Goal: Task Accomplishment & Management: Use online tool/utility

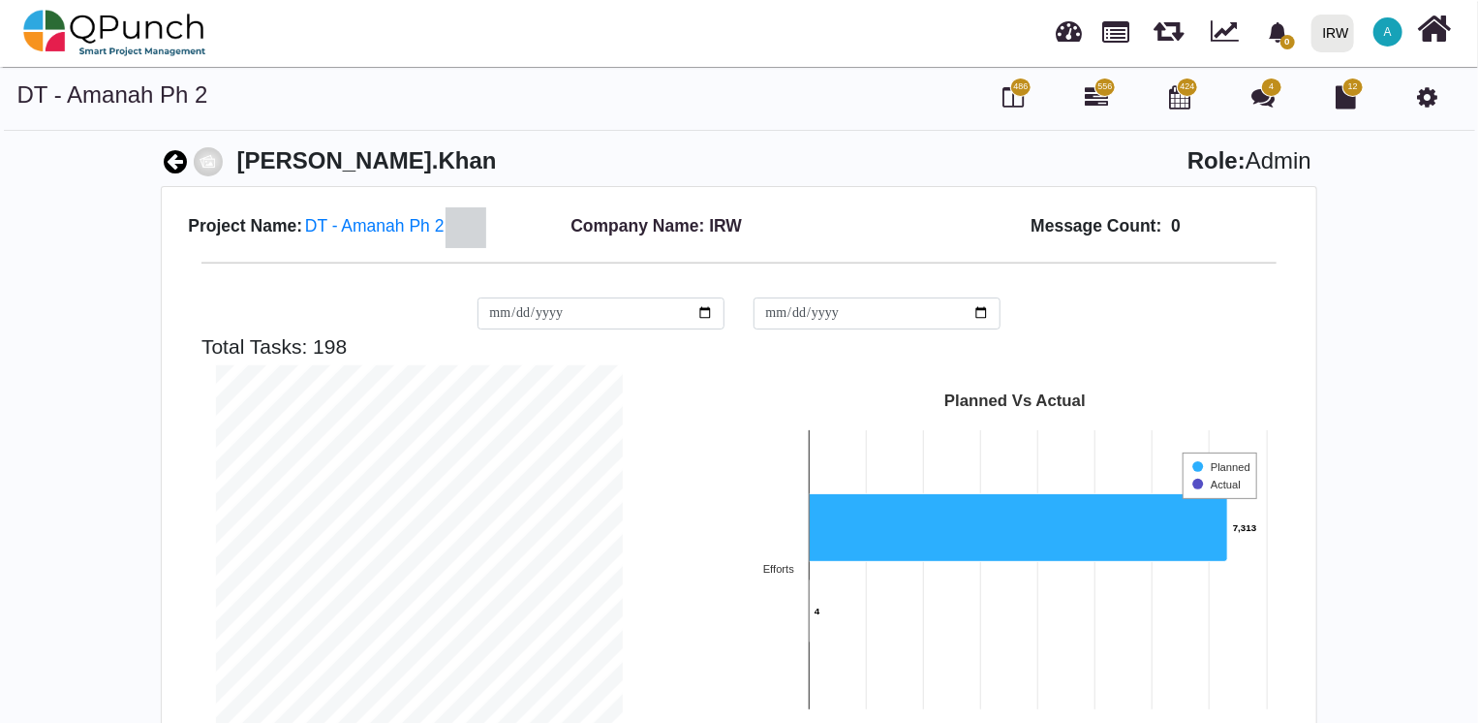
scroll to position [407, 435]
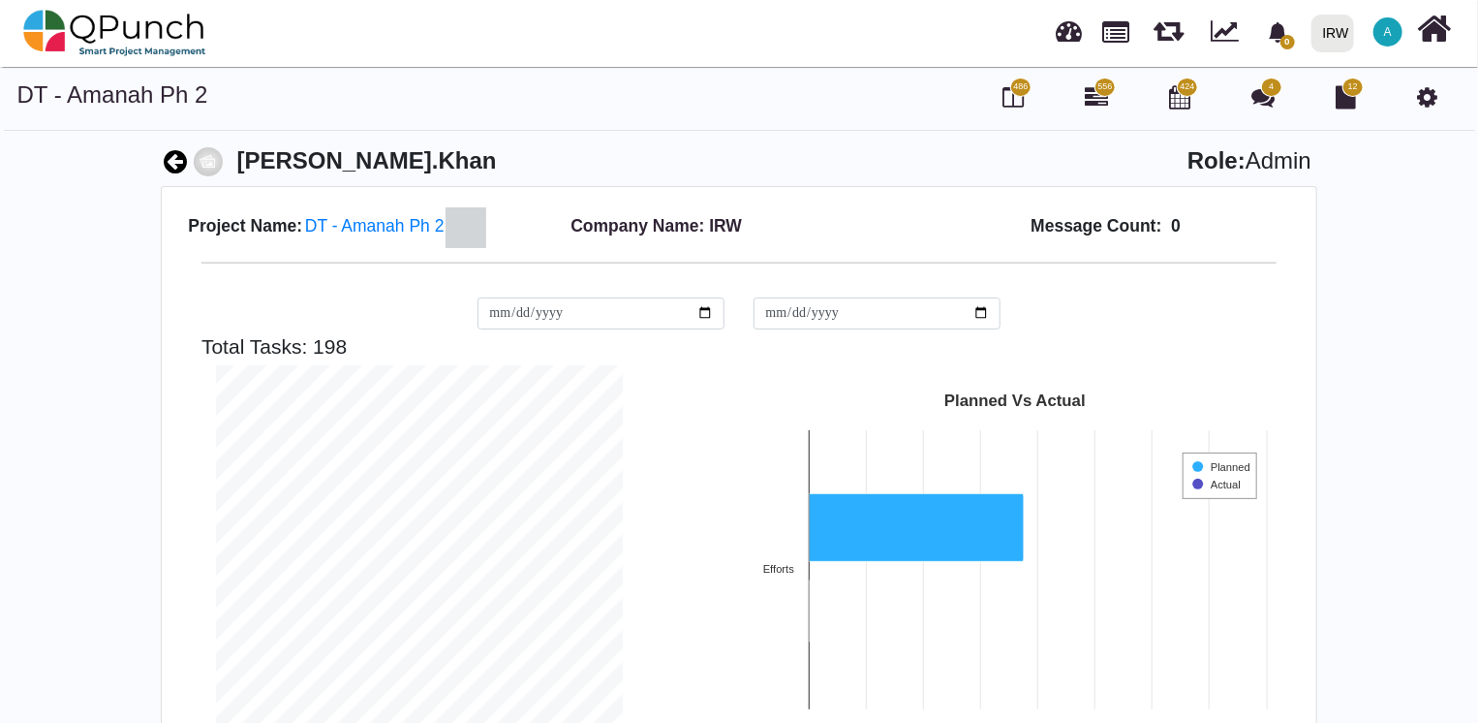
scroll to position [407, 435]
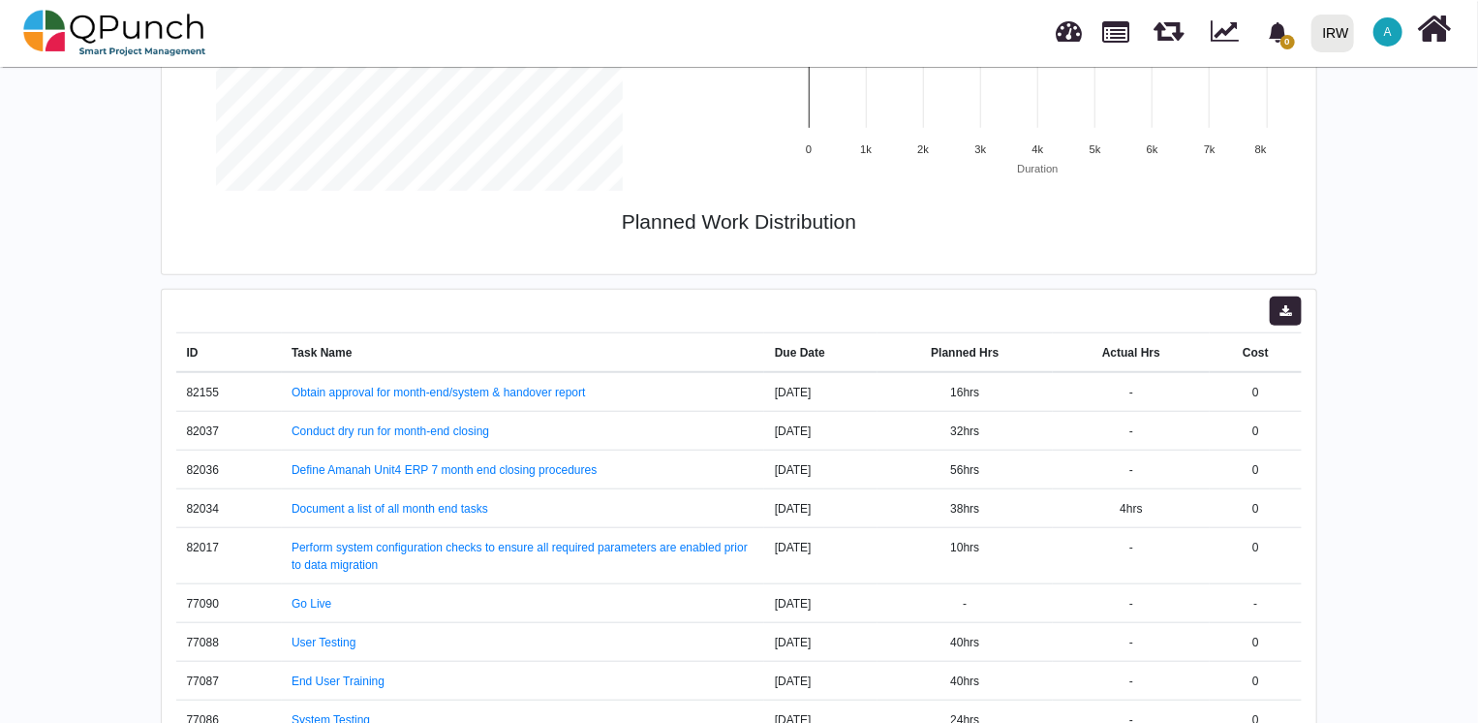
scroll to position [620, 0]
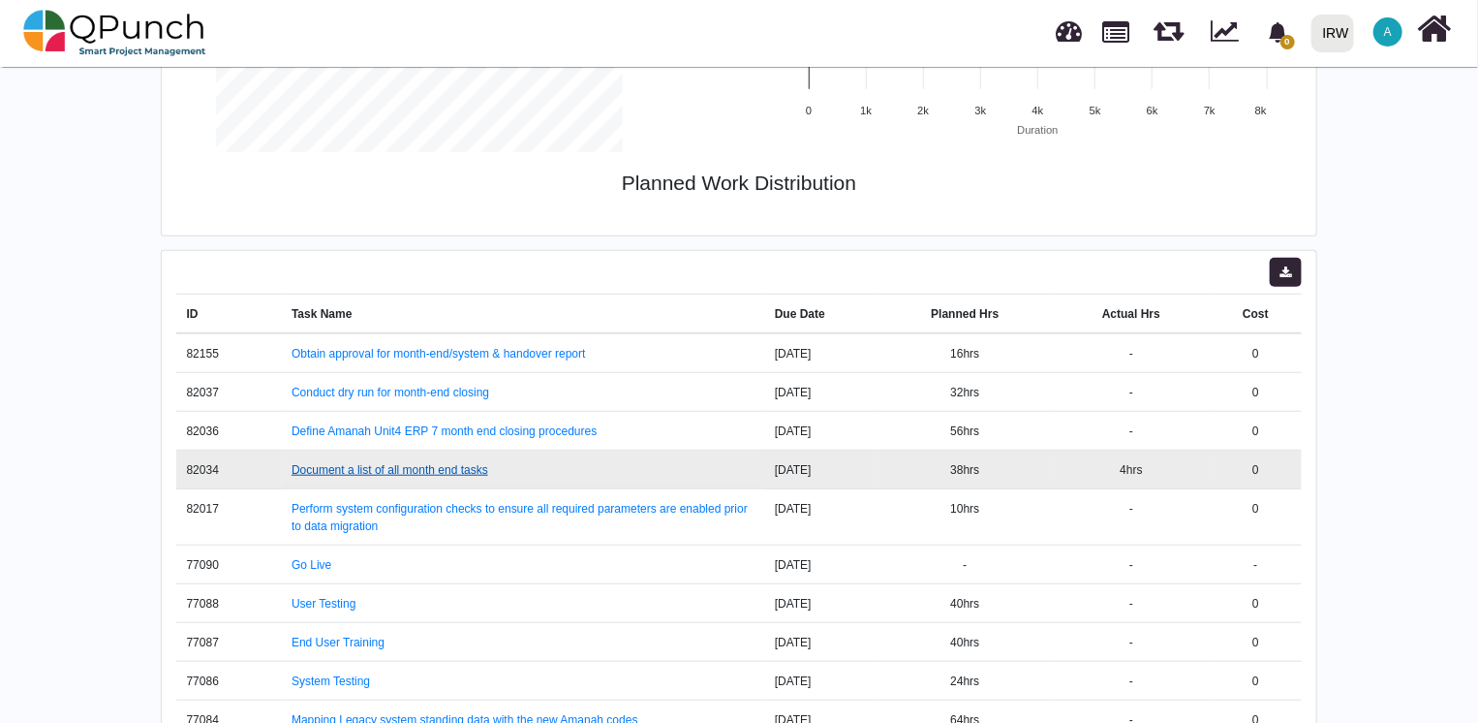
click at [376, 465] on link "Document a list of all month end tasks" at bounding box center [390, 470] width 197 height 14
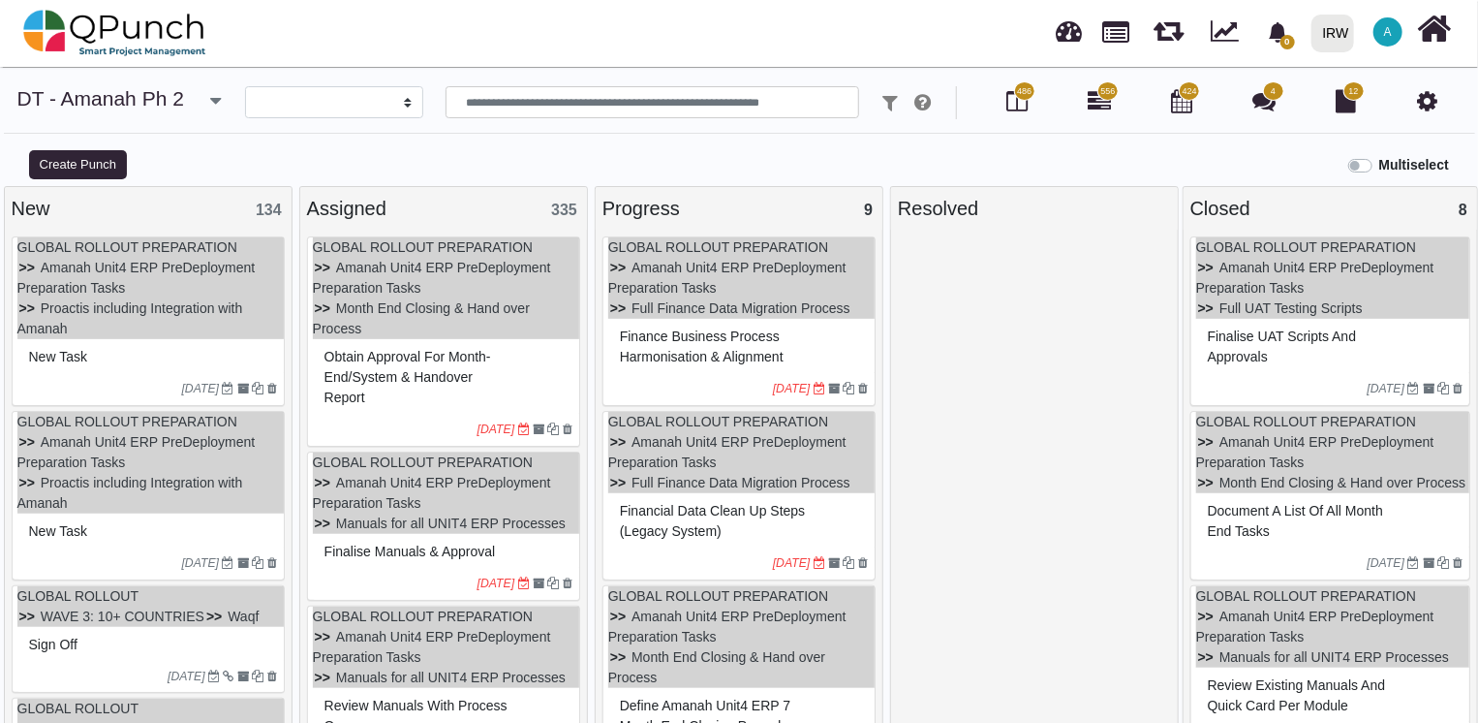
select select
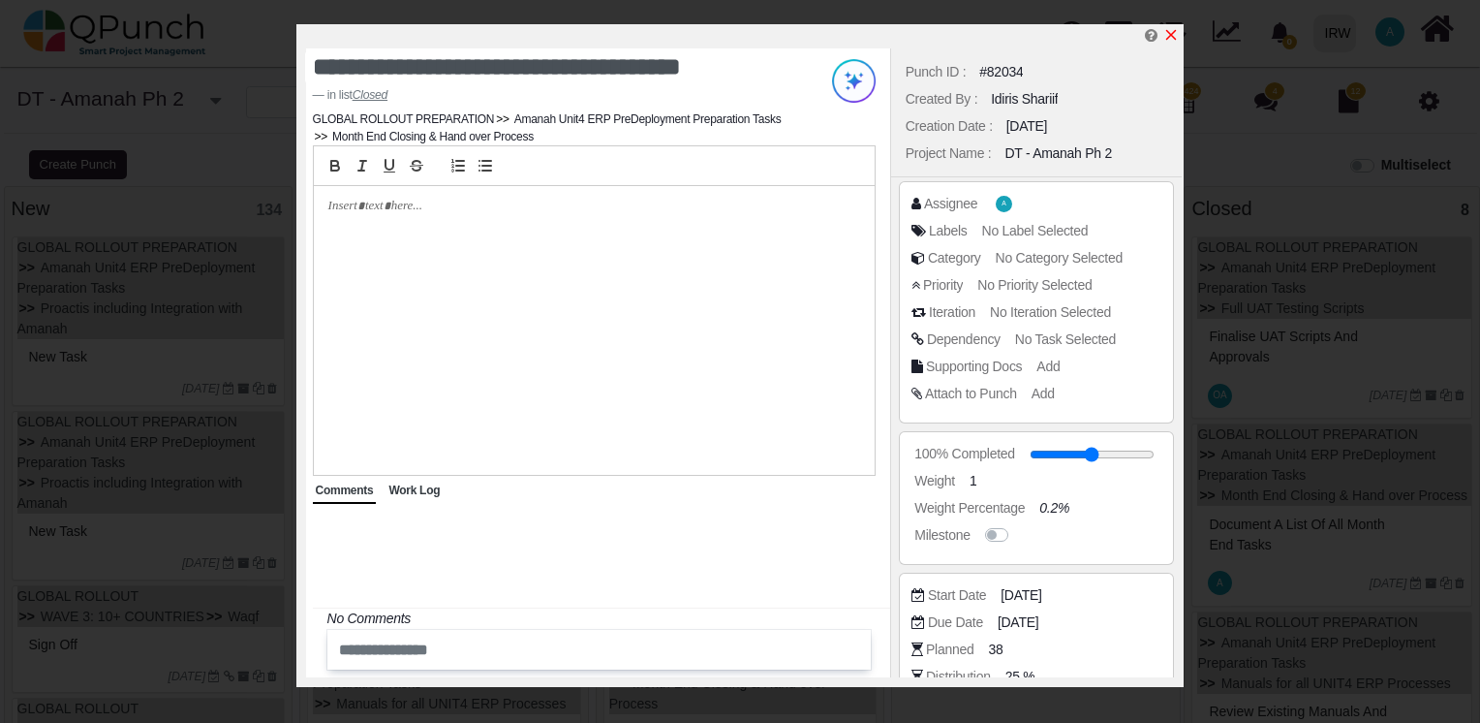
click at [1170, 37] on icon "x" at bounding box center [1171, 35] width 11 height 11
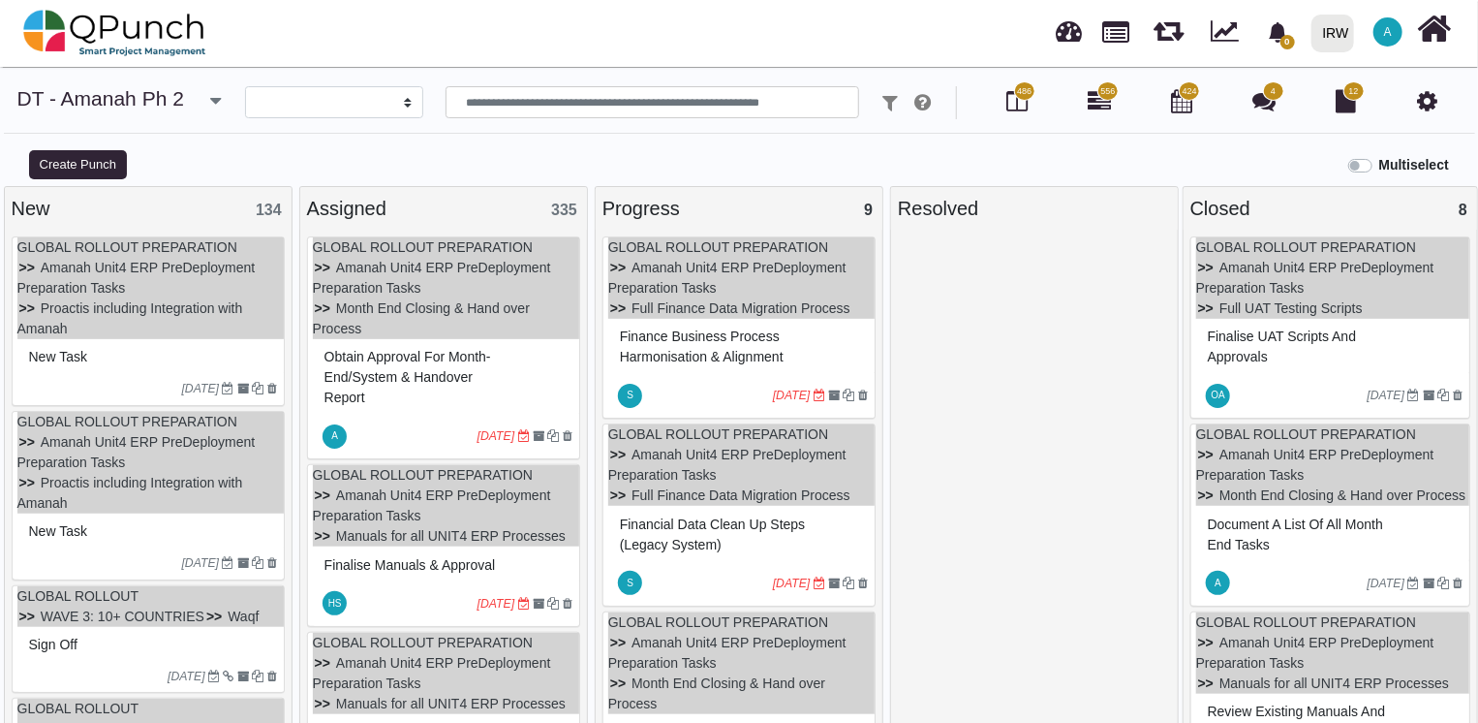
click at [481, 439] on icon "[DATE]" at bounding box center [497, 436] width 38 height 14
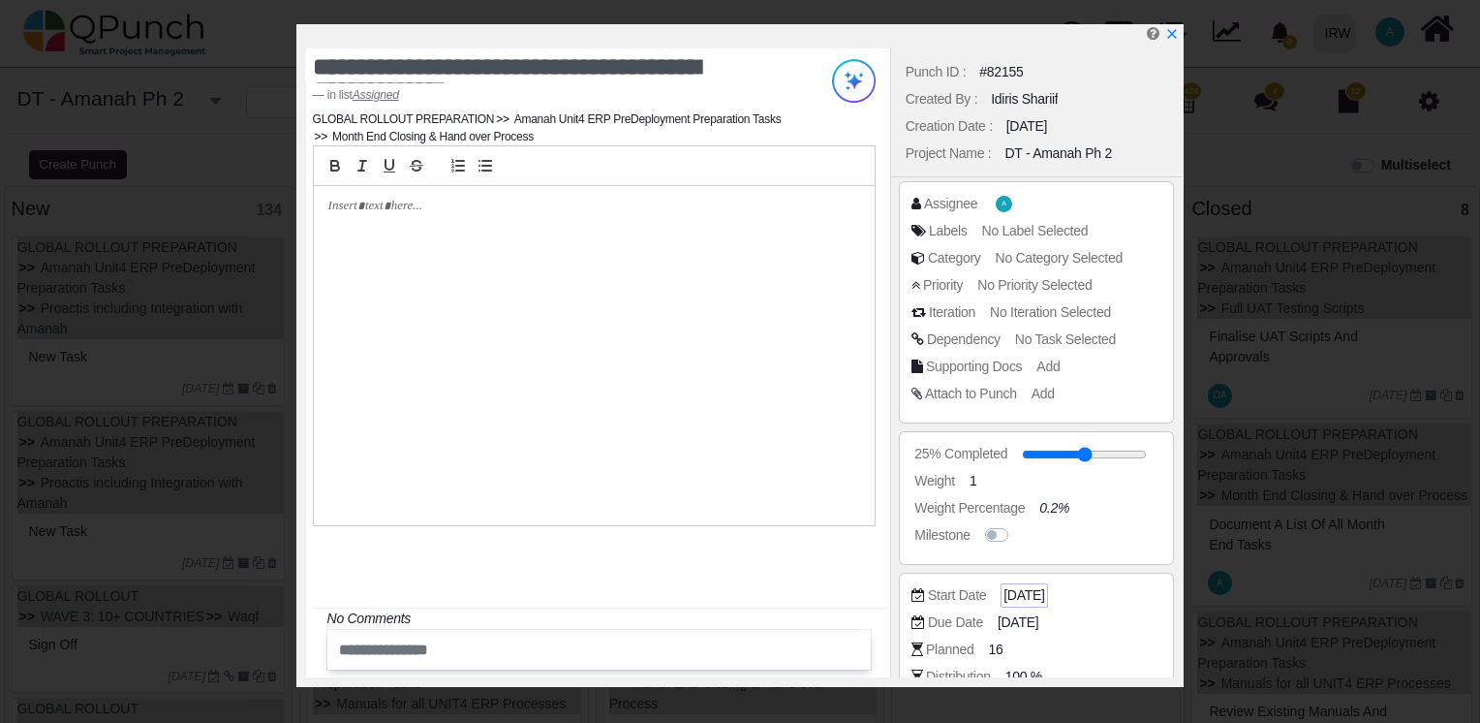
click at [1027, 594] on span "[DATE]" at bounding box center [1024, 595] width 41 height 20
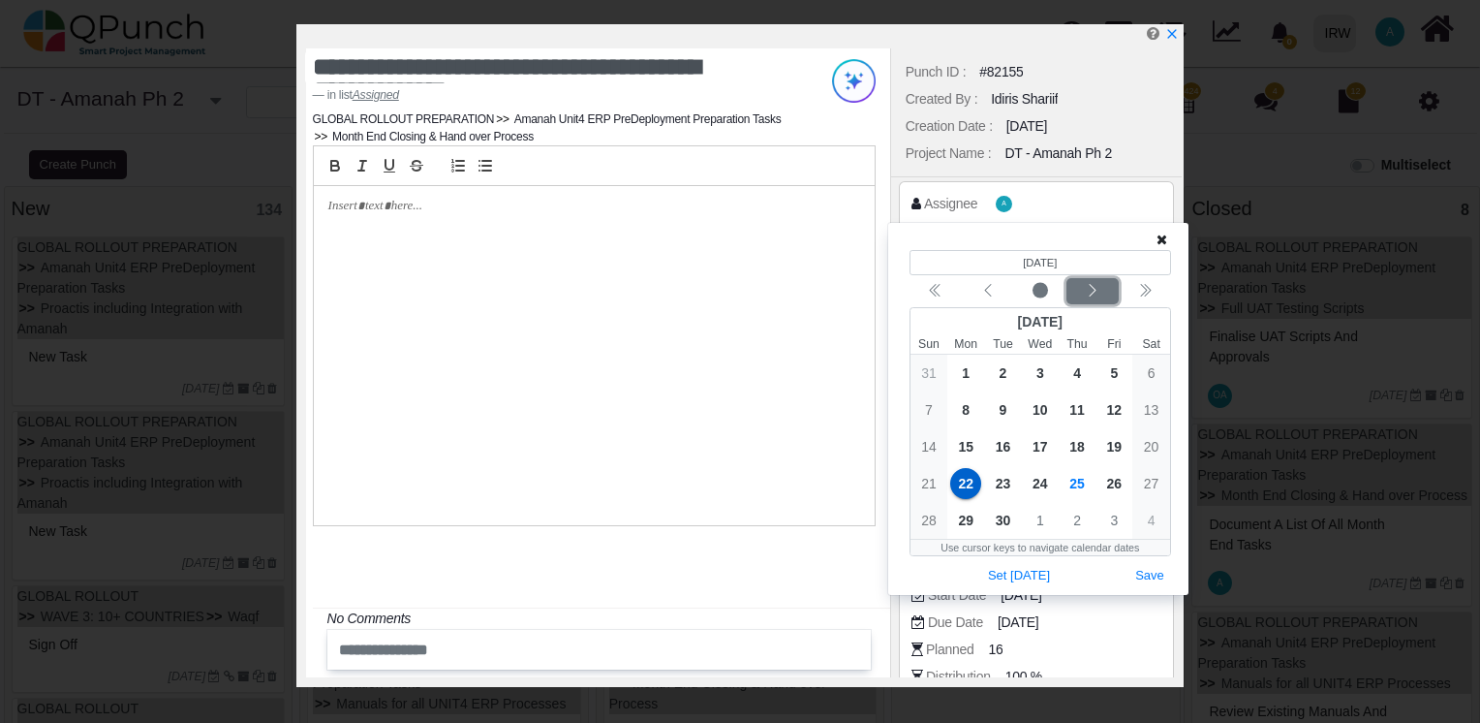
click at [1093, 290] on icon "chevron left" at bounding box center [1093, 291] width 16 height 16
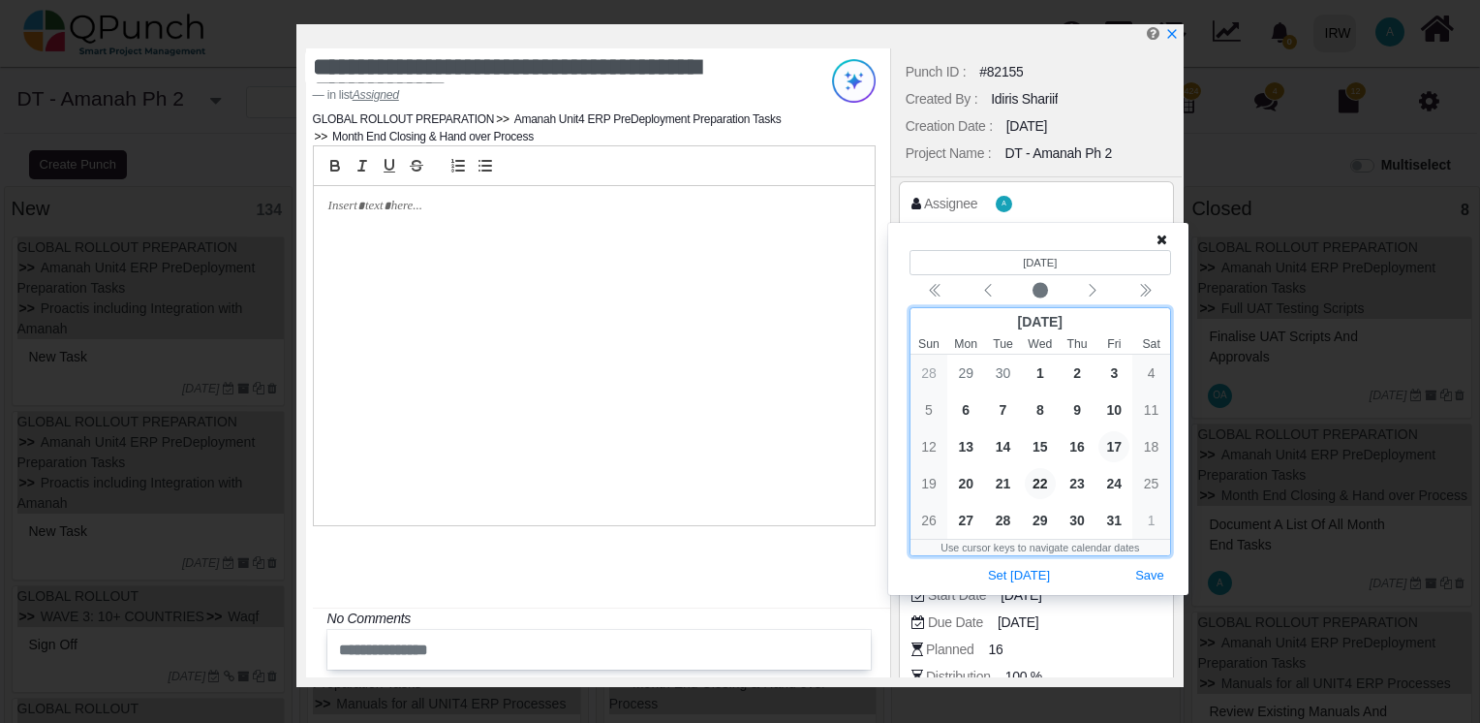
click at [1112, 445] on span "17" at bounding box center [1114, 446] width 31 height 31
click at [1294, 419] on div "**********" at bounding box center [740, 361] width 1480 height 723
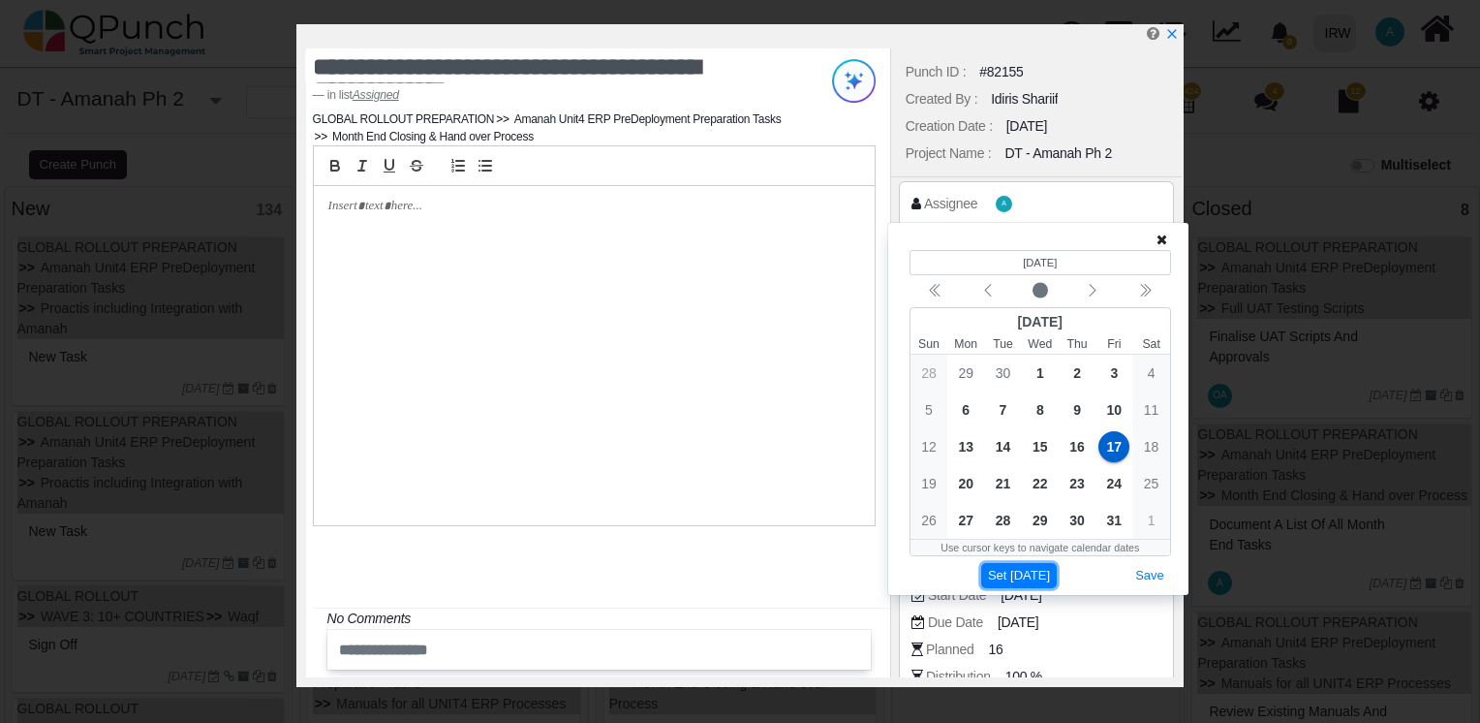
click at [1022, 568] on button "Set [DATE]" at bounding box center [1019, 576] width 76 height 26
click at [1098, 300] on button "Next month" at bounding box center [1093, 291] width 52 height 26
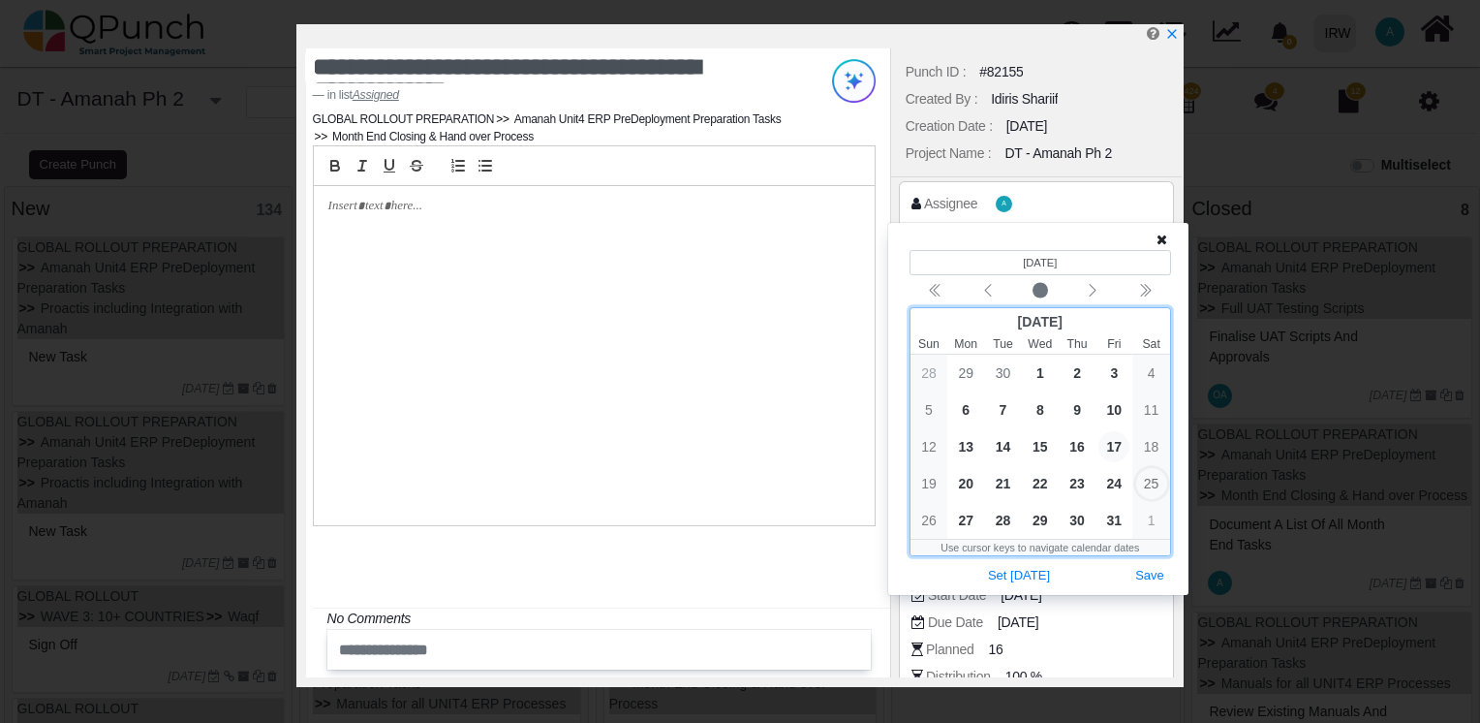
click at [1114, 438] on span "17" at bounding box center [1114, 446] width 31 height 31
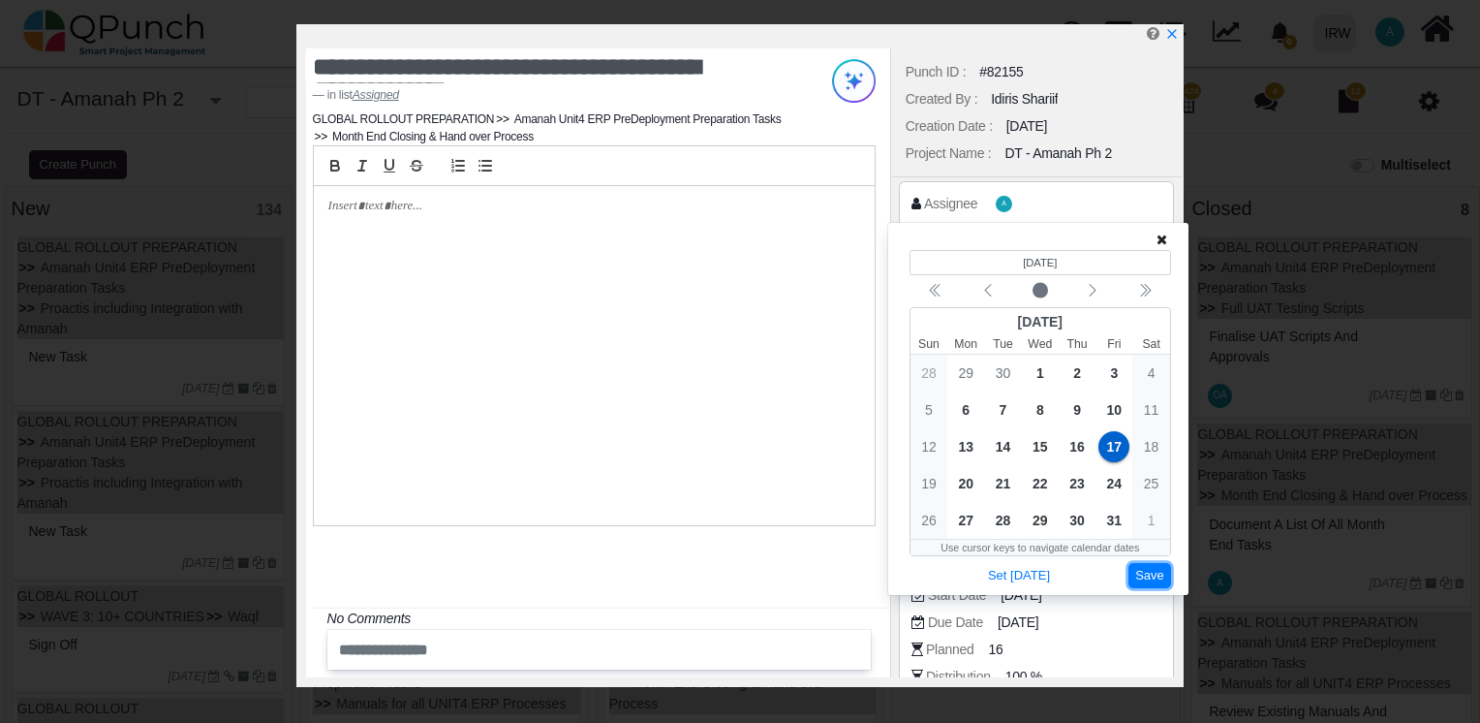
click at [1155, 580] on button "Save" at bounding box center [1150, 576] width 43 height 26
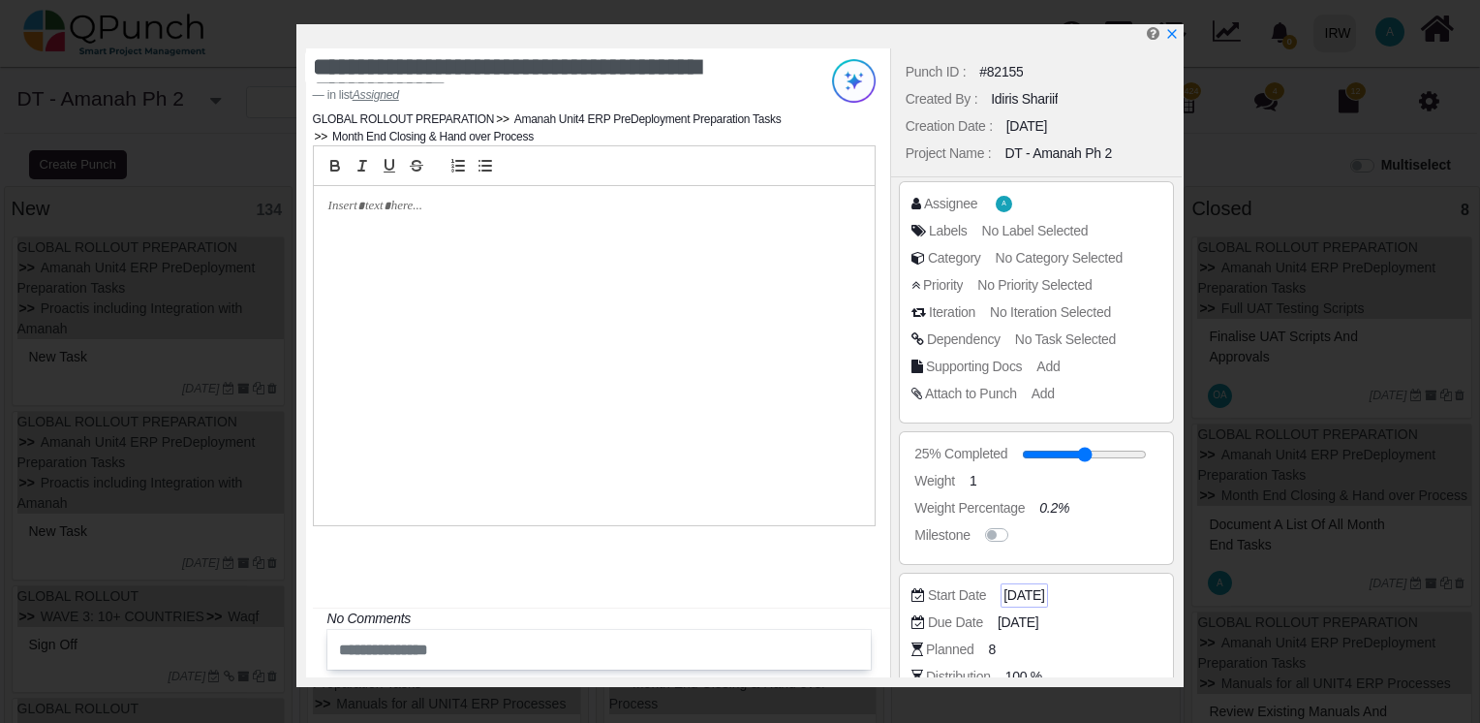
click at [1035, 597] on span "[DATE]" at bounding box center [1024, 595] width 41 height 20
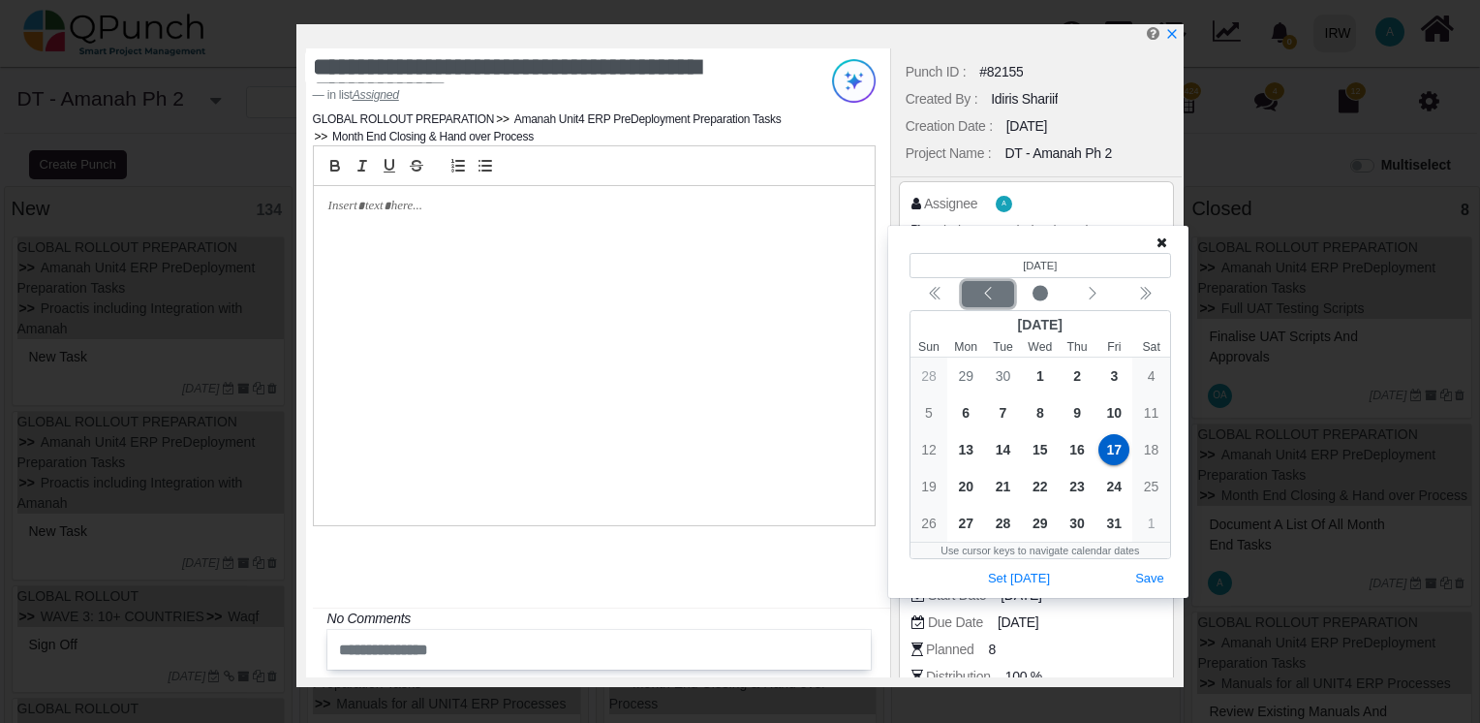
click at [984, 297] on icon "chevron left" at bounding box center [988, 294] width 16 height 16
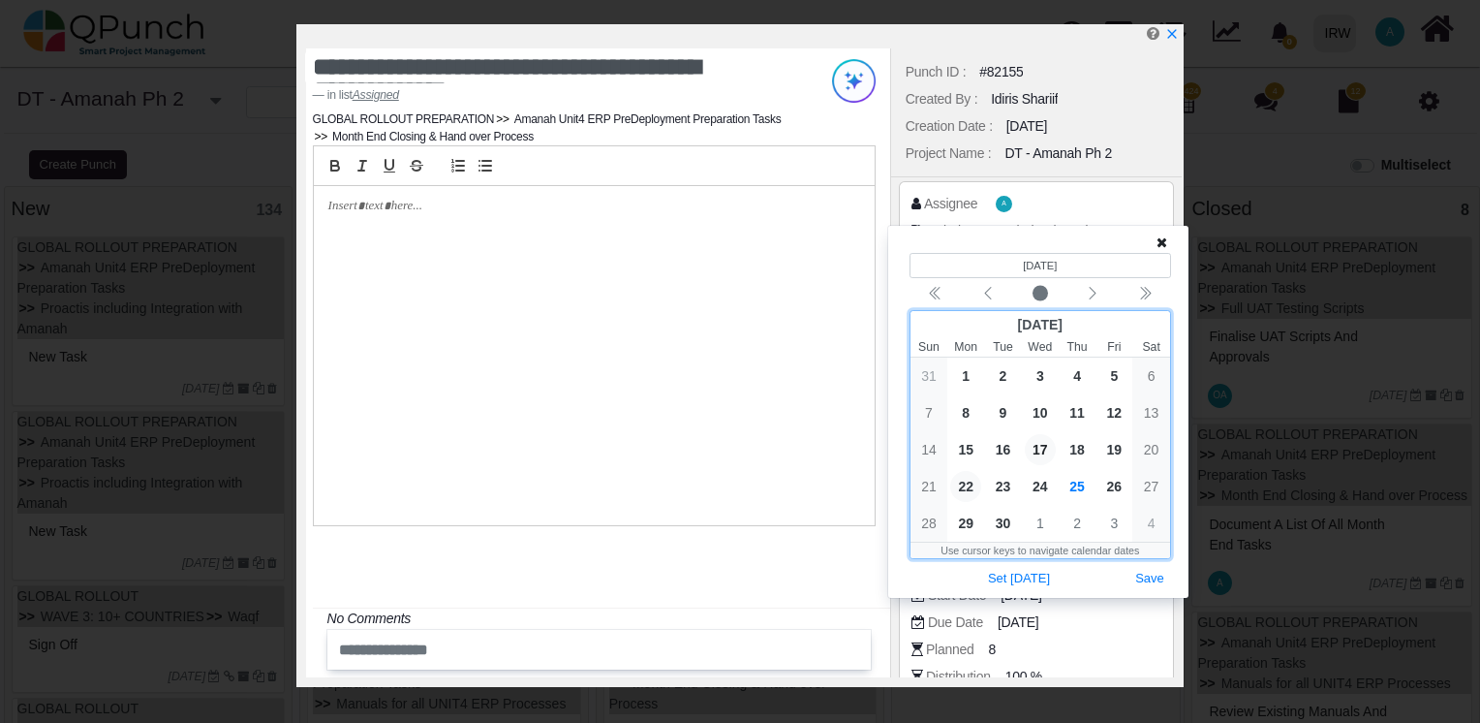
click at [967, 494] on span "22" at bounding box center [965, 486] width 31 height 31
click at [1005, 483] on span "23" at bounding box center [1003, 486] width 31 height 31
click at [1147, 572] on button "Save" at bounding box center [1150, 579] width 43 height 26
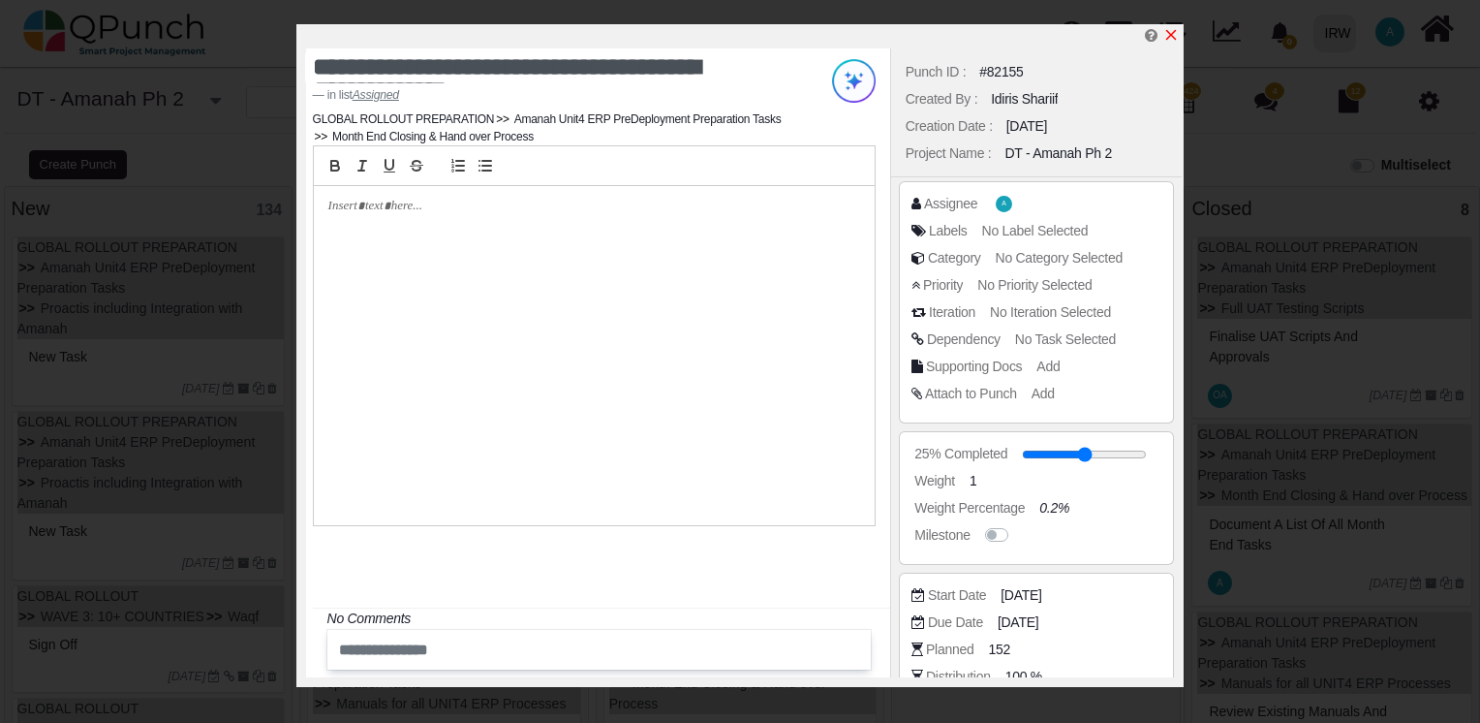
click at [1172, 37] on icon "x" at bounding box center [1171, 35] width 11 height 11
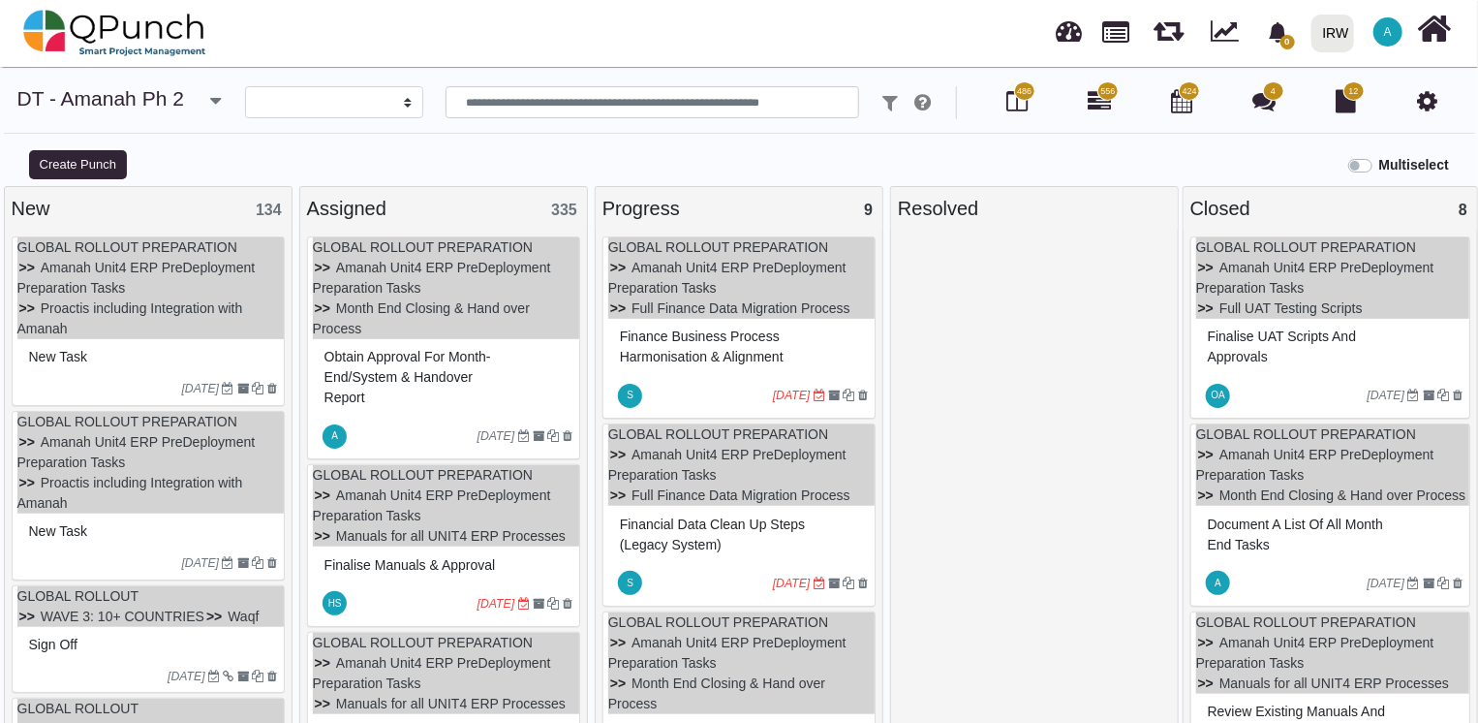
click at [489, 603] on icon "[DATE]" at bounding box center [497, 604] width 38 height 14
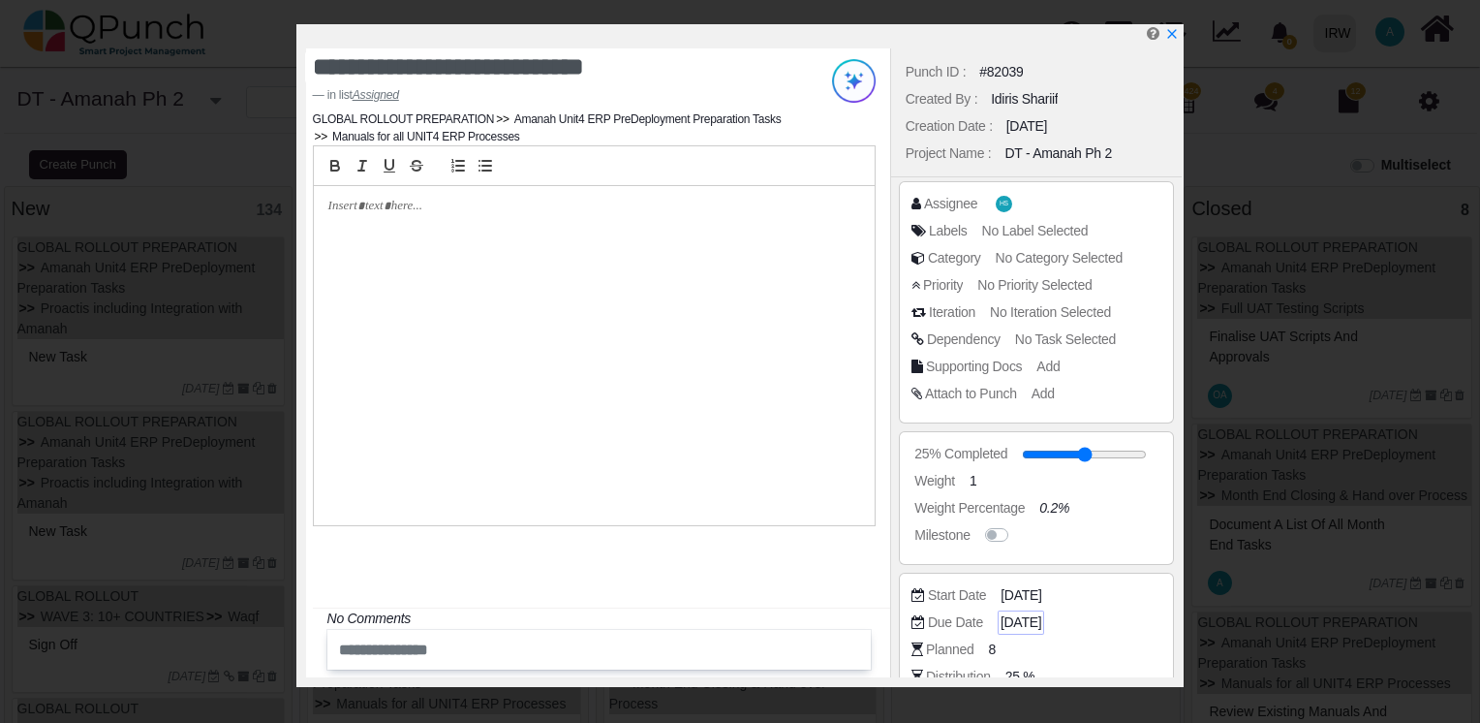
click at [1041, 618] on span "[DATE]" at bounding box center [1021, 622] width 41 height 20
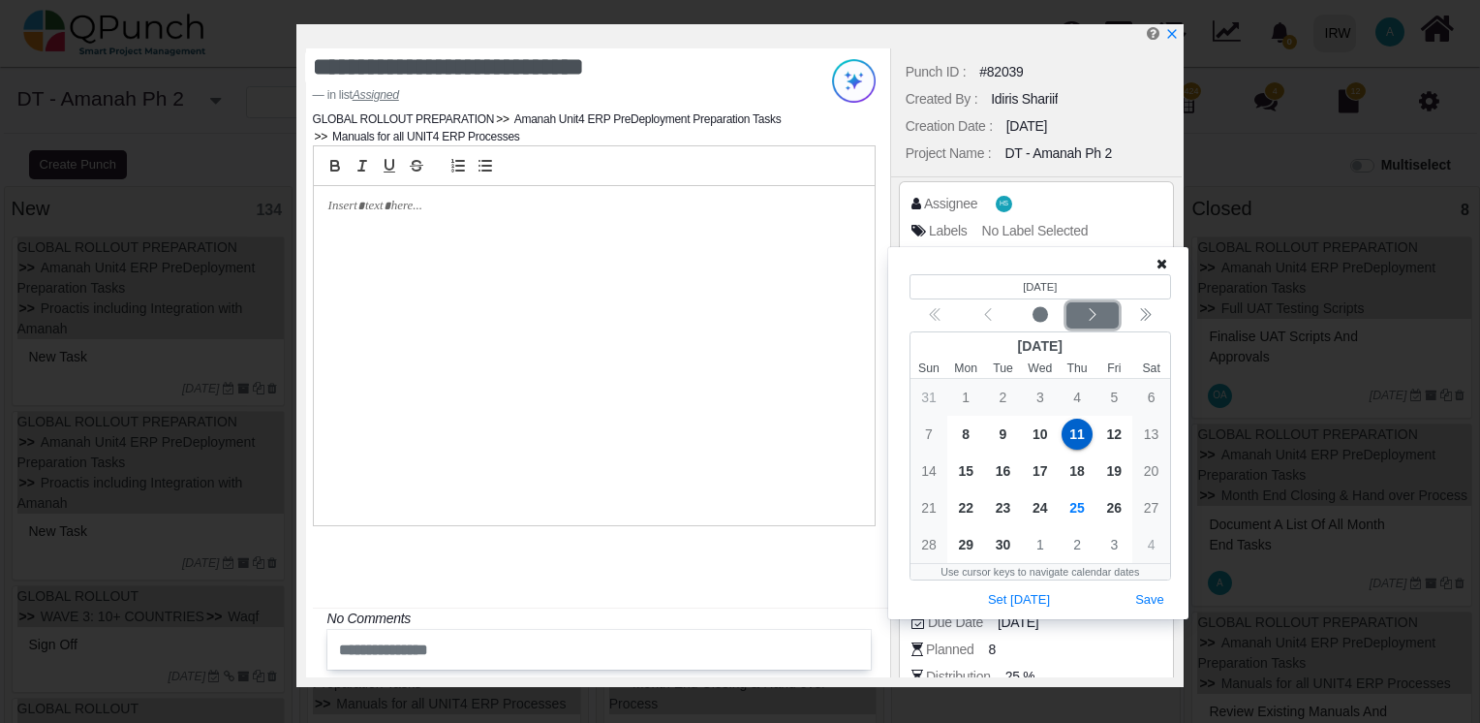
click at [1093, 307] on icon "chevron left" at bounding box center [1093, 315] width 16 height 16
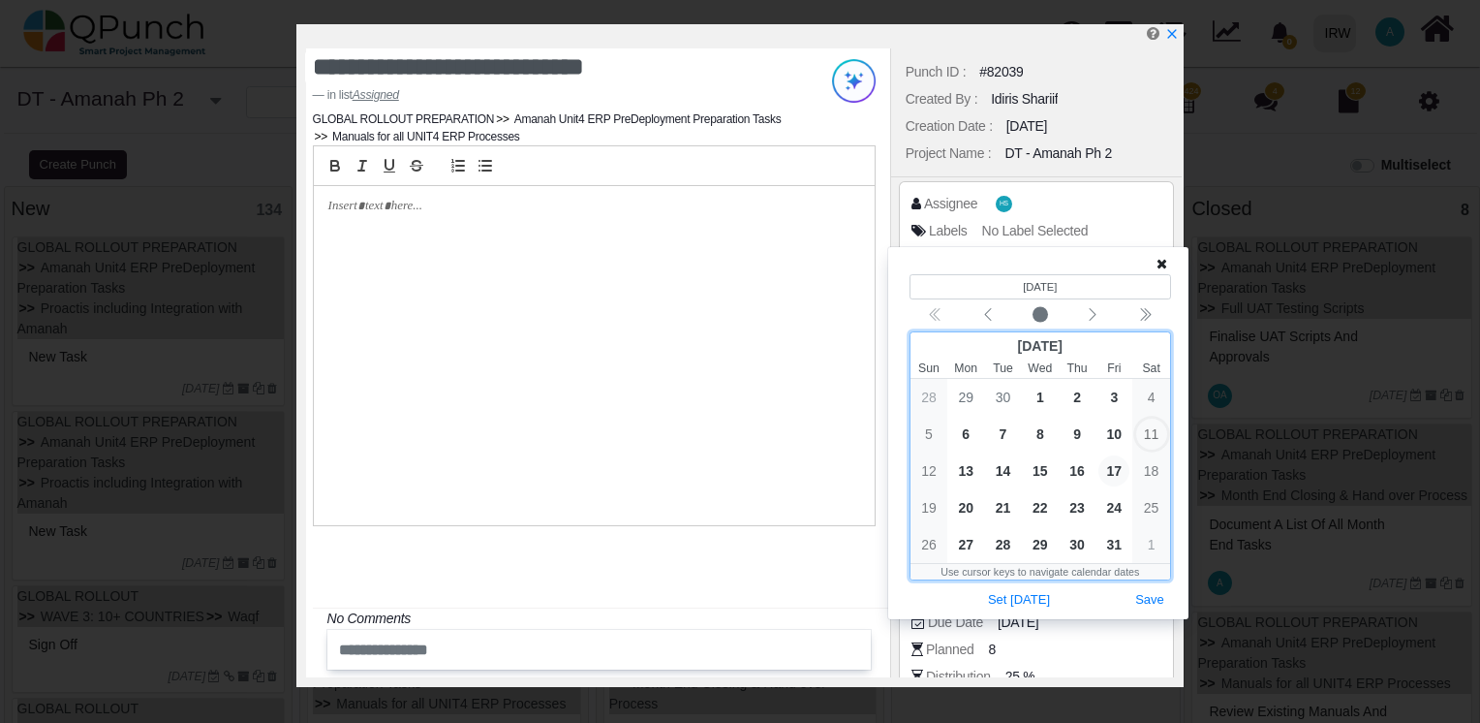
click at [1111, 469] on span "17" at bounding box center [1114, 470] width 31 height 31
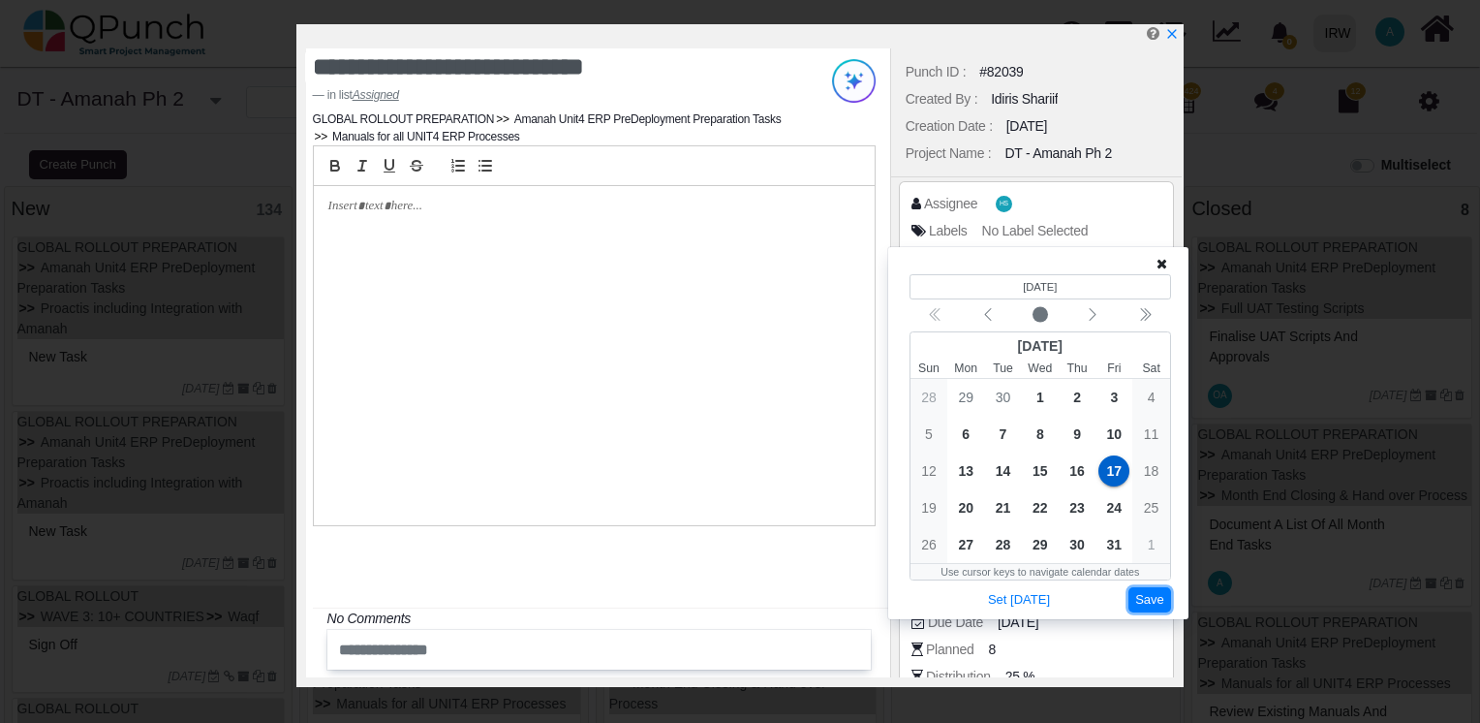
click at [1143, 597] on button "Save" at bounding box center [1150, 600] width 43 height 26
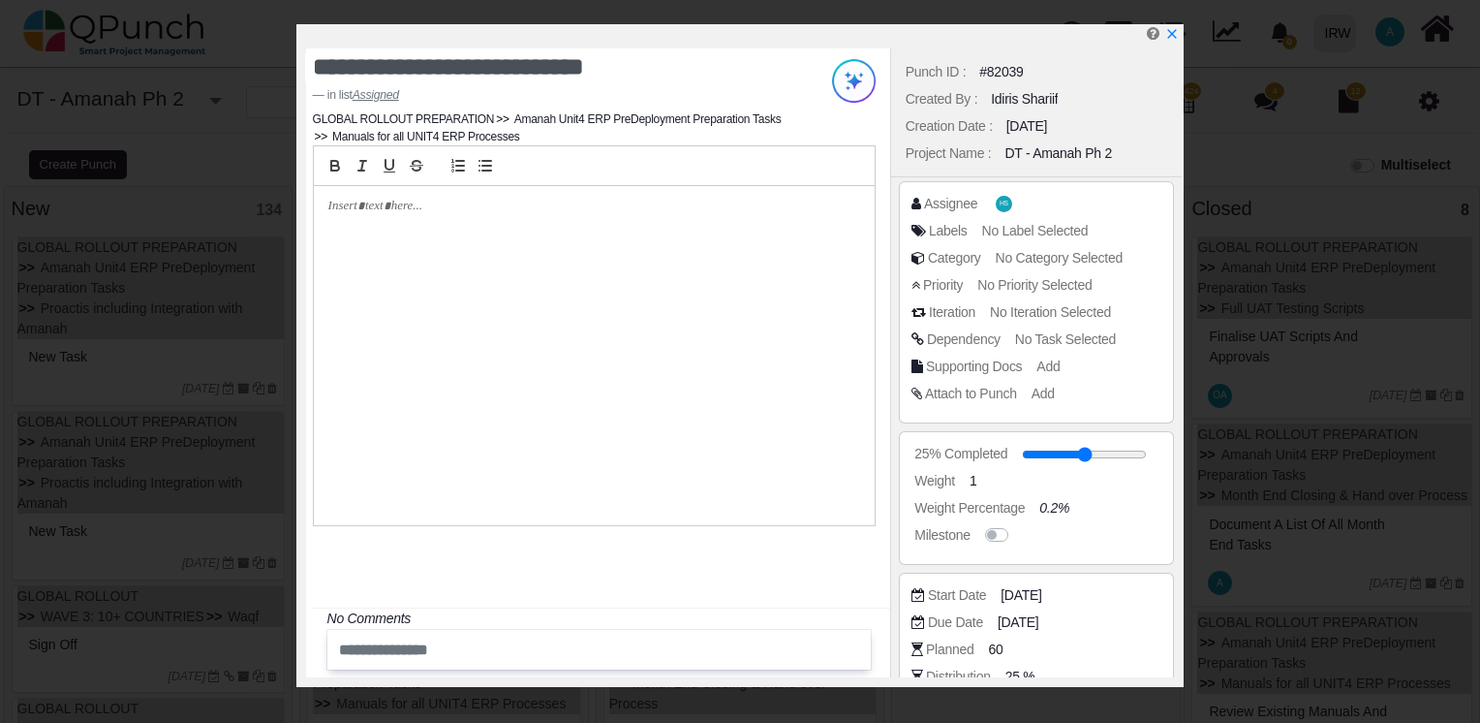
drag, startPoint x: 1182, startPoint y: 161, endPoint x: 1196, endPoint y: 251, distance: 91.3
click at [1196, 251] on div "**********" at bounding box center [740, 361] width 1480 height 723
drag, startPoint x: 1196, startPoint y: 251, endPoint x: 1242, endPoint y: 341, distance: 100.9
click at [1242, 341] on div "**********" at bounding box center [740, 361] width 1480 height 723
click at [1182, 425] on div "Punch ID : #82039 Created By : Idiris Shariif Creation Date : [DATE] Project Na…" at bounding box center [1036, 362] width 293 height 629
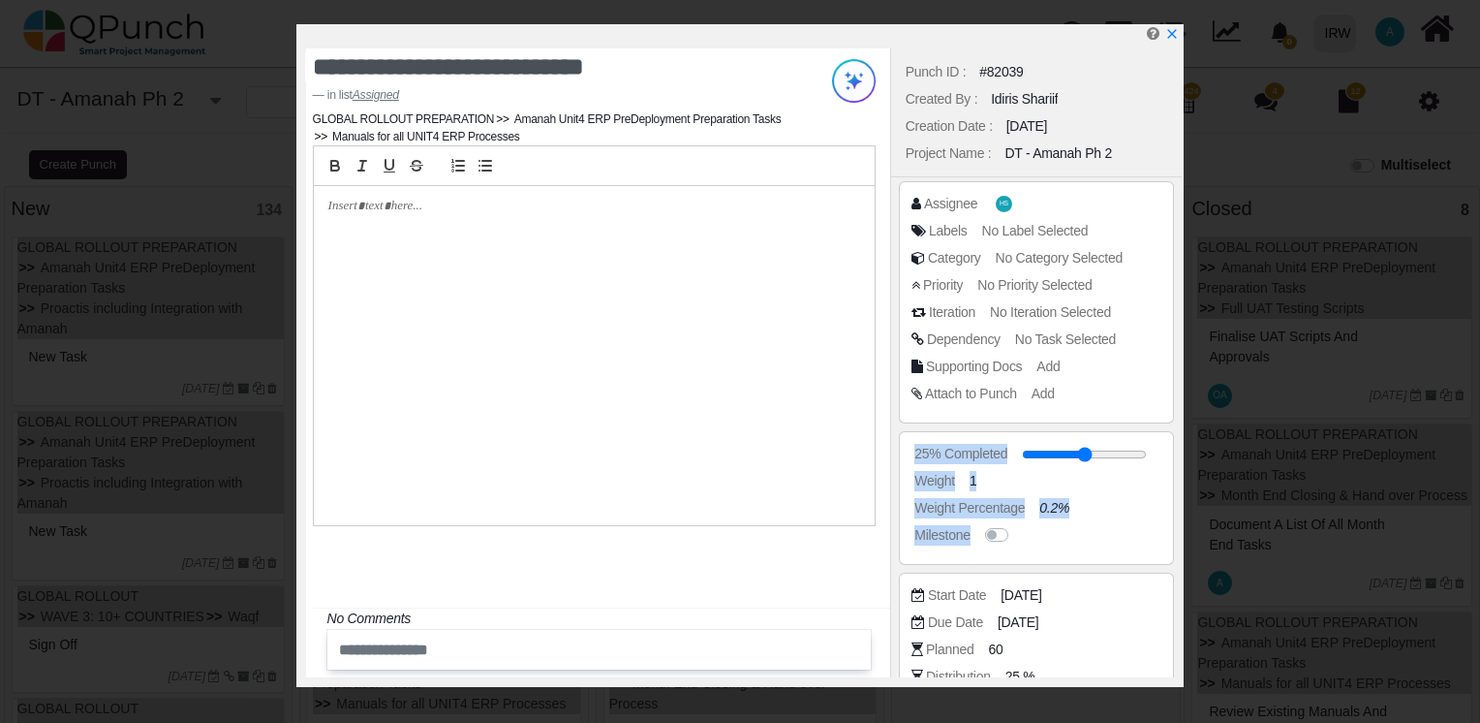
drag, startPoint x: 1182, startPoint y: 425, endPoint x: 1196, endPoint y: 525, distance: 100.8
click at [1196, 525] on div "**********" at bounding box center [740, 361] width 1480 height 723
drag, startPoint x: 1196, startPoint y: 525, endPoint x: 1258, endPoint y: 512, distance: 63.3
click at [1258, 512] on div "**********" at bounding box center [740, 361] width 1480 height 723
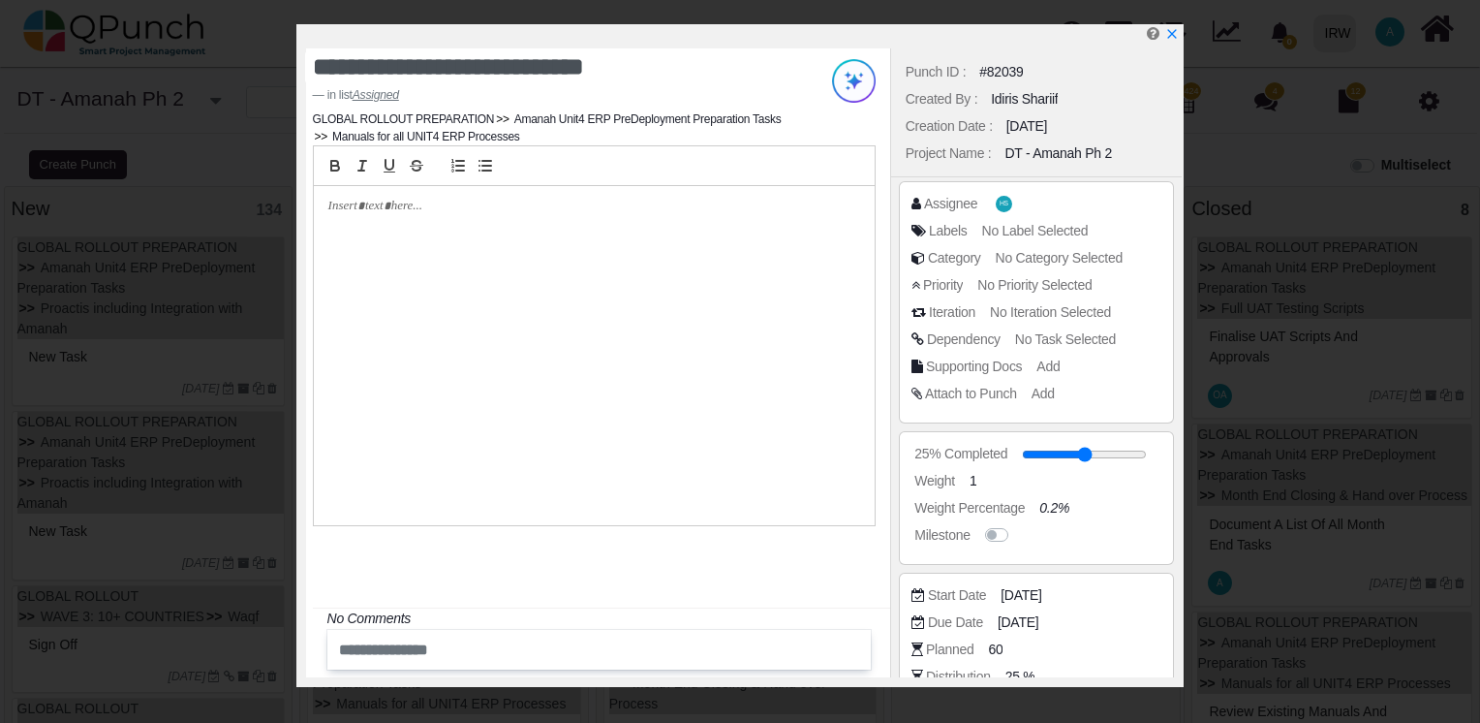
click at [626, 351] on div at bounding box center [594, 355] width 561 height 339
click at [706, 371] on div at bounding box center [594, 355] width 561 height 339
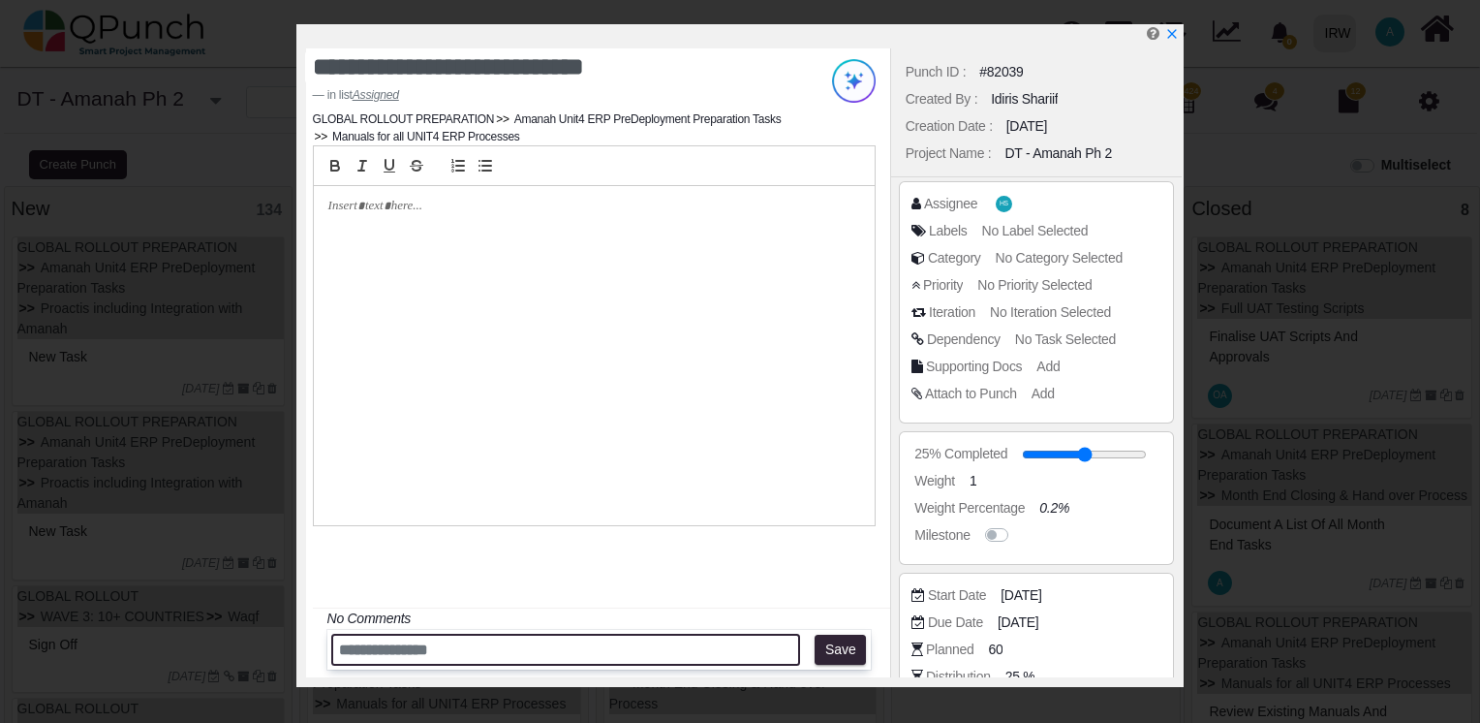
click at [592, 638] on input "text" at bounding box center [565, 650] width 469 height 32
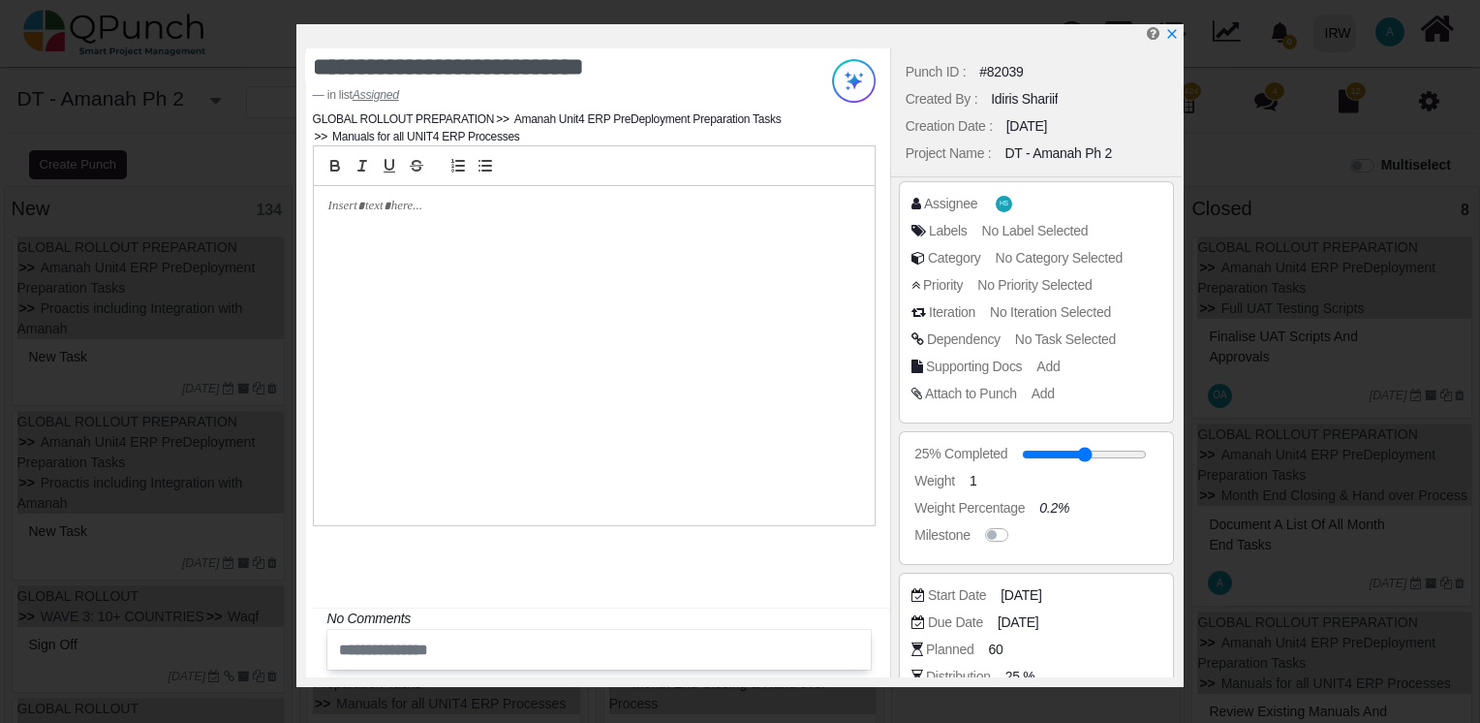
click at [664, 301] on div at bounding box center [594, 355] width 561 height 339
click at [1172, 39] on icon "x" at bounding box center [1171, 35] width 16 height 16
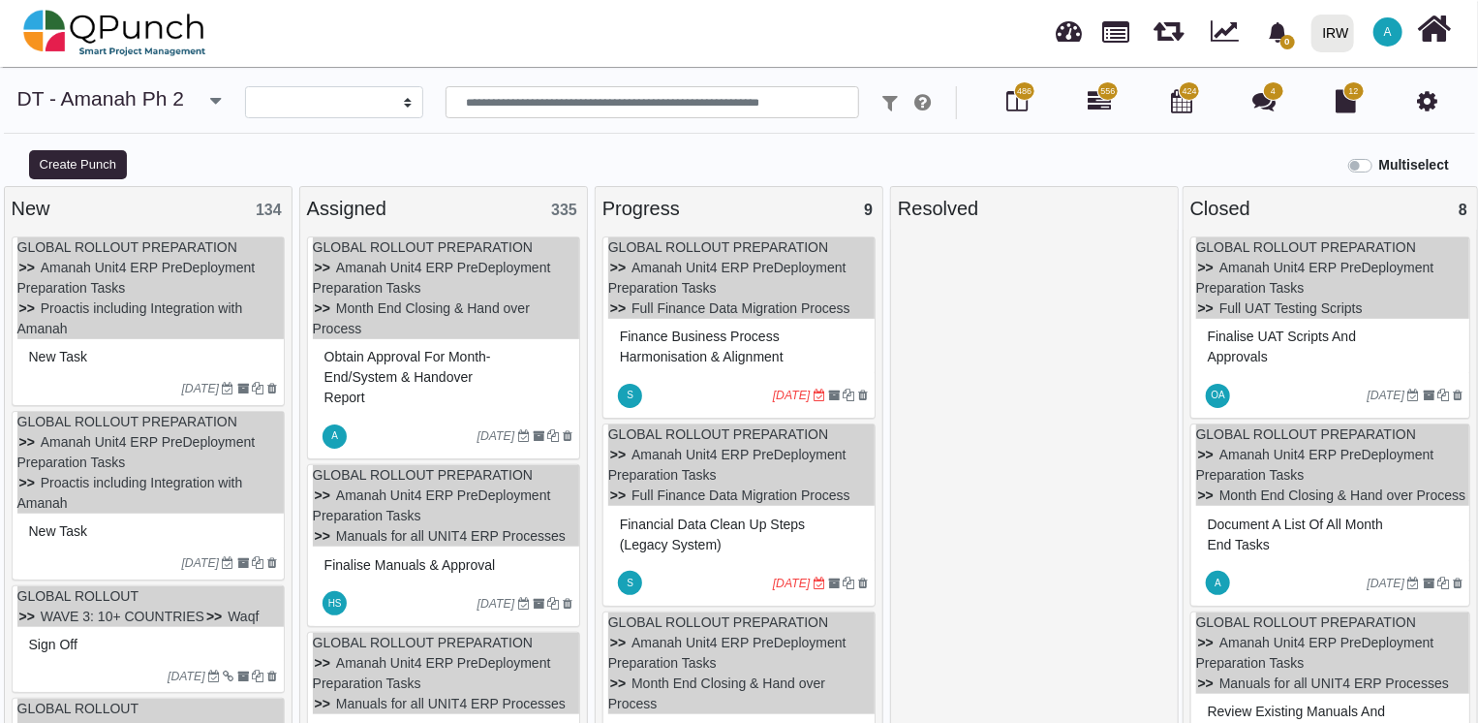
click at [478, 600] on icon "[DATE]" at bounding box center [497, 604] width 38 height 14
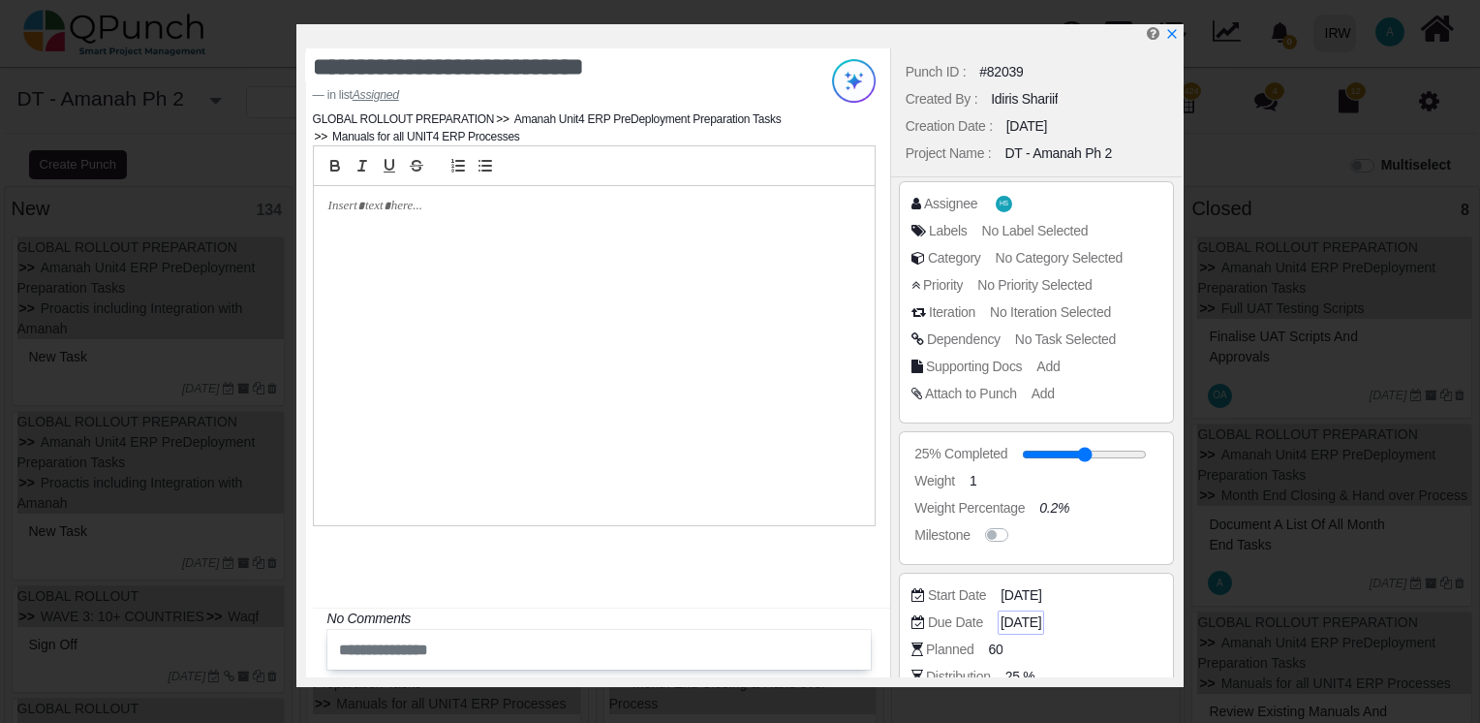
click at [1029, 624] on span "[DATE]" at bounding box center [1021, 622] width 41 height 20
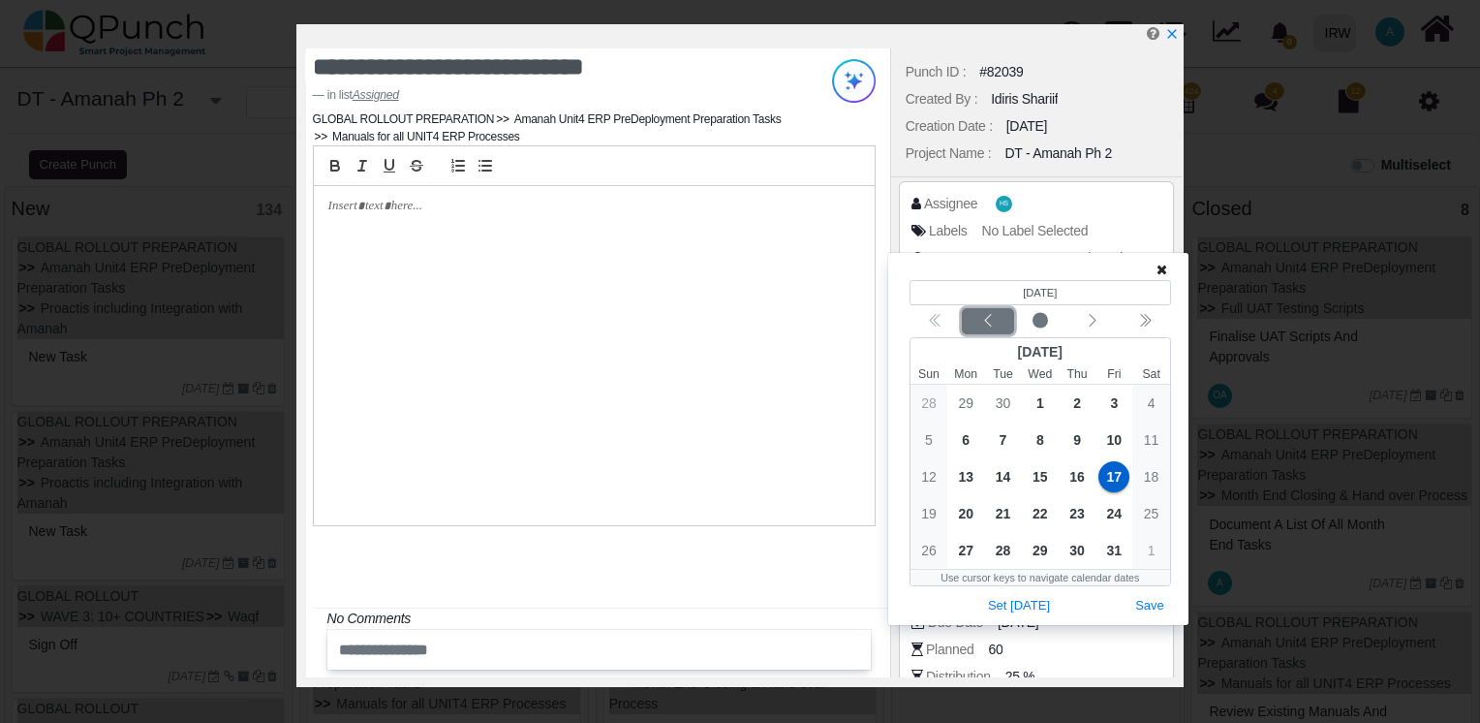
click at [986, 326] on icon "chevron left" at bounding box center [988, 321] width 16 height 16
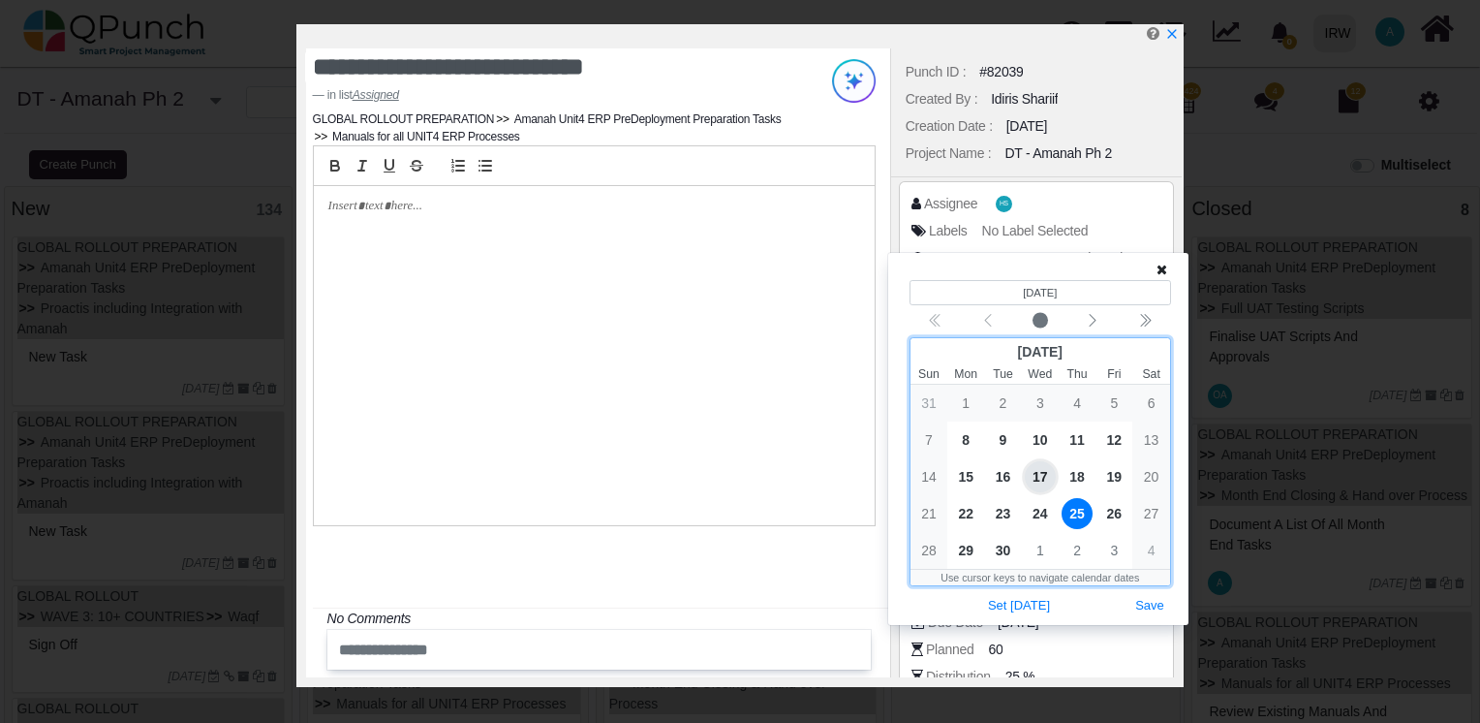
click at [1077, 514] on span "25" at bounding box center [1077, 513] width 31 height 31
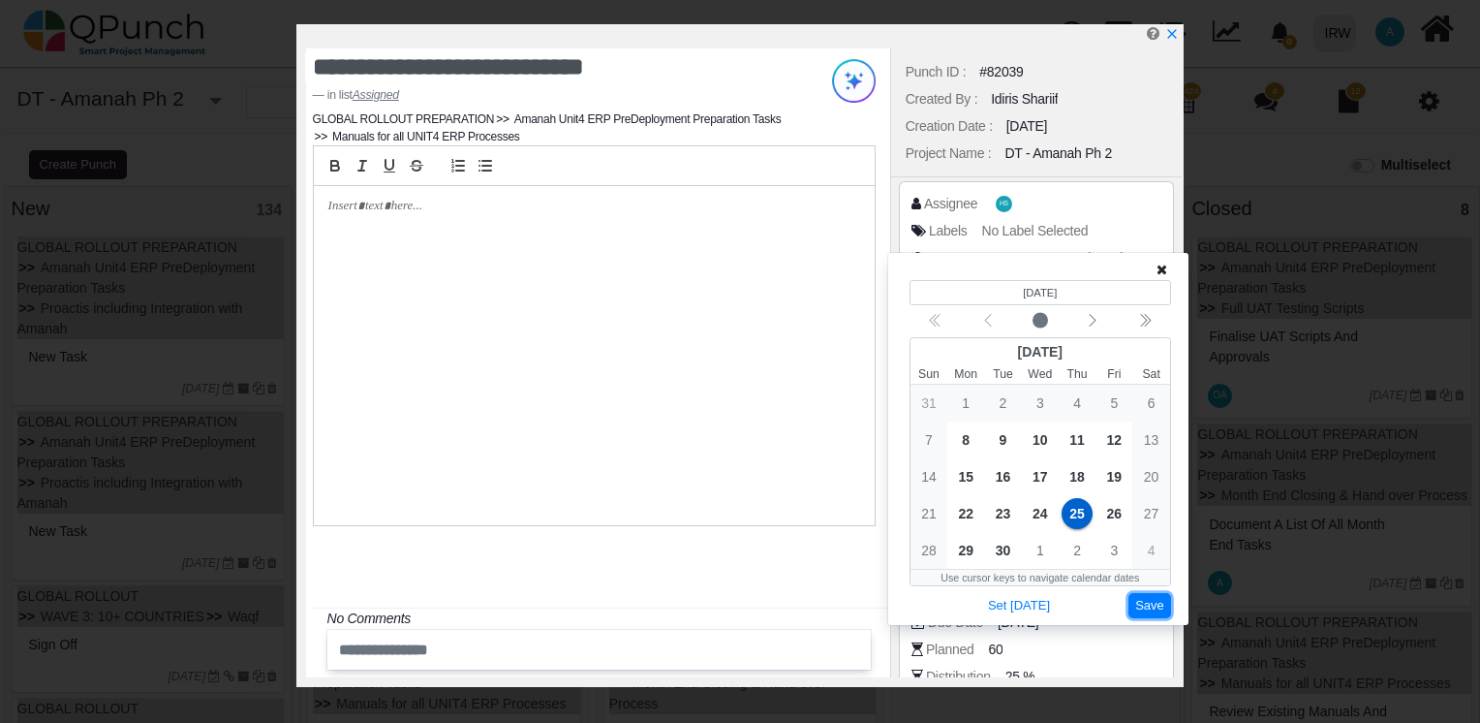
click at [1154, 612] on button "Save" at bounding box center [1150, 606] width 43 height 26
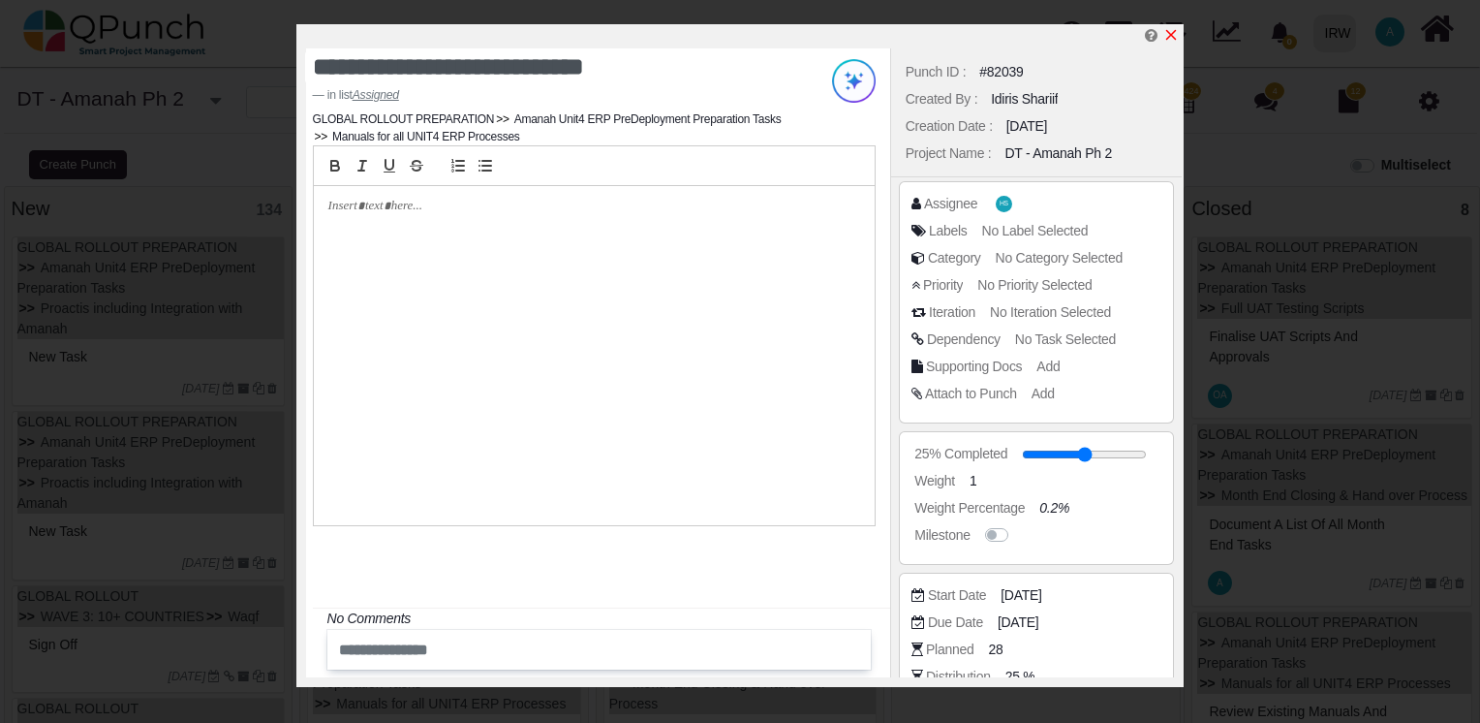
click at [1172, 30] on icon "x" at bounding box center [1171, 35] width 16 height 16
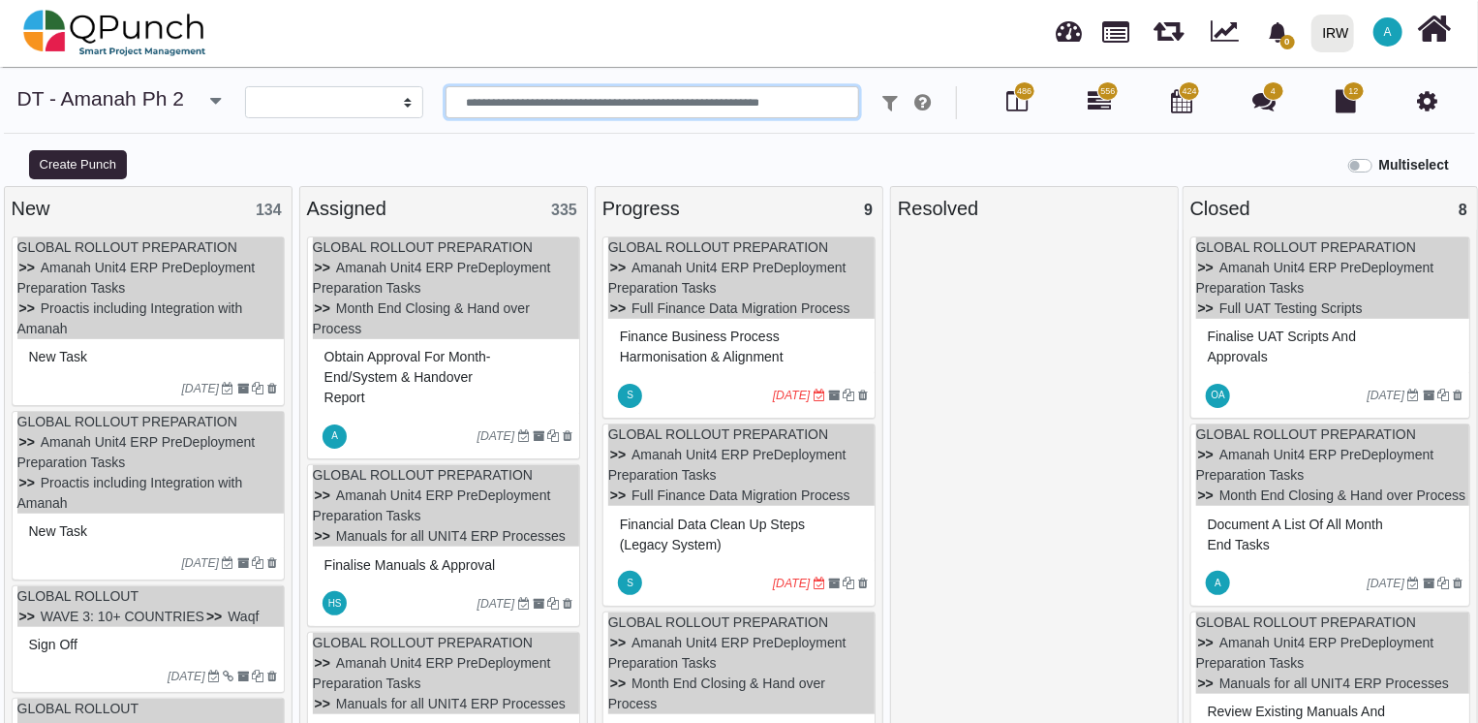
click at [689, 97] on input "text" at bounding box center [653, 102] width 414 height 33
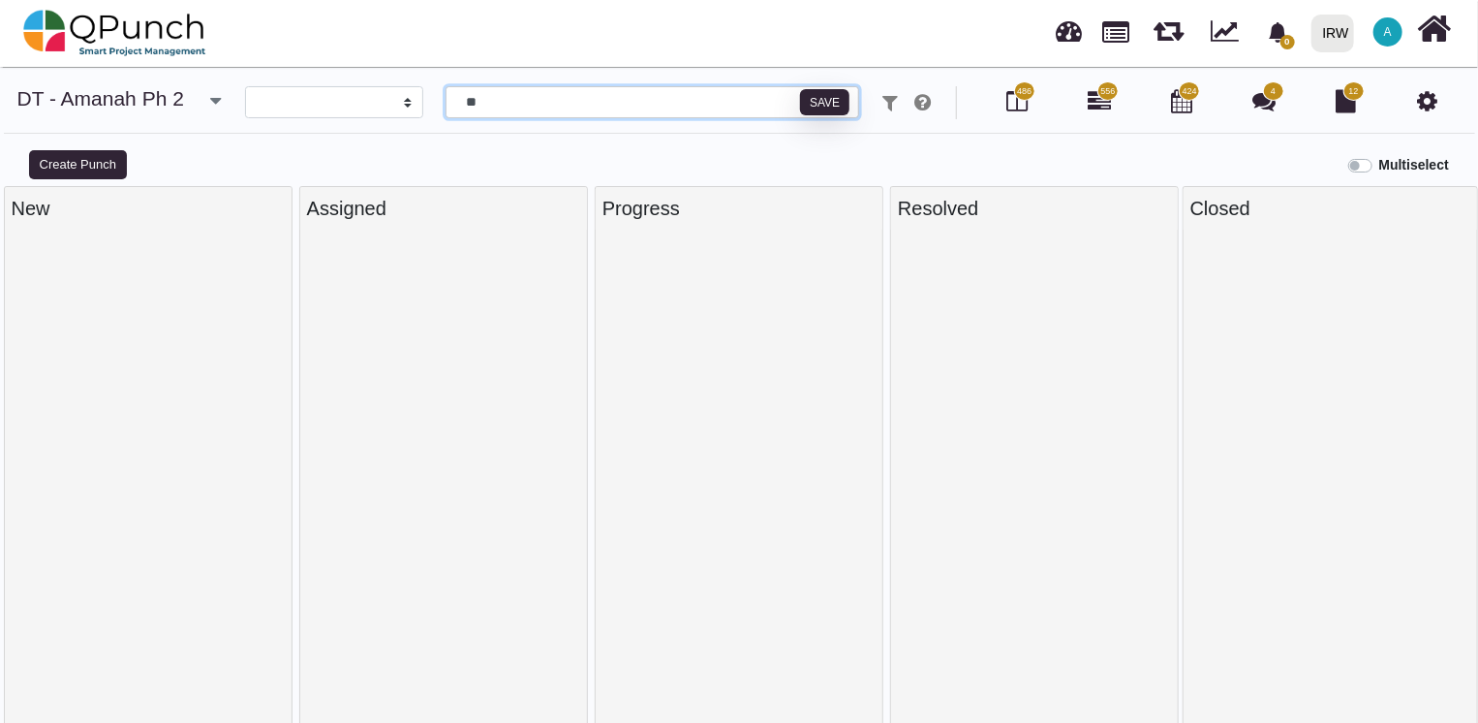
type input "*"
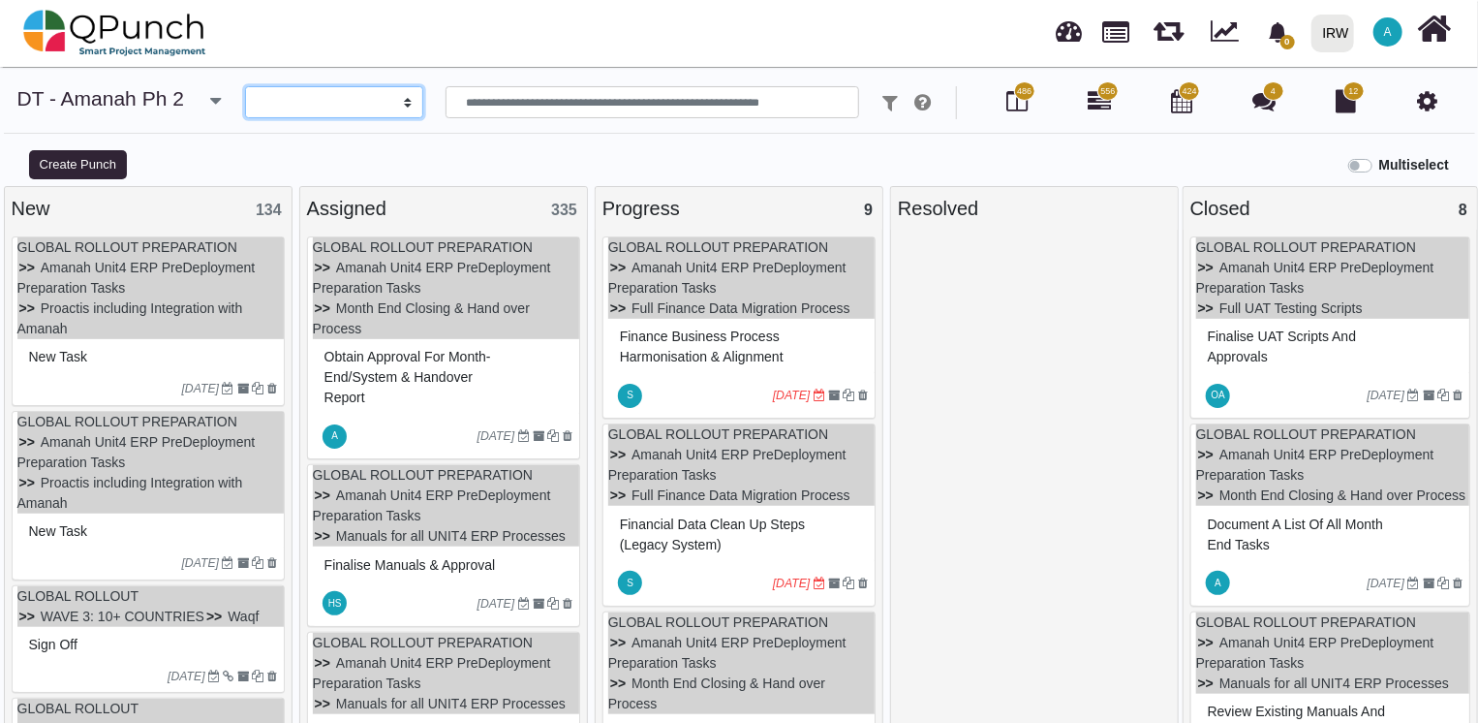
click at [370, 95] on select "**********" at bounding box center [333, 102] width 177 height 33
click at [340, 38] on nav "0 Notification Clear IRW IRW 0 Test A Subscription Settings Dynamic Report Leav…" at bounding box center [739, 33] width 1478 height 67
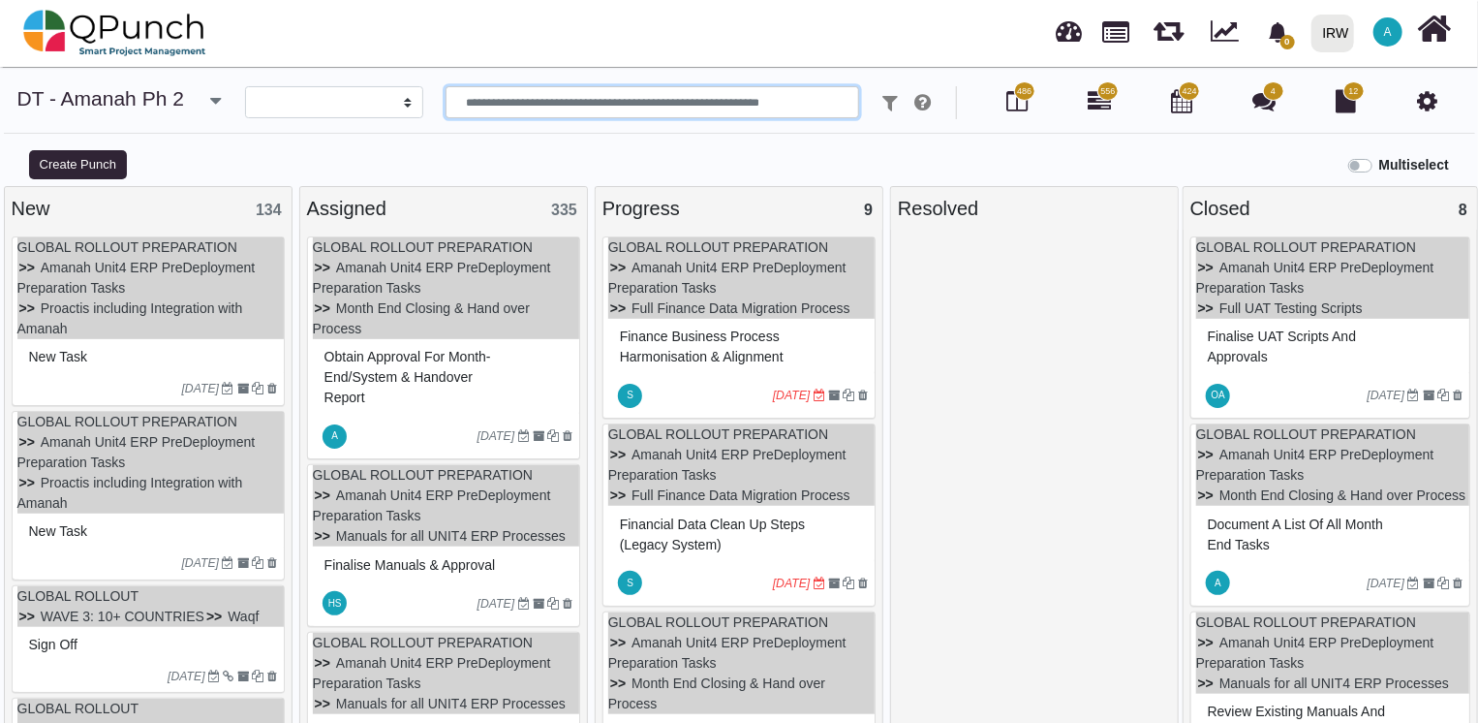
click at [675, 103] on input "text" at bounding box center [653, 102] width 414 height 33
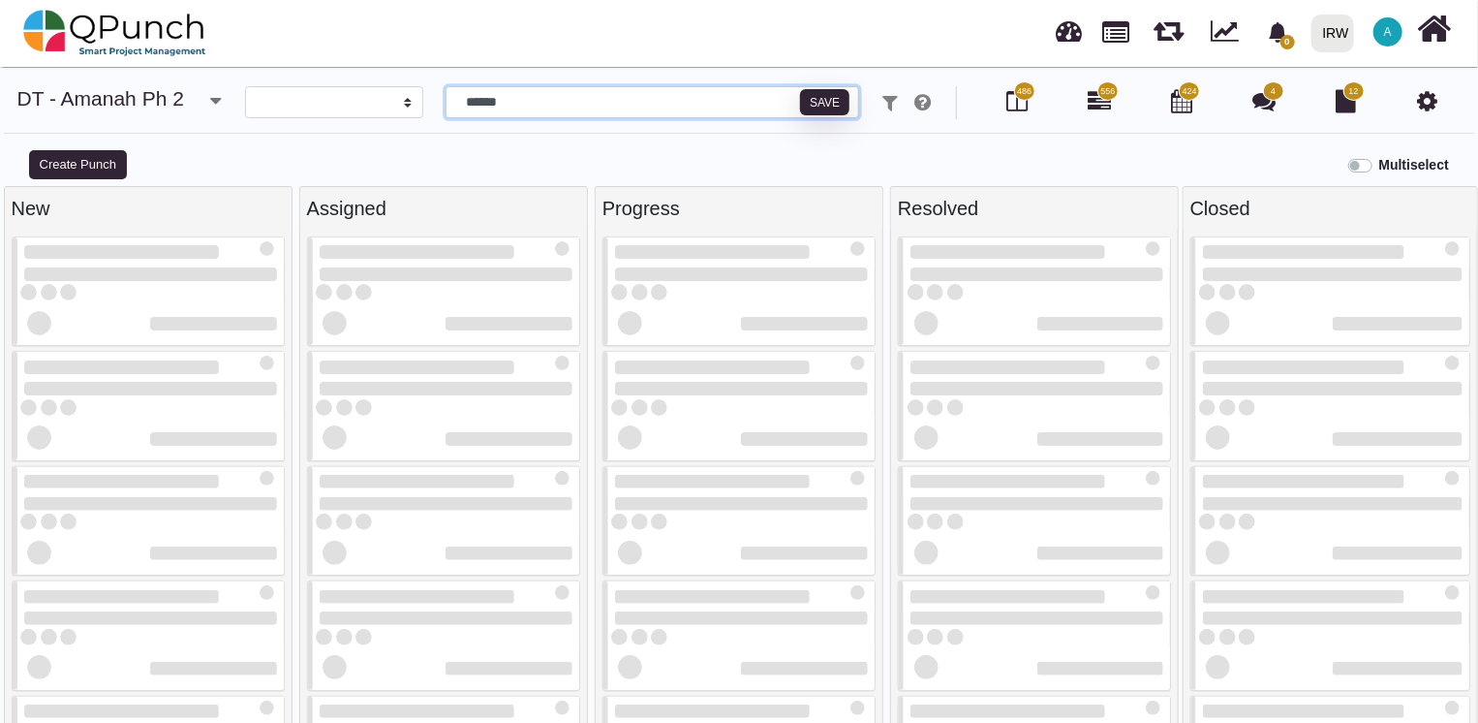
type input "******"
click at [857, 126] on div "**********" at bounding box center [739, 116] width 1478 height 61
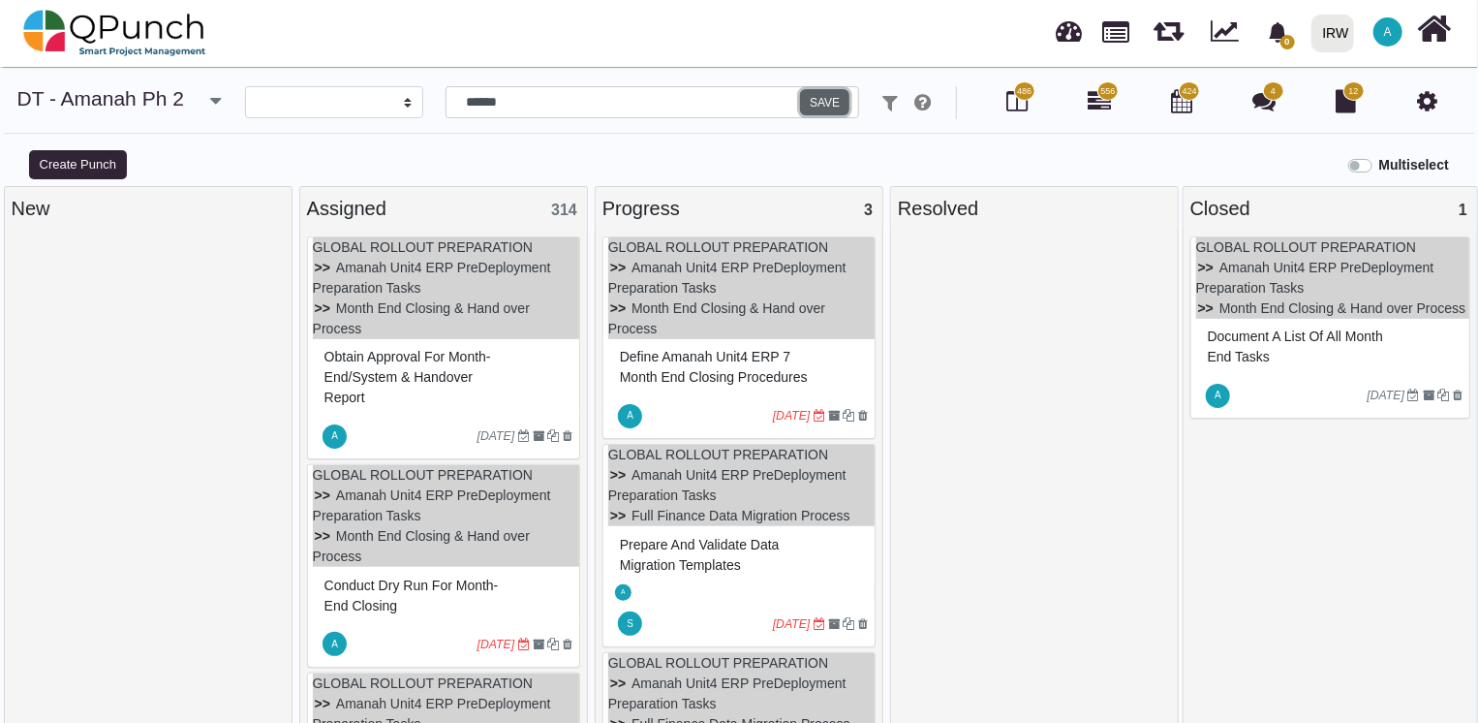
click at [828, 103] on button "Save" at bounding box center [824, 102] width 49 height 27
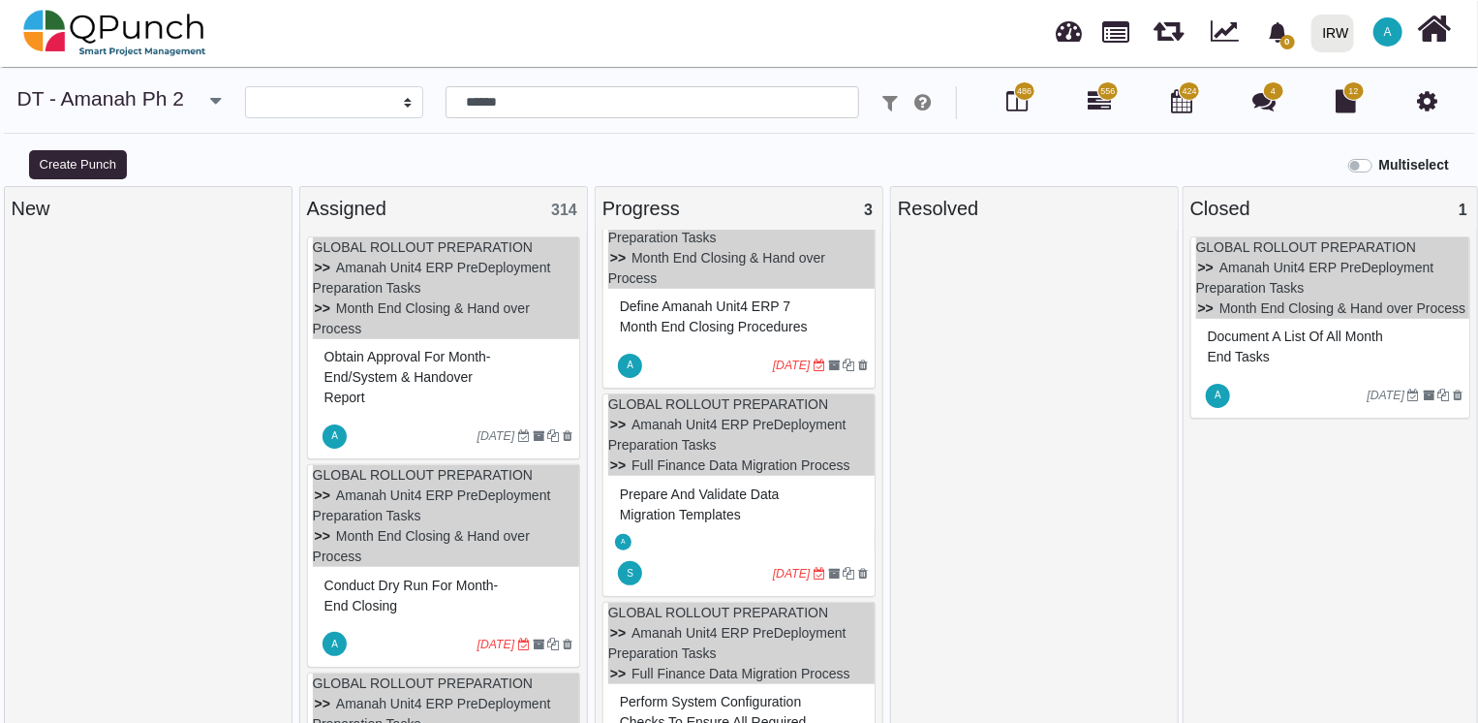
scroll to position [67, 0]
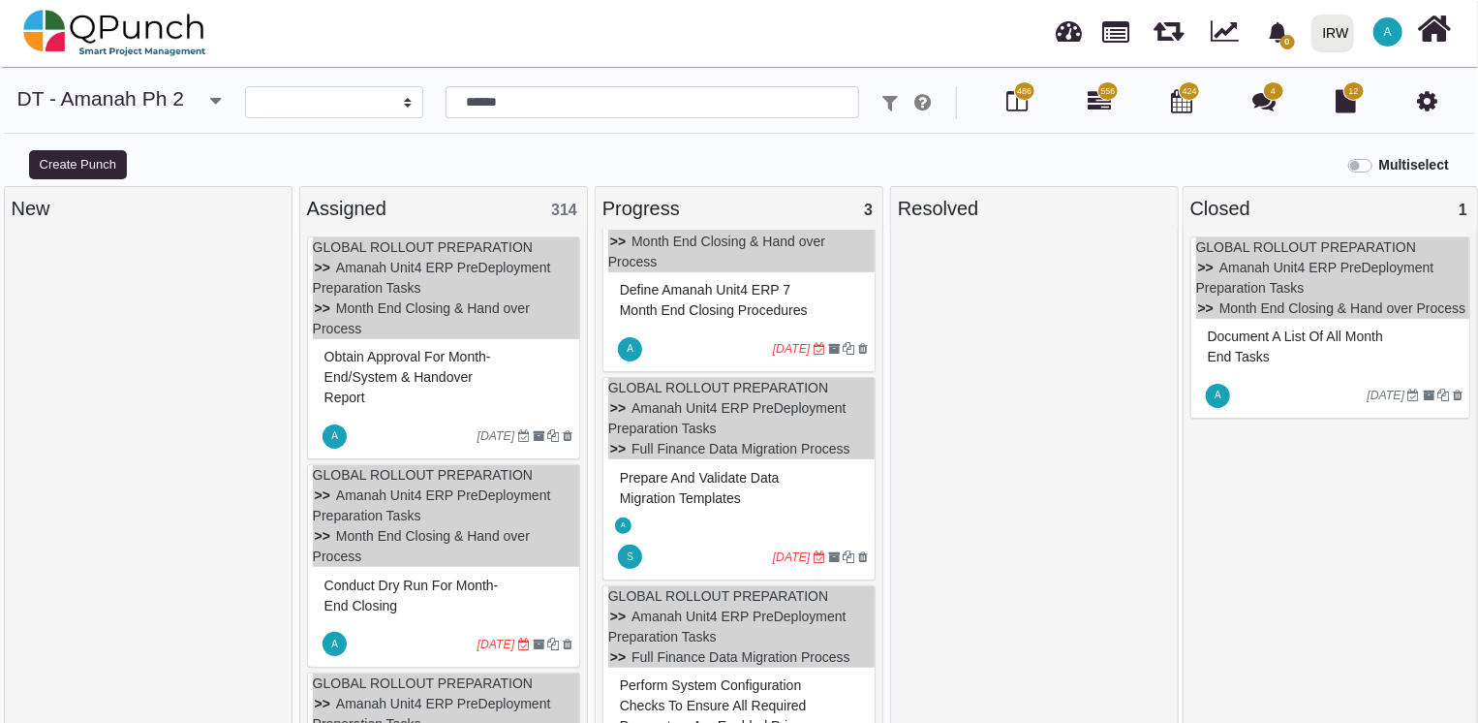
click at [773, 356] on icon "[DATE]" at bounding box center [792, 349] width 38 height 14
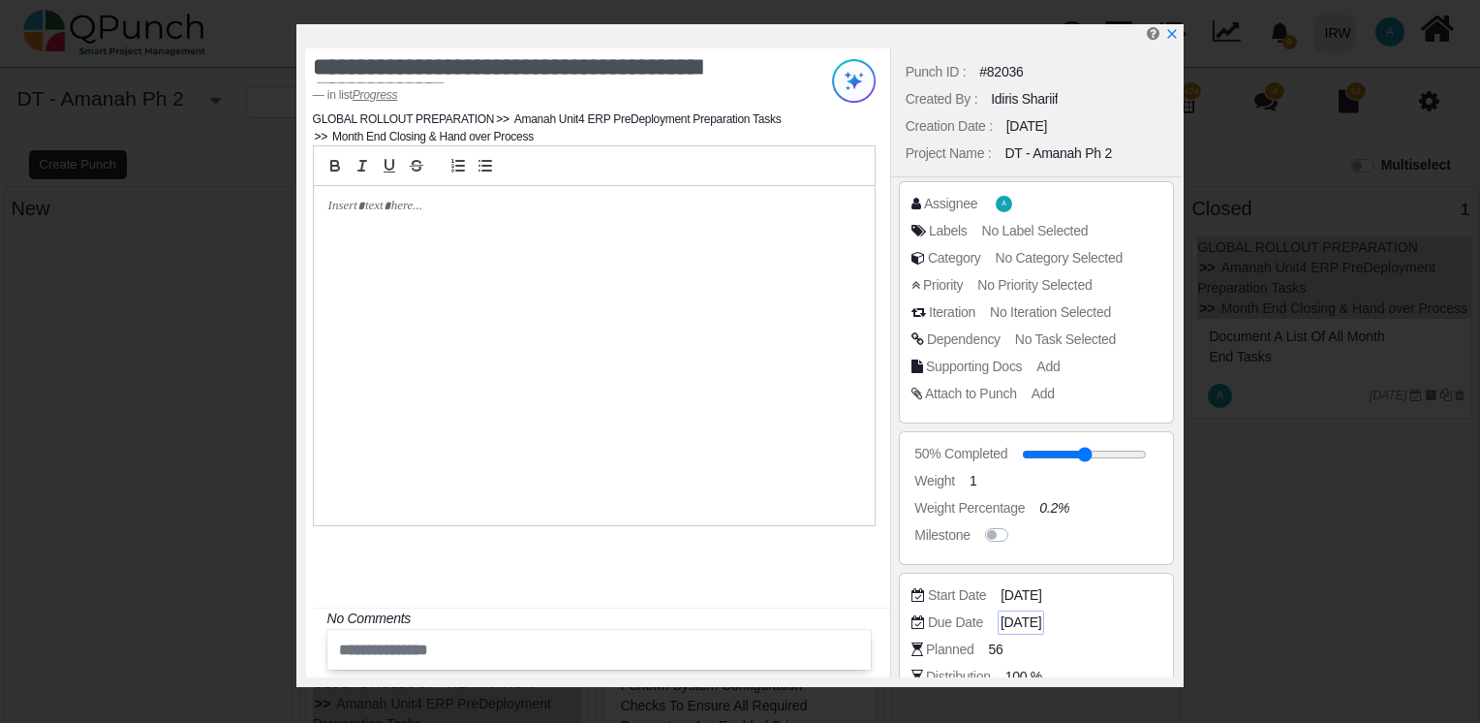
click at [1031, 623] on span "[DATE]" at bounding box center [1021, 622] width 41 height 20
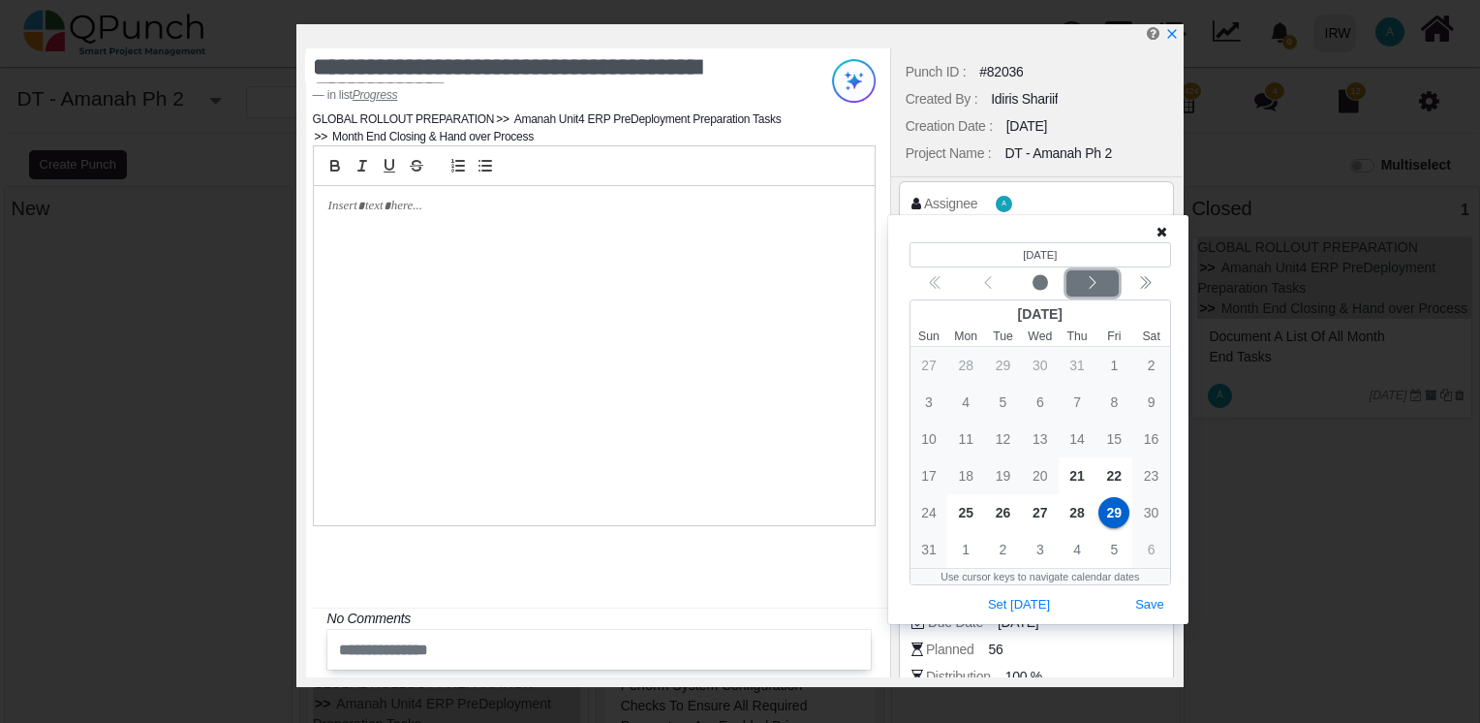
click at [1100, 285] on icon "chevron left" at bounding box center [1093, 283] width 16 height 16
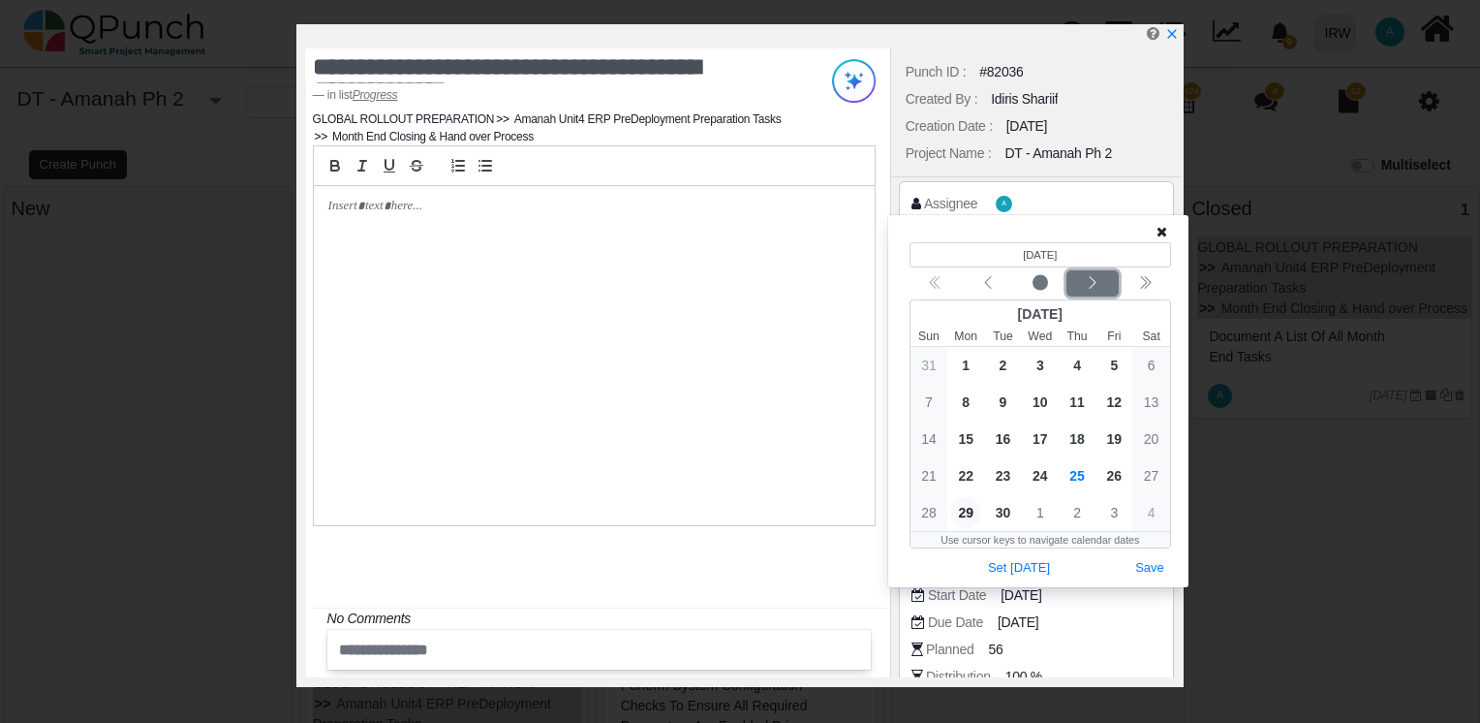
click at [1093, 285] on icon "chevron left" at bounding box center [1092, 282] width 7 height 13
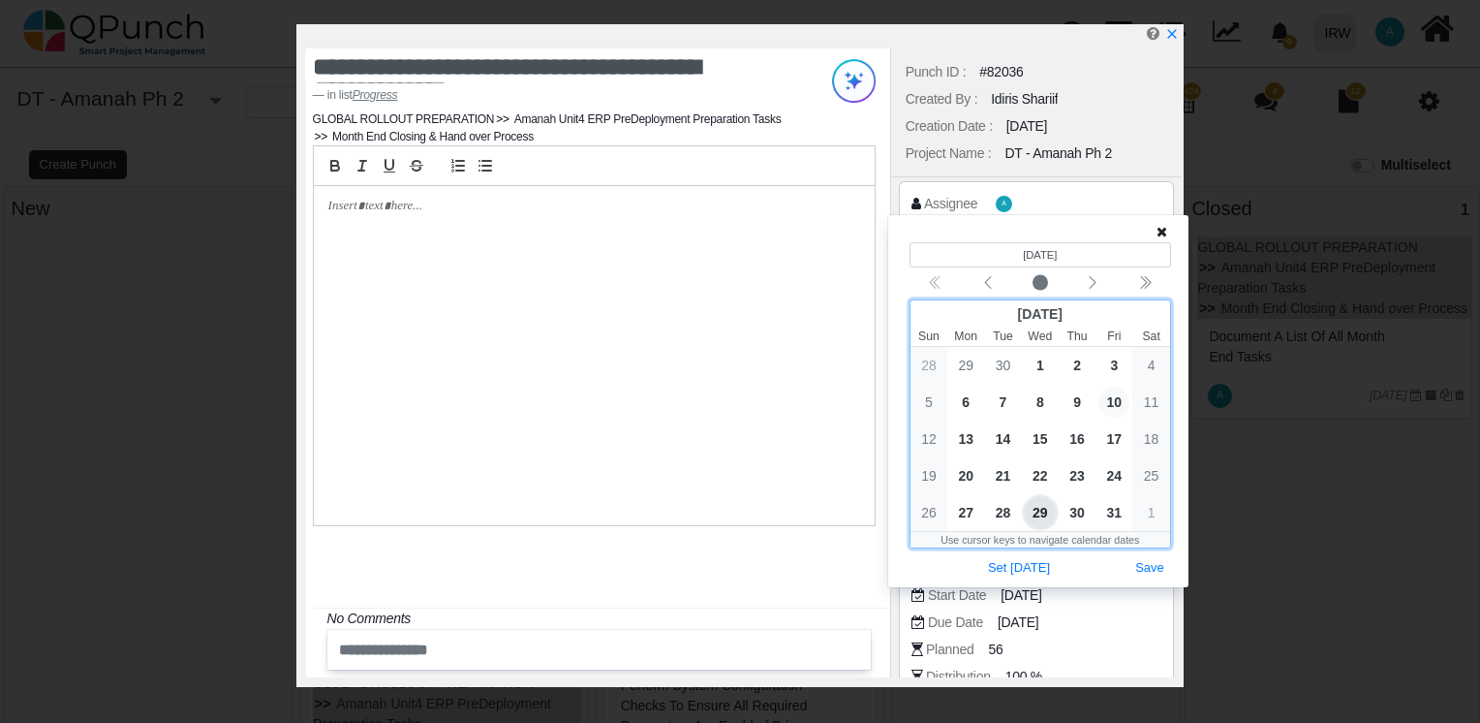
click at [1112, 398] on span "10" at bounding box center [1114, 402] width 31 height 31
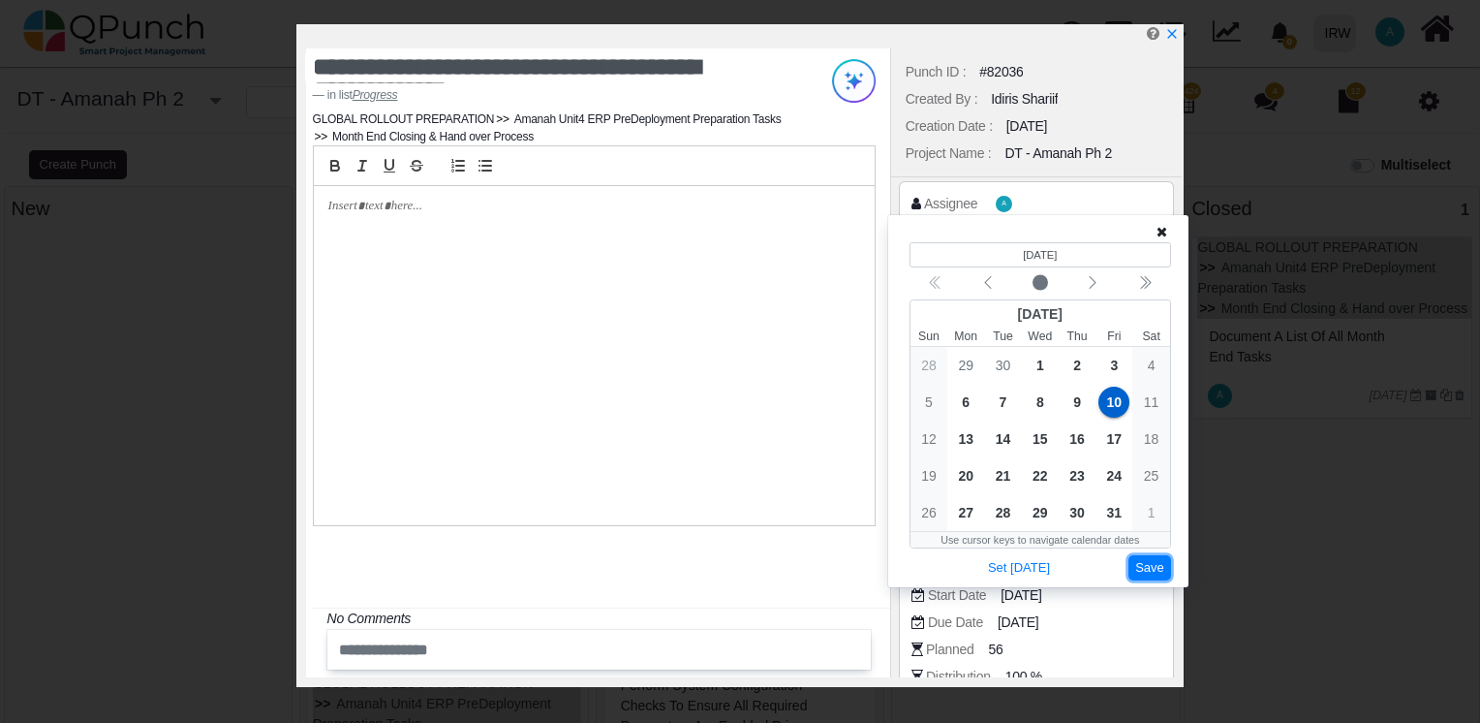
click at [1149, 567] on button "Save" at bounding box center [1150, 568] width 43 height 26
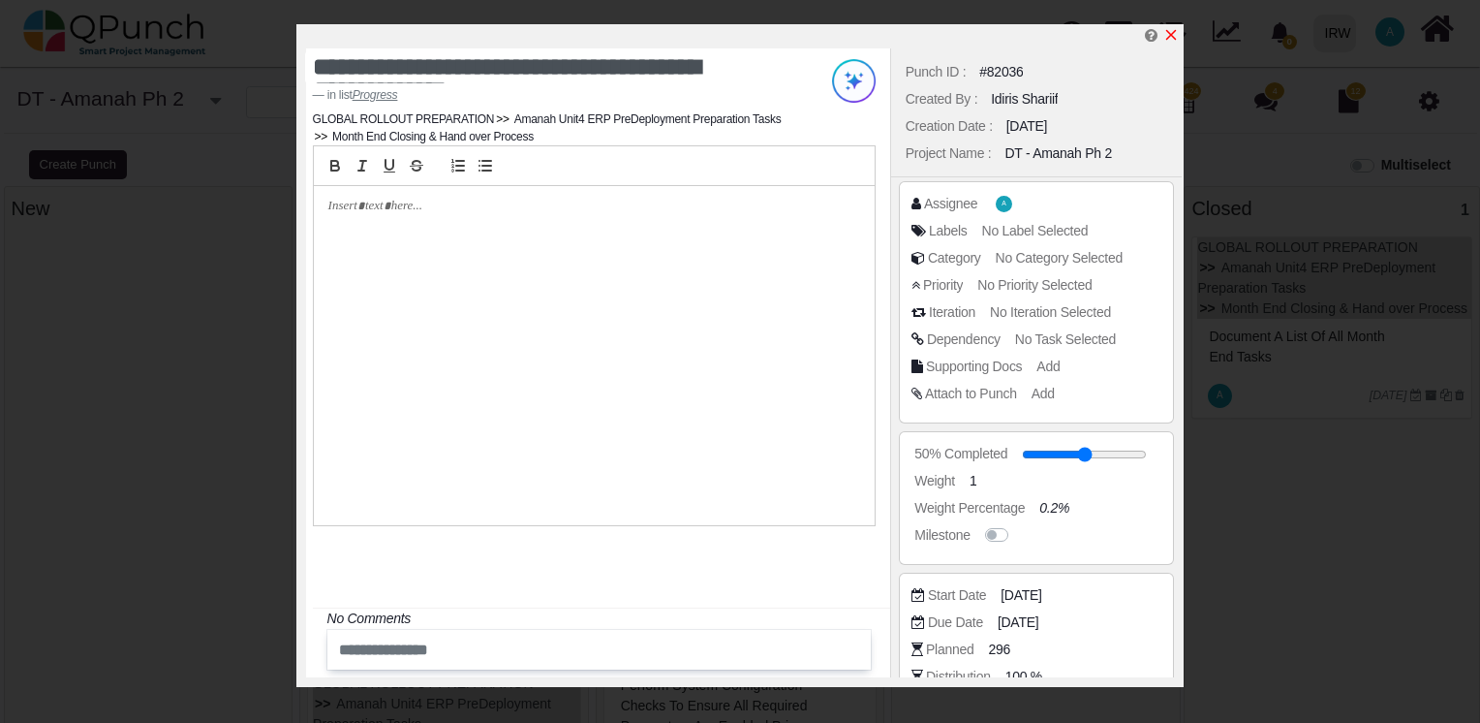
click at [1169, 37] on icon "x" at bounding box center [1171, 35] width 16 height 16
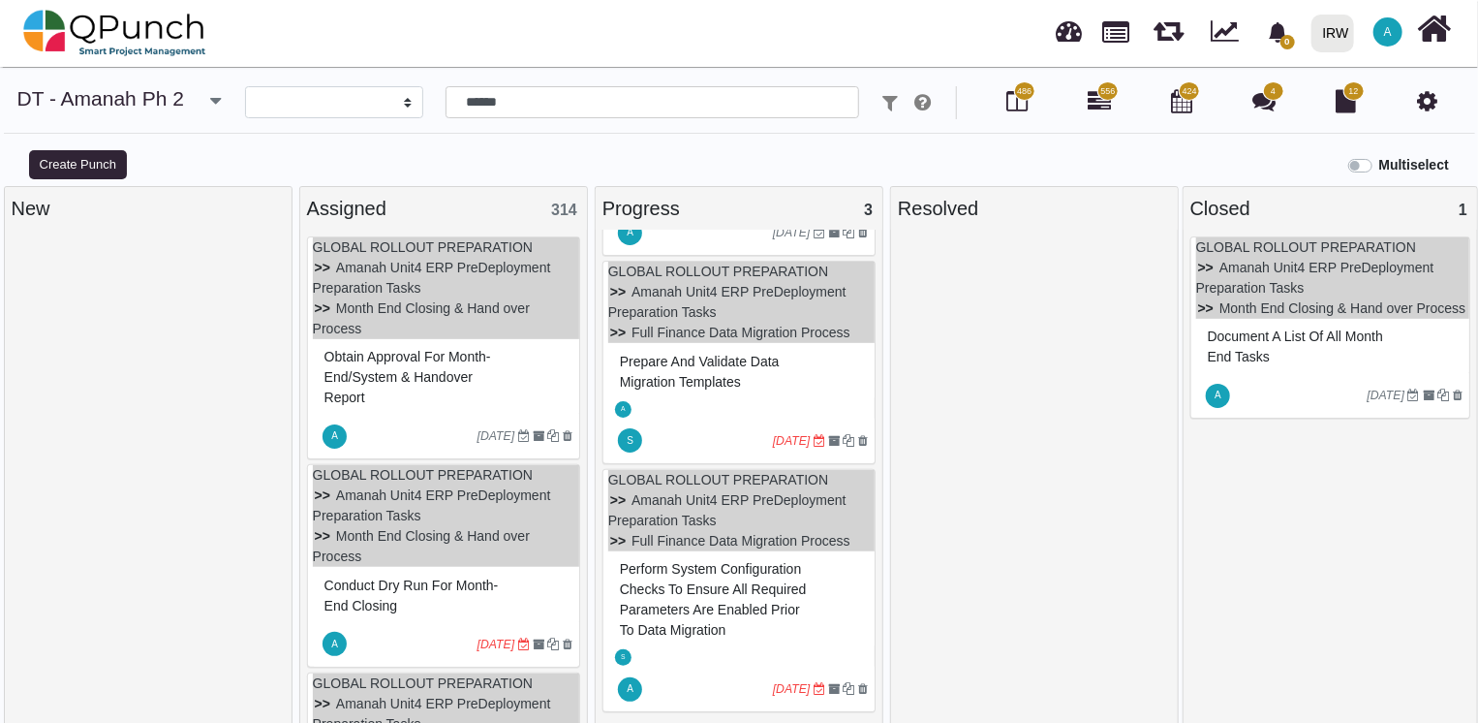
scroll to position [221, 0]
click at [773, 688] on icon "[DATE]" at bounding box center [792, 689] width 38 height 14
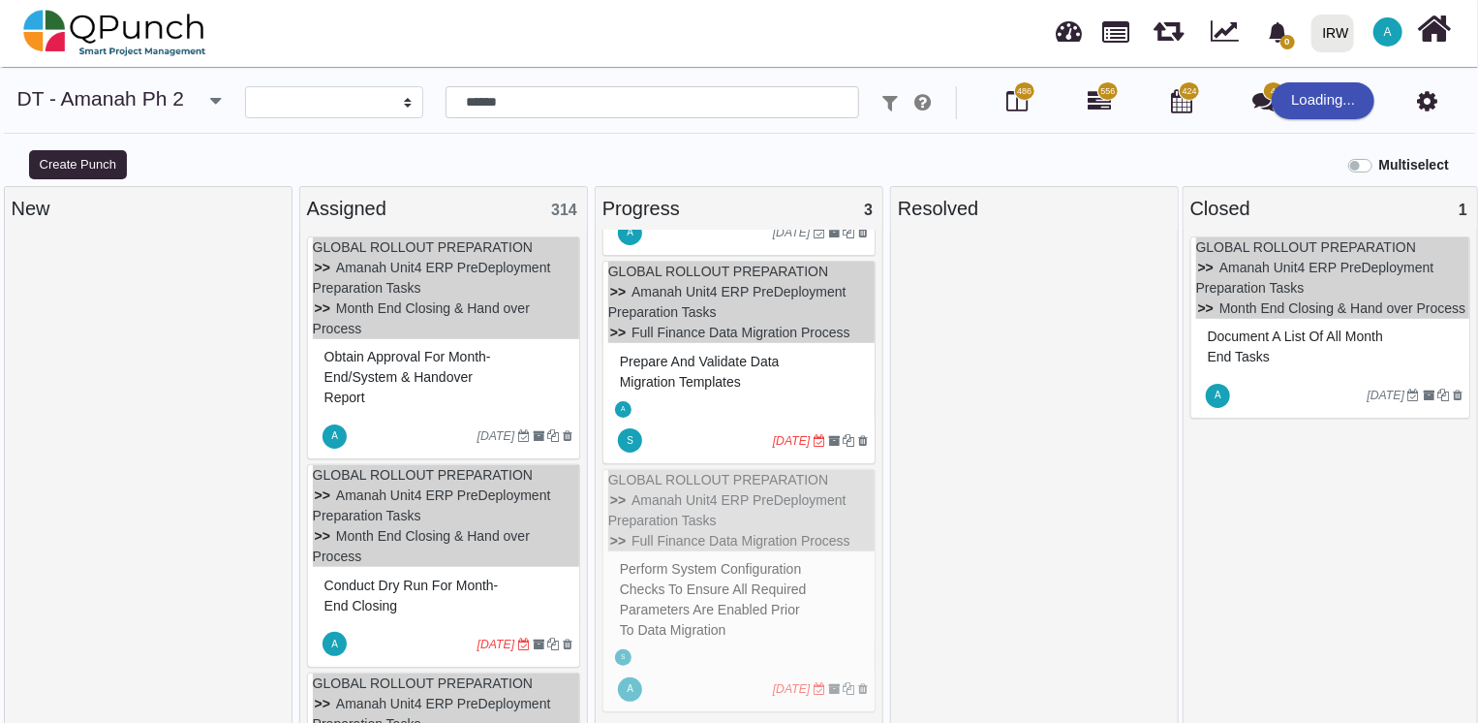
scroll to position [202, 0]
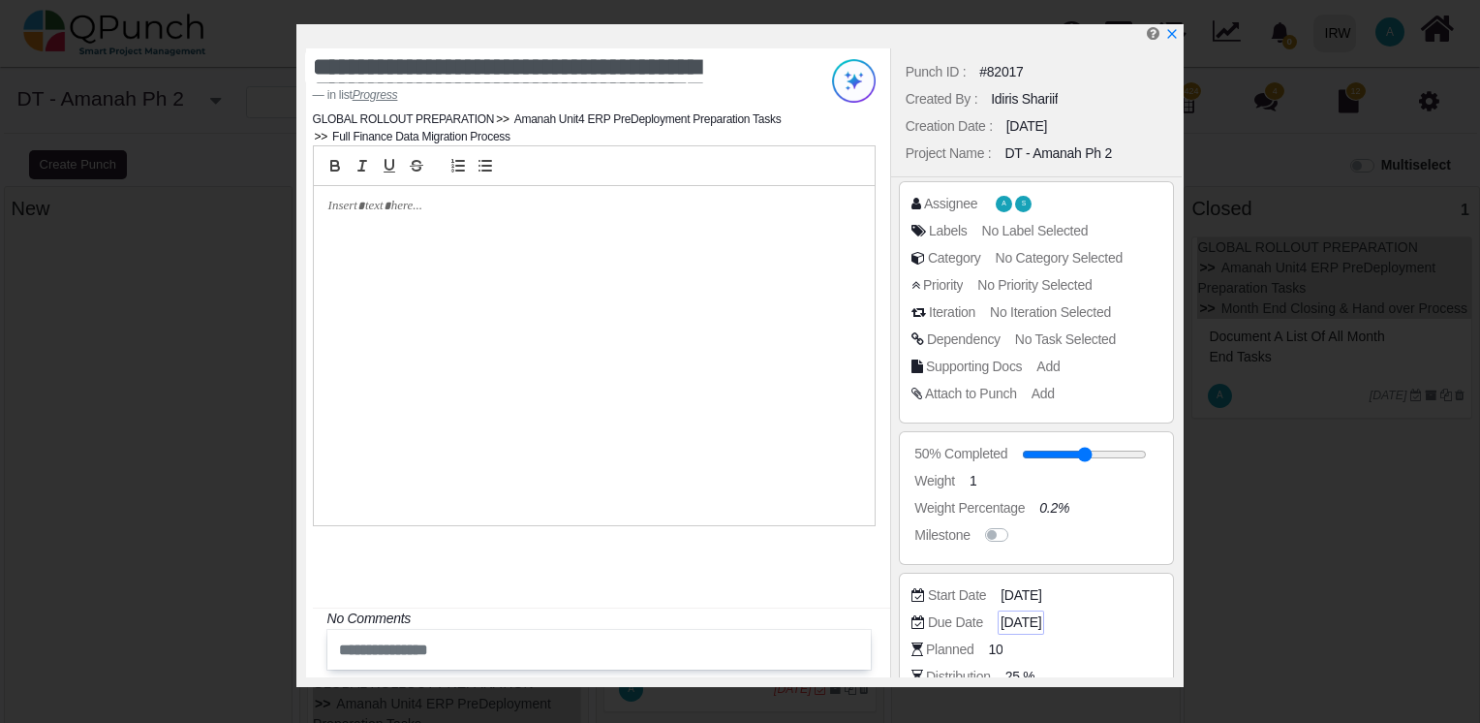
click at [1020, 624] on span "[DATE]" at bounding box center [1021, 622] width 41 height 20
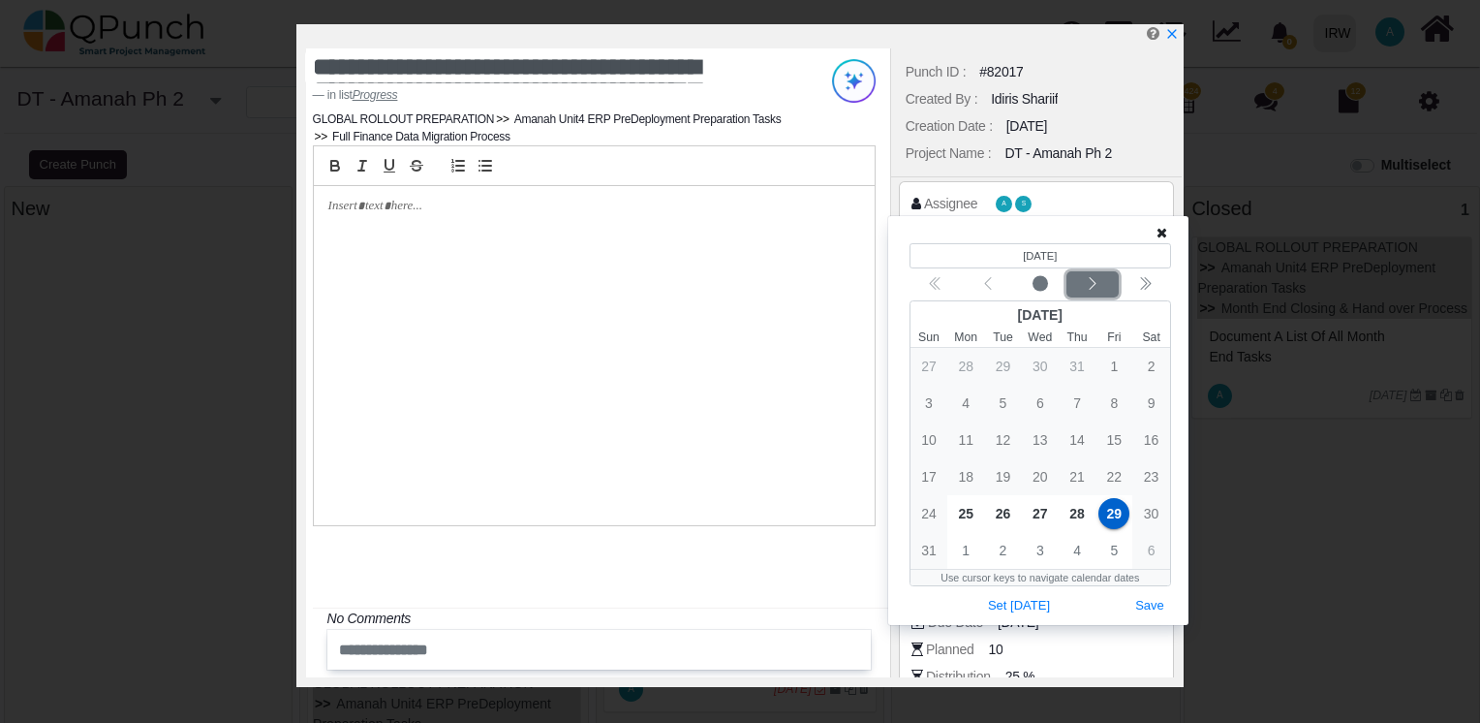
click at [1101, 282] on div "Next month" at bounding box center [1093, 284] width 46 height 19
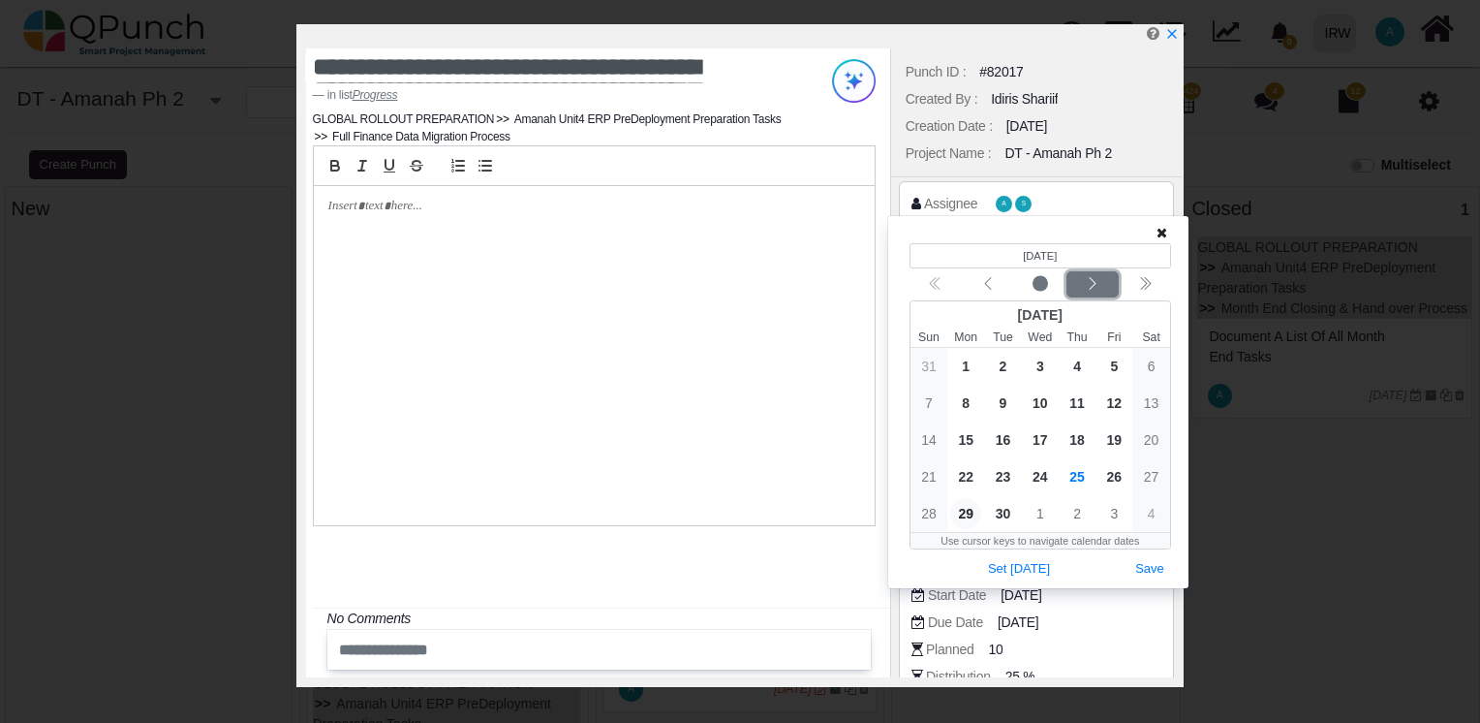
click at [1101, 282] on div "Next month" at bounding box center [1093, 284] width 46 height 19
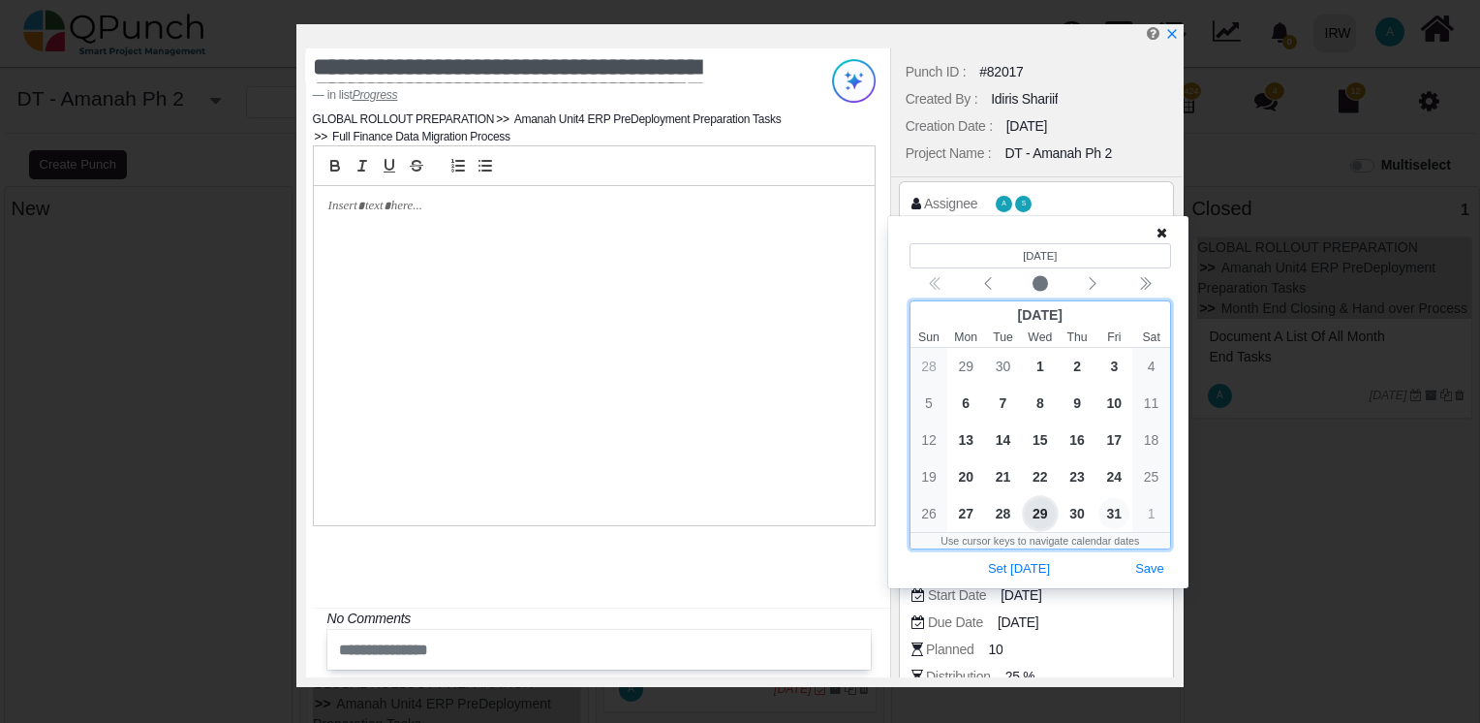
click at [1114, 515] on span "31" at bounding box center [1114, 513] width 31 height 31
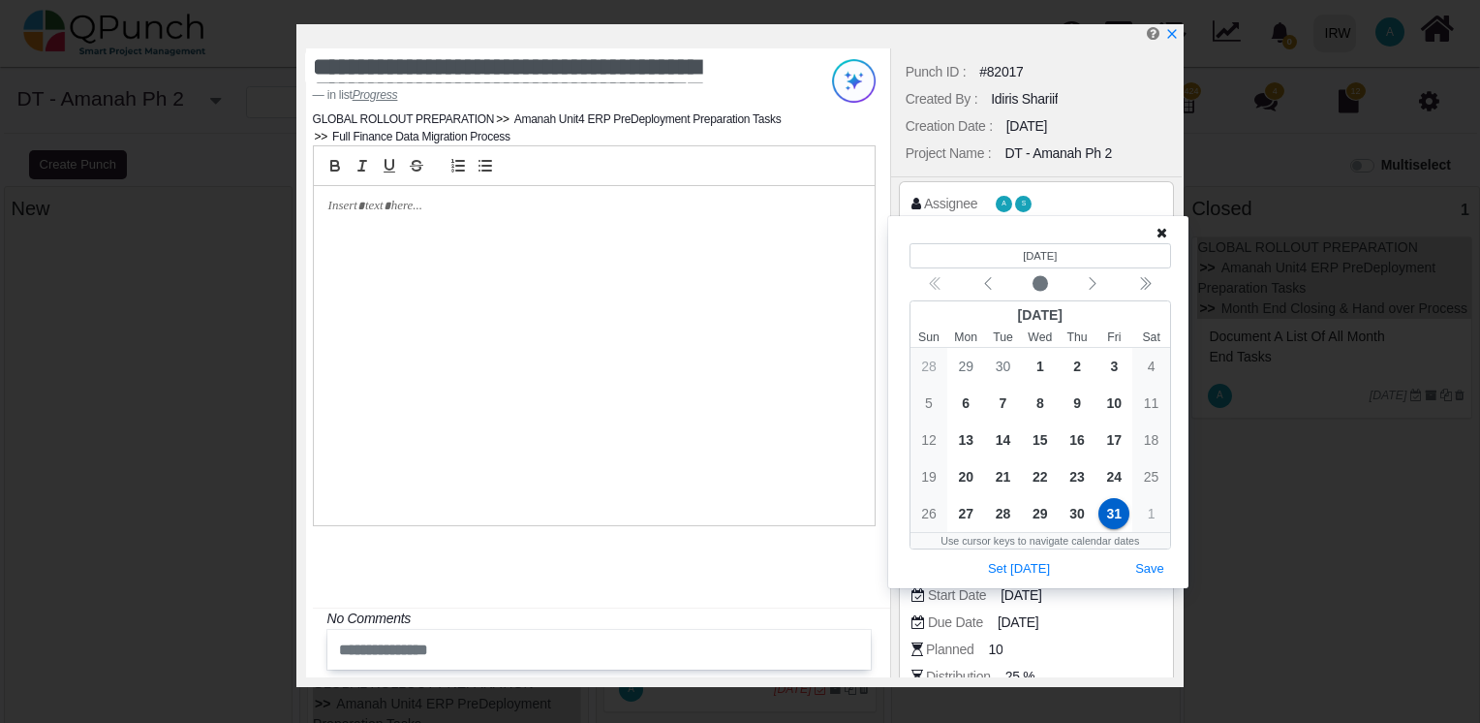
click at [1285, 377] on div "**********" at bounding box center [740, 361] width 1480 height 723
click at [1161, 572] on button "Save" at bounding box center [1150, 569] width 43 height 26
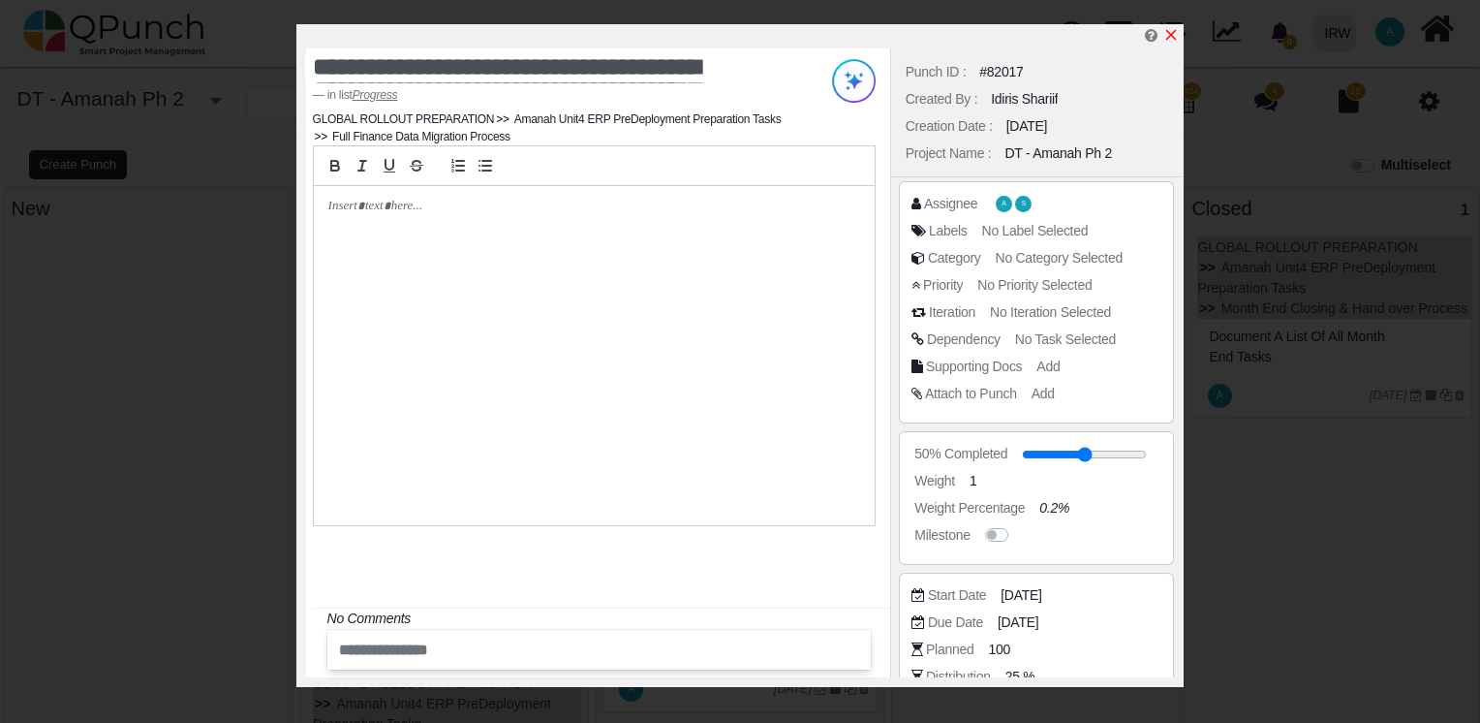
click at [1174, 31] on icon "x" at bounding box center [1171, 35] width 16 height 16
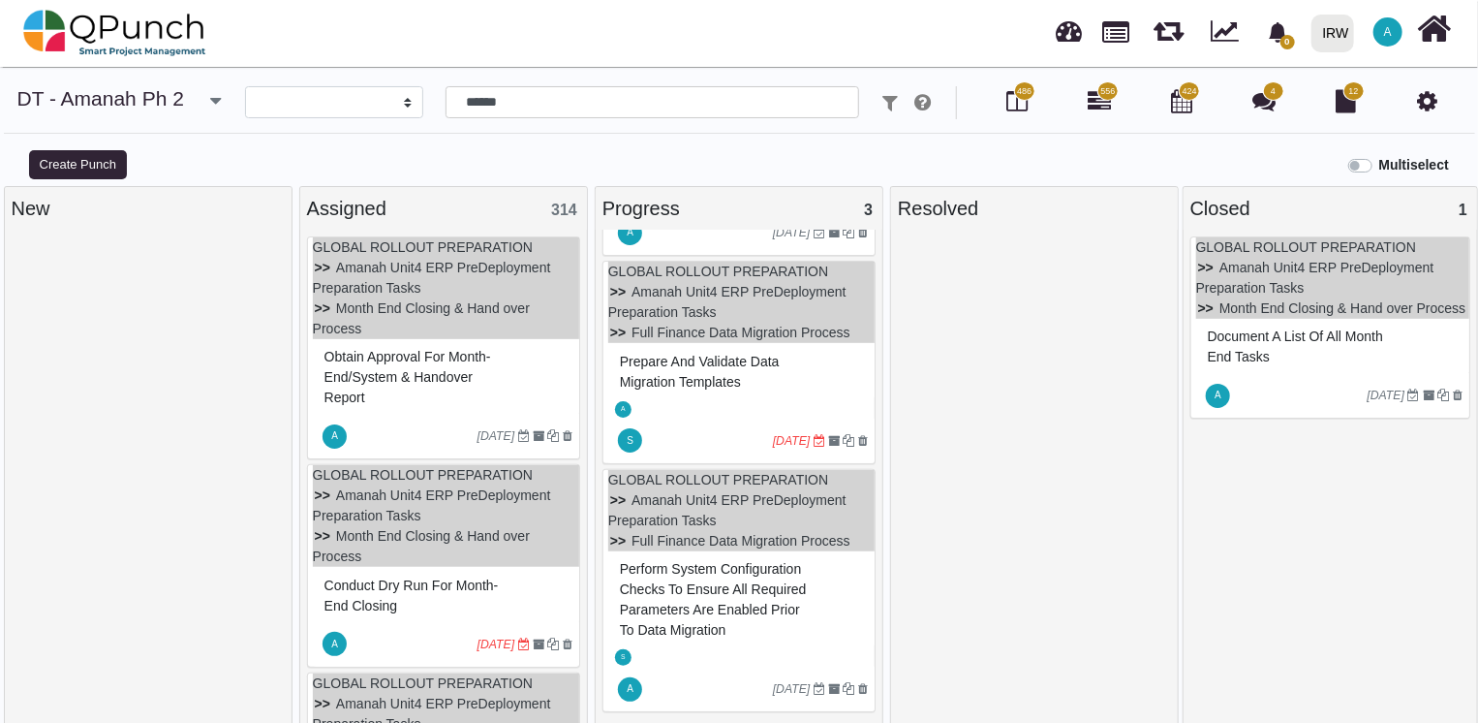
click at [781, 434] on icon "[DATE]" at bounding box center [792, 441] width 38 height 14
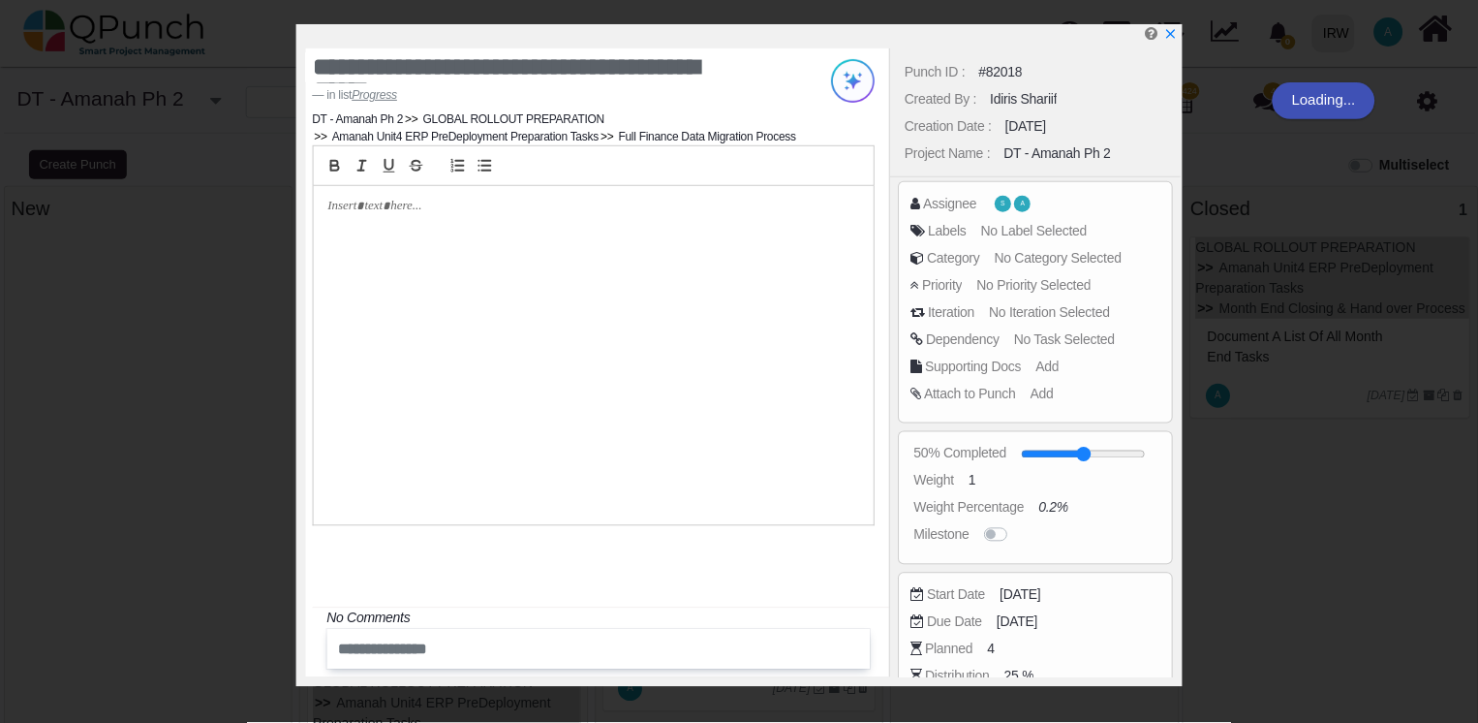
scroll to position [202, 0]
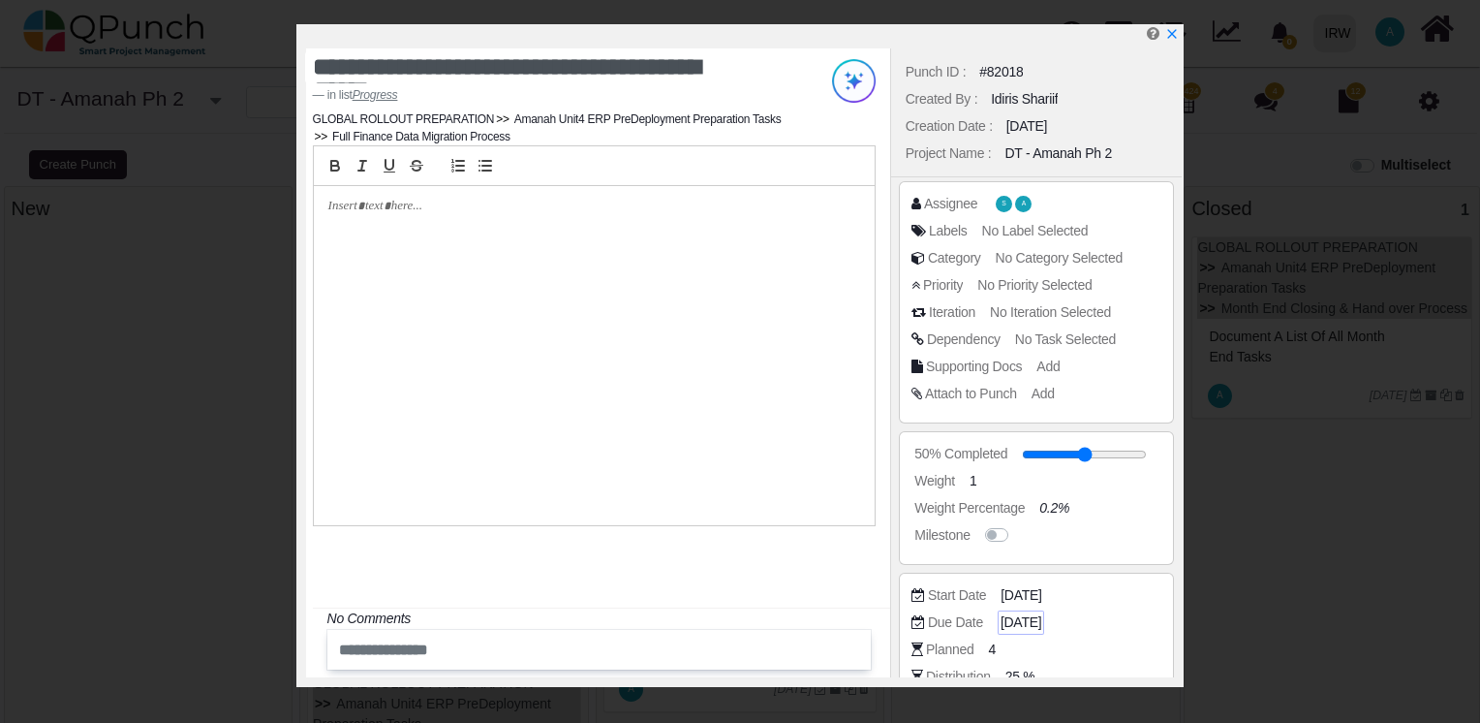
click at [1031, 622] on span "[DATE]" at bounding box center [1021, 622] width 41 height 20
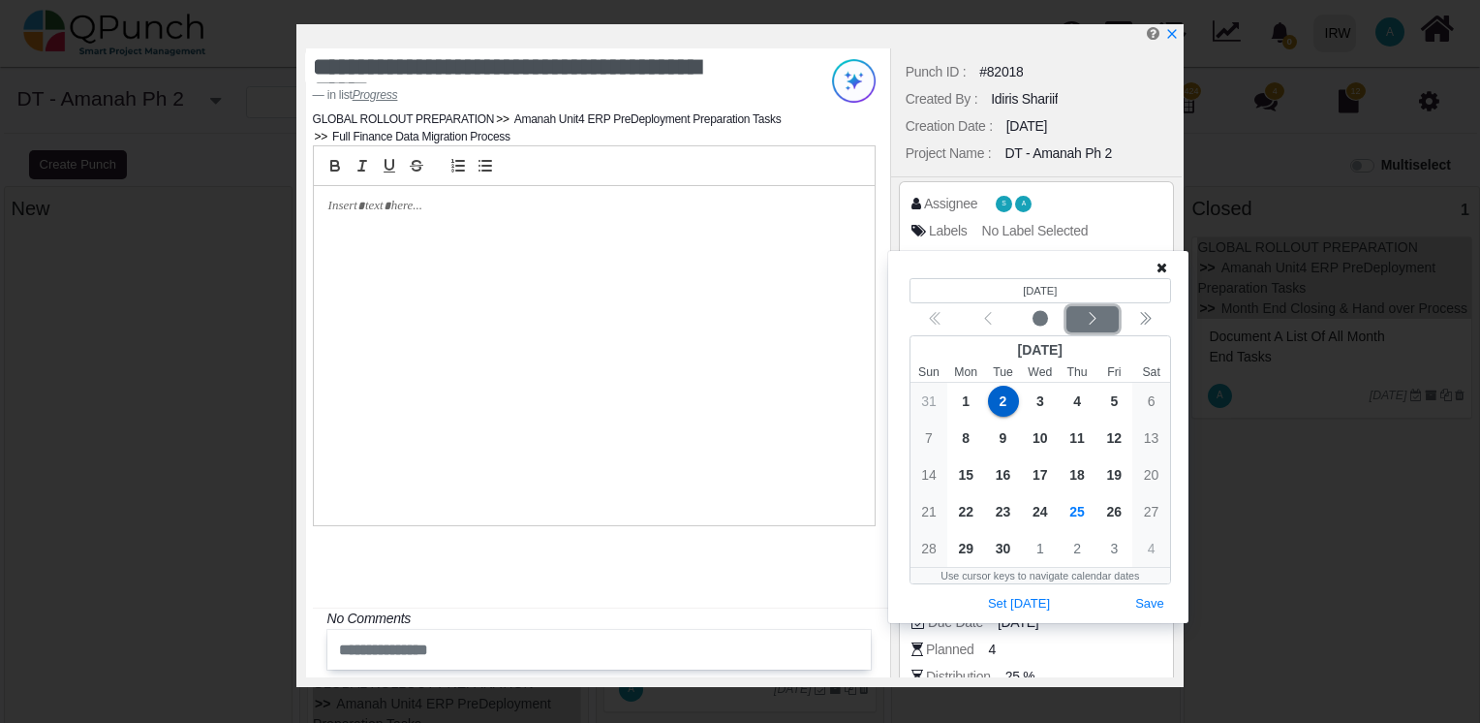
click at [1085, 320] on icon "chevron left" at bounding box center [1093, 319] width 16 height 16
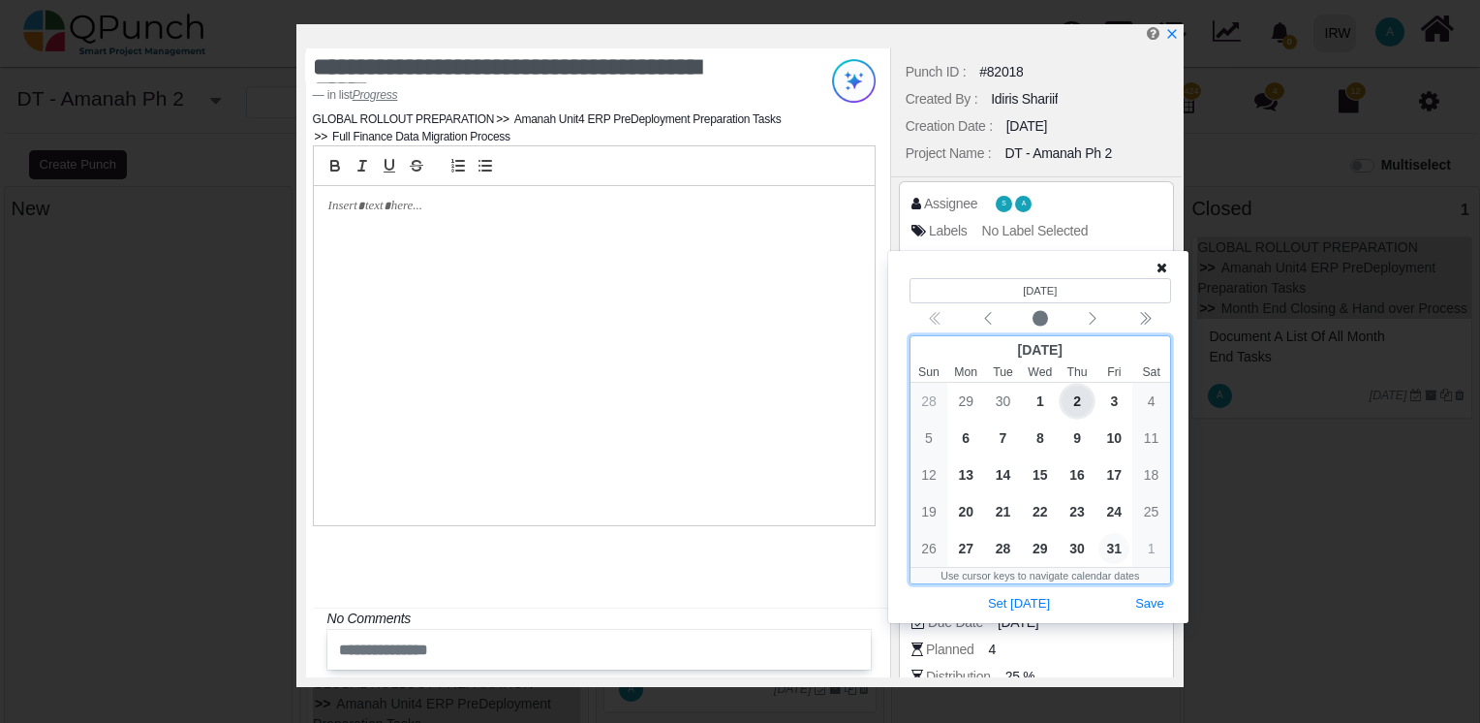
click at [1115, 544] on span "31" at bounding box center [1114, 548] width 31 height 31
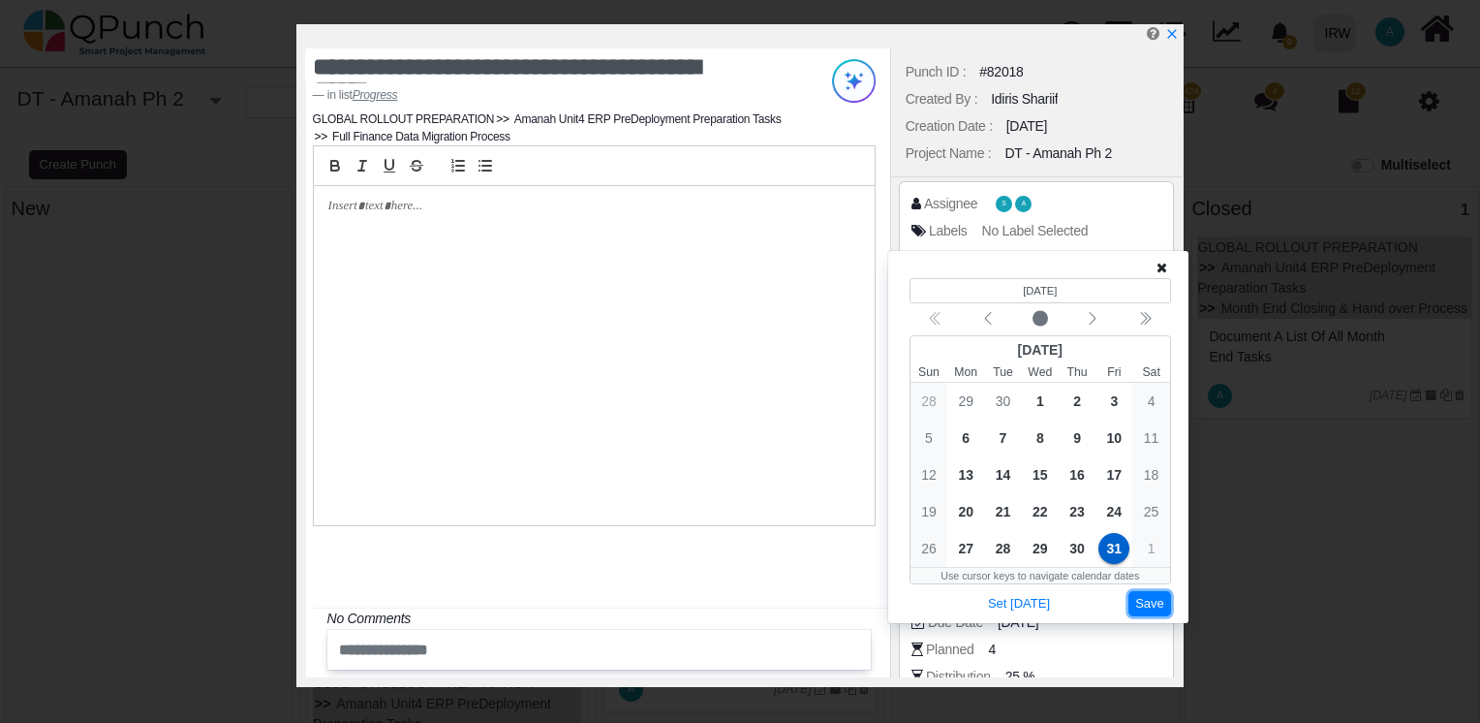
click at [1152, 603] on button "Save" at bounding box center [1150, 604] width 43 height 26
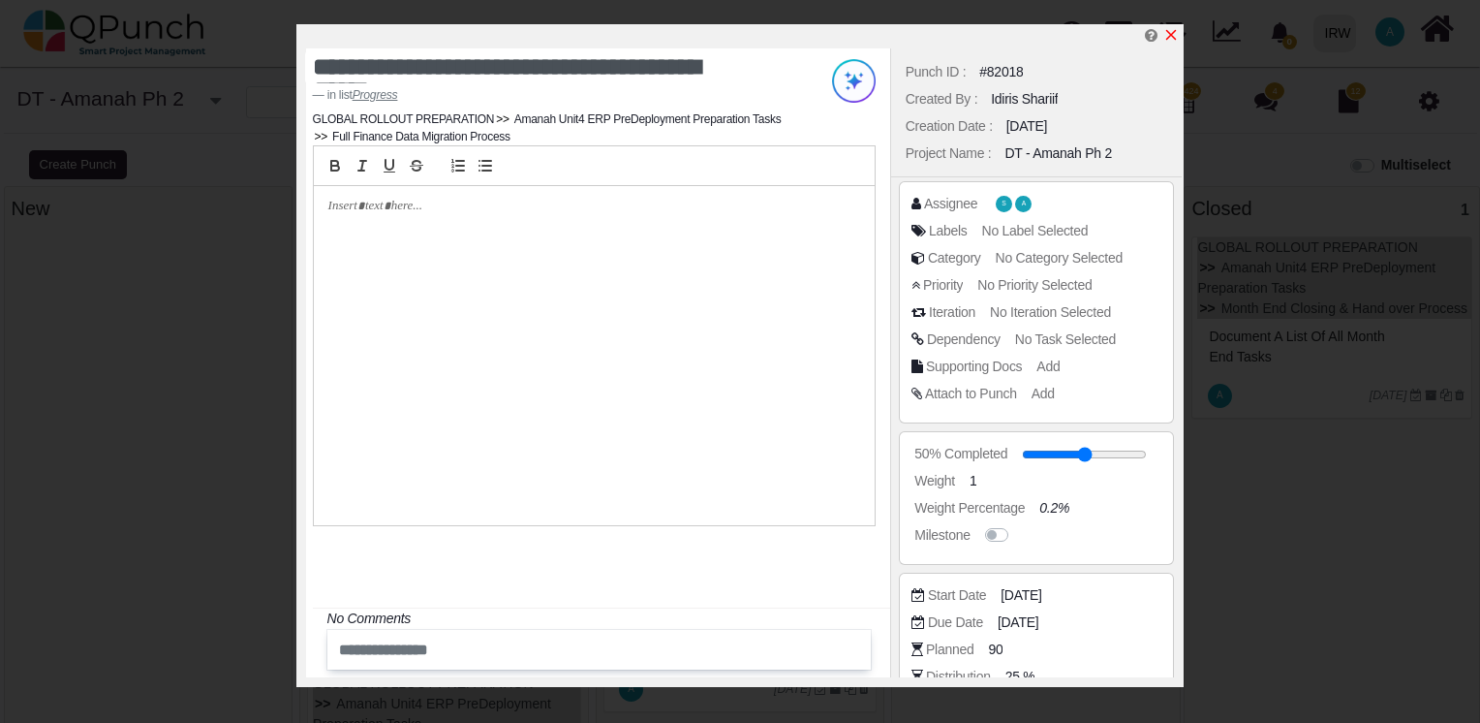
click at [1171, 37] on icon "x" at bounding box center [1171, 35] width 11 height 11
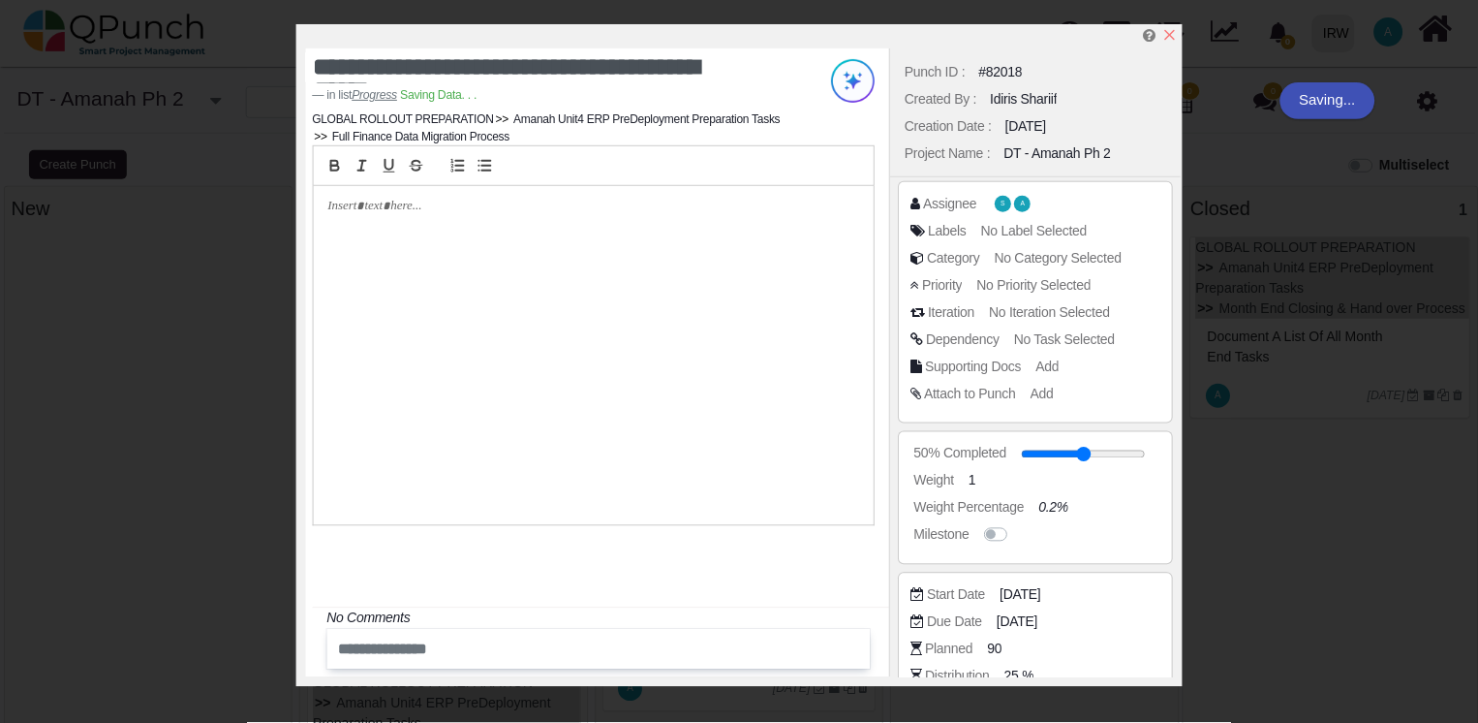
scroll to position [221, 0]
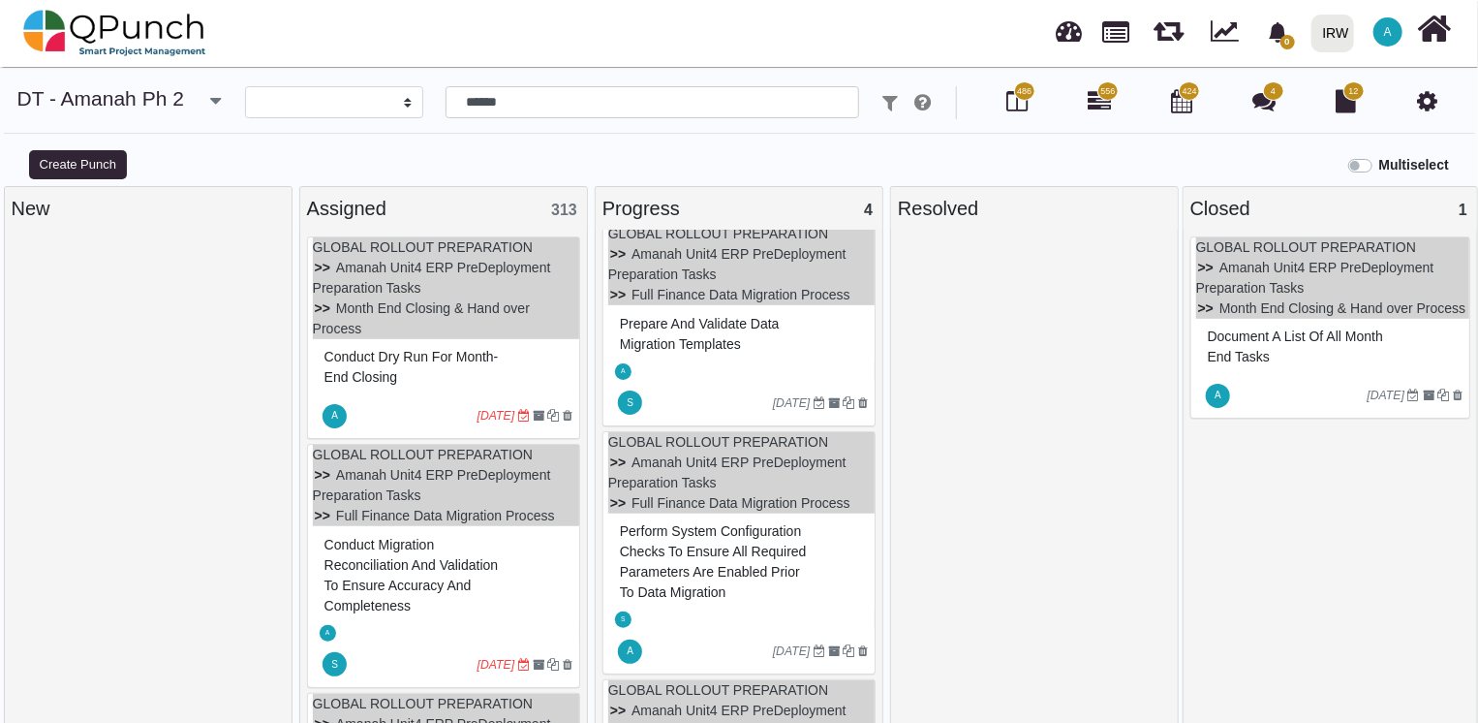
click at [490, 413] on icon "[DATE]" at bounding box center [497, 416] width 38 height 14
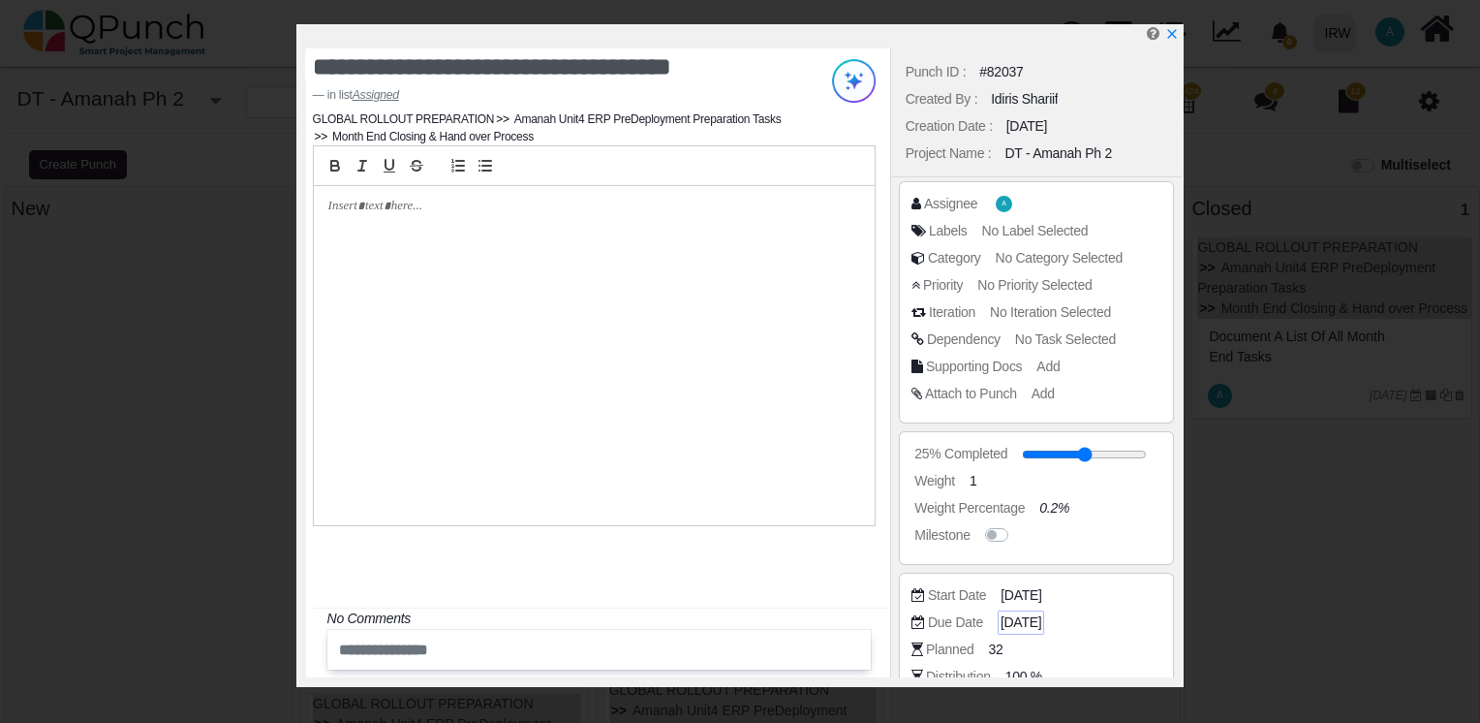
click at [1033, 625] on span "[DATE]" at bounding box center [1021, 622] width 41 height 20
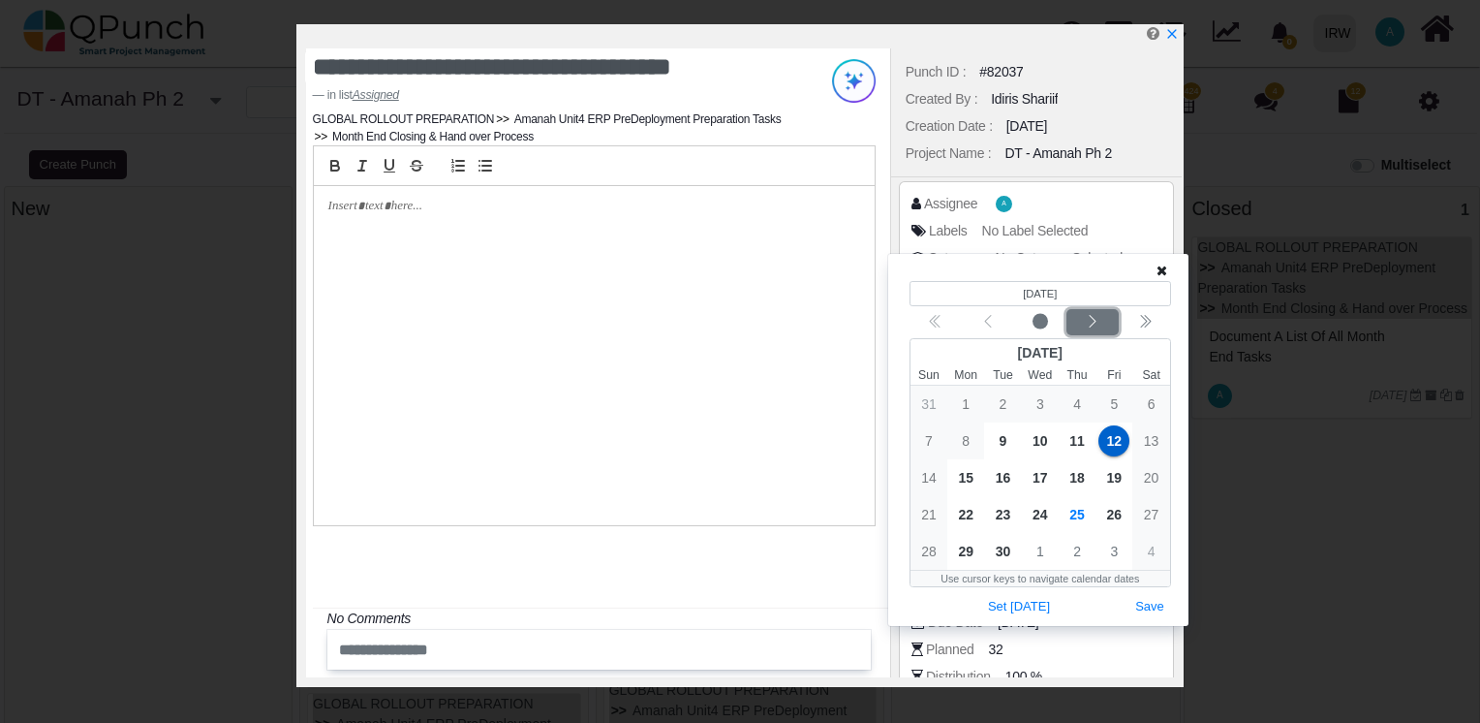
click at [1089, 311] on button "Next month" at bounding box center [1093, 322] width 52 height 26
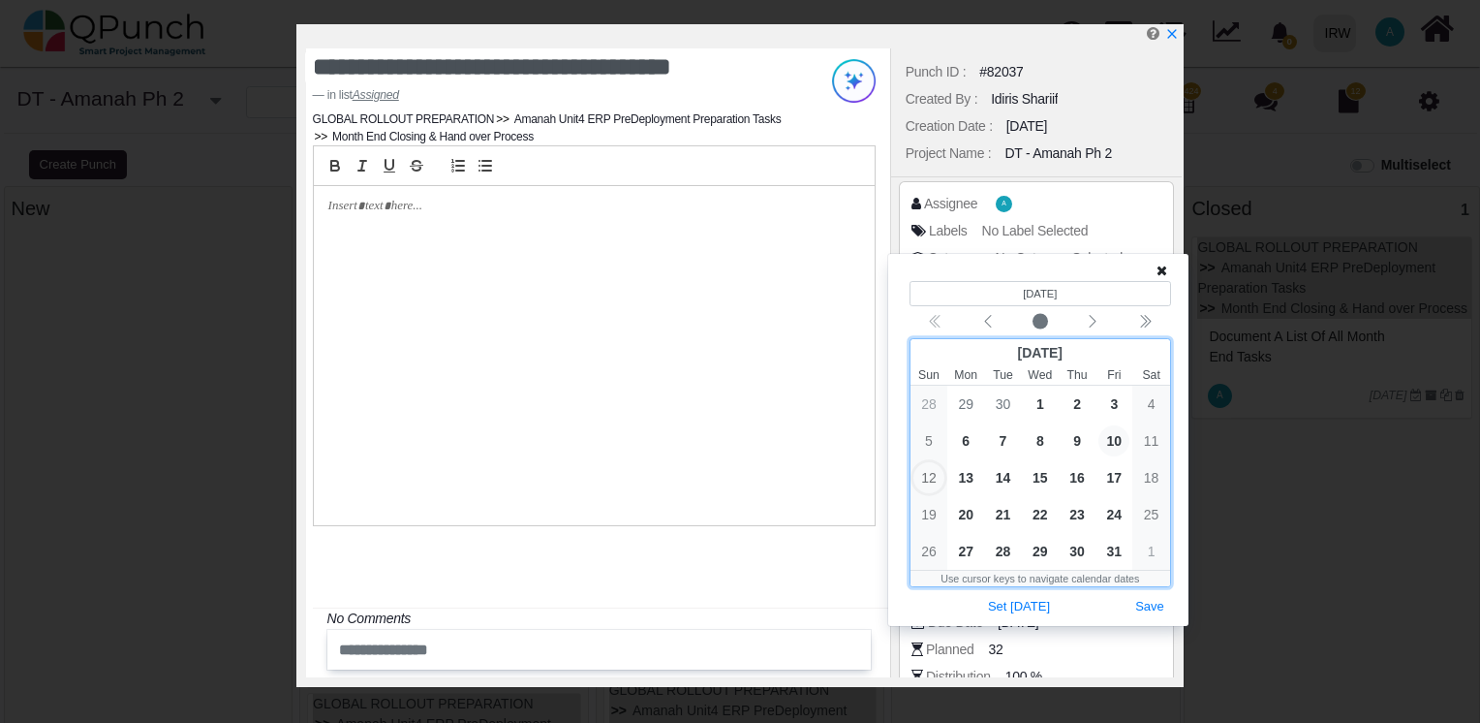
click at [1112, 434] on span "10" at bounding box center [1114, 440] width 31 height 31
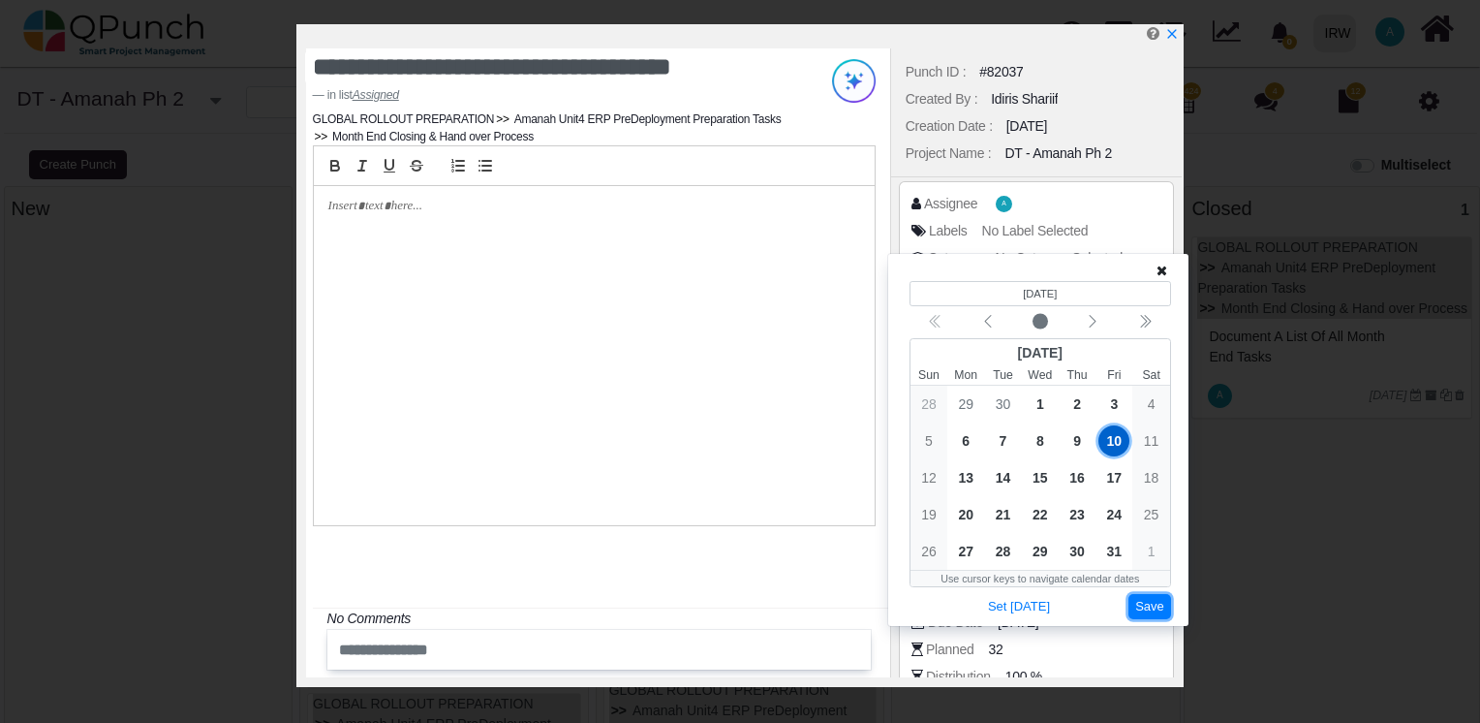
click at [1147, 605] on button "Save" at bounding box center [1150, 607] width 43 height 26
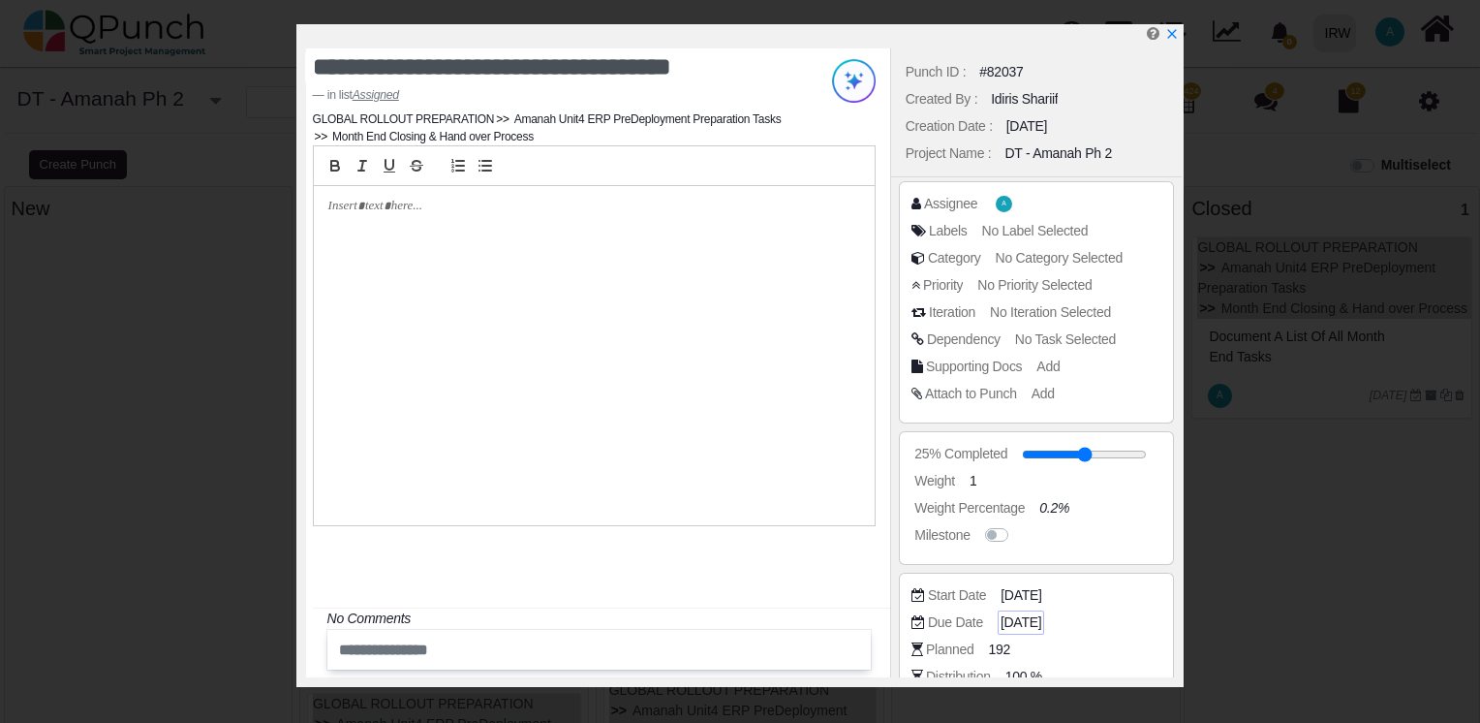
click at [1040, 622] on span "[DATE]" at bounding box center [1021, 622] width 41 height 20
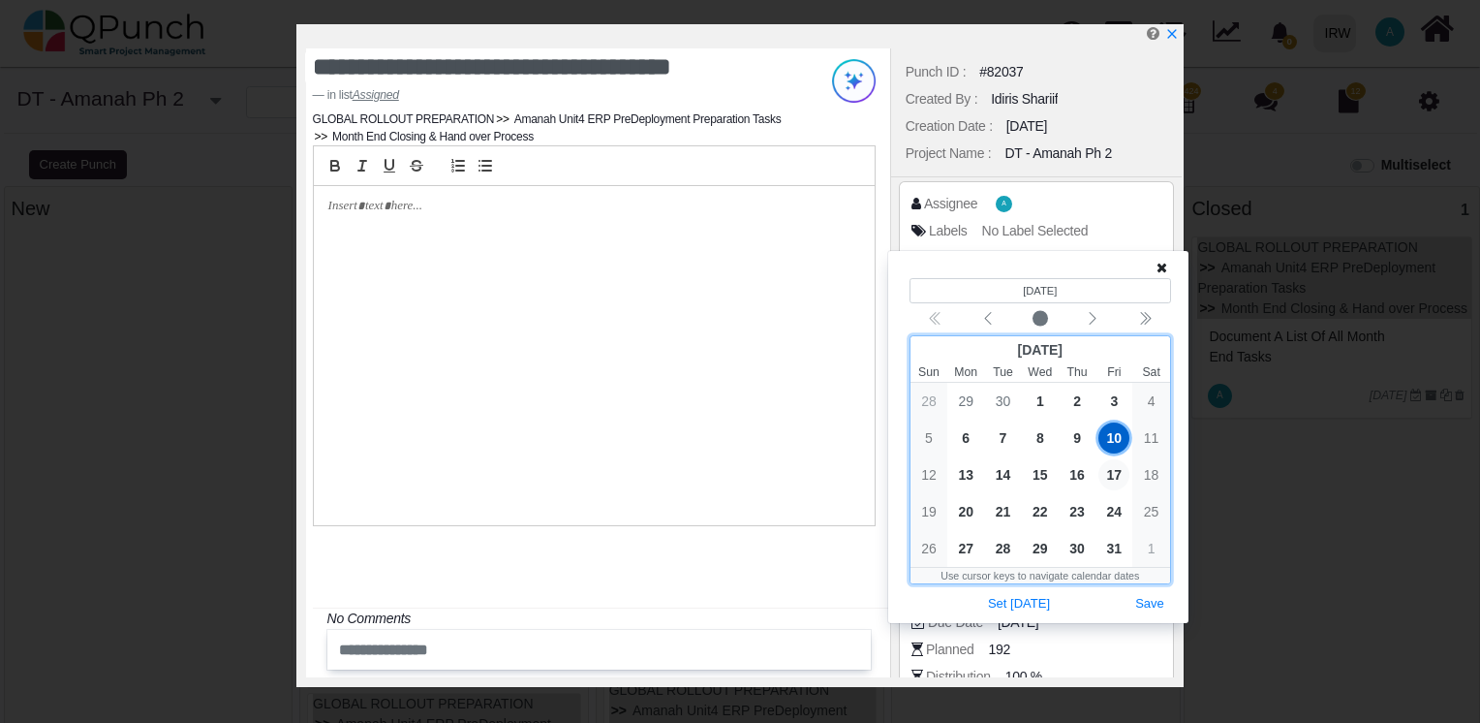
click at [1109, 471] on span "17" at bounding box center [1114, 474] width 31 height 31
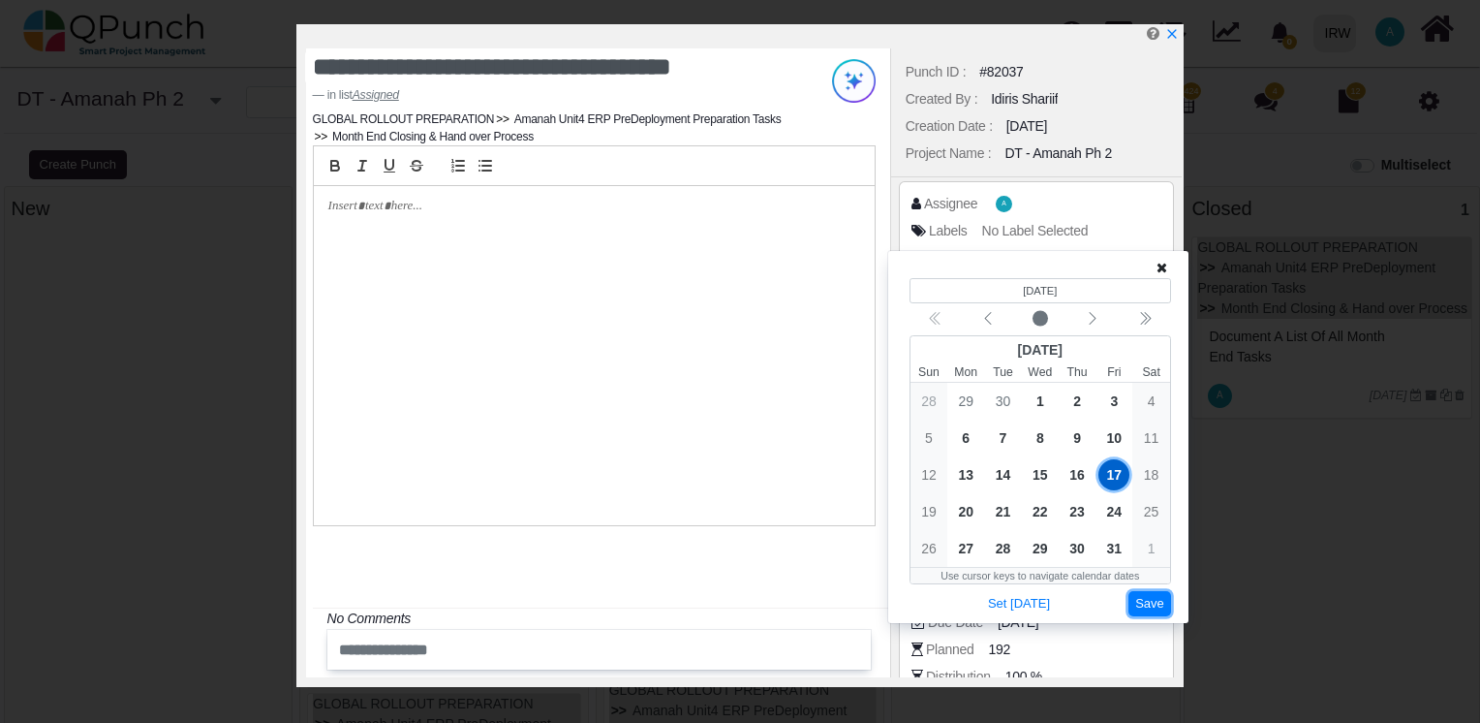
click at [1143, 600] on button "Save" at bounding box center [1150, 604] width 43 height 26
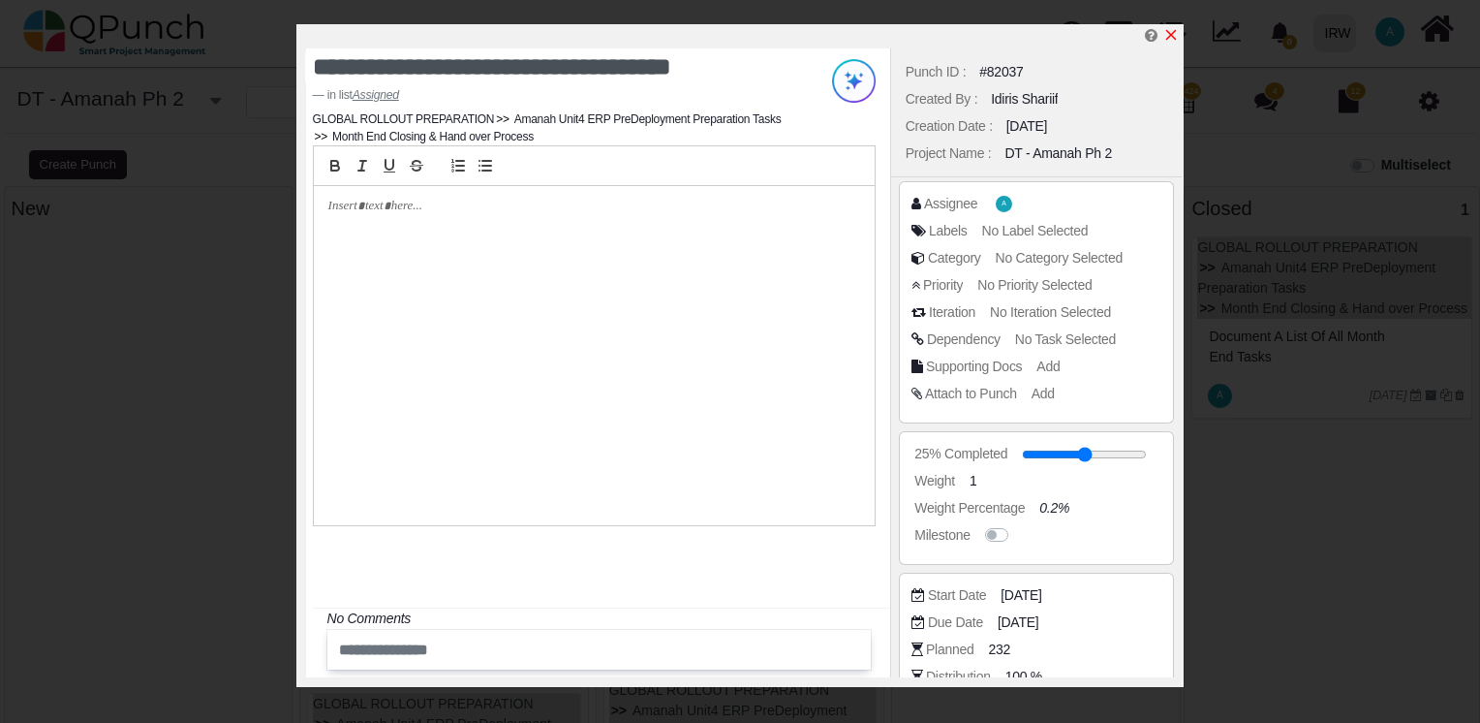
click at [1174, 32] on icon "x" at bounding box center [1171, 35] width 16 height 16
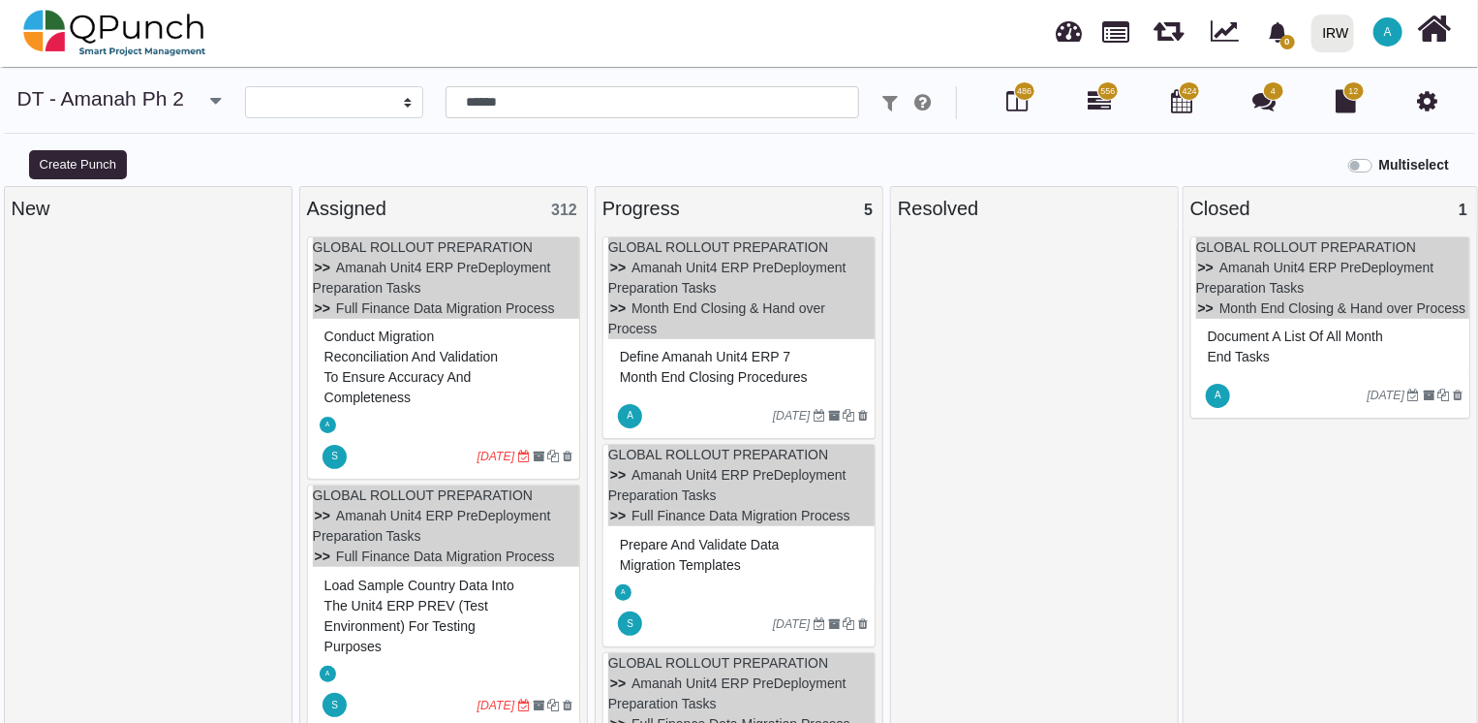
click at [483, 704] on icon "[DATE]" at bounding box center [497, 705] width 38 height 14
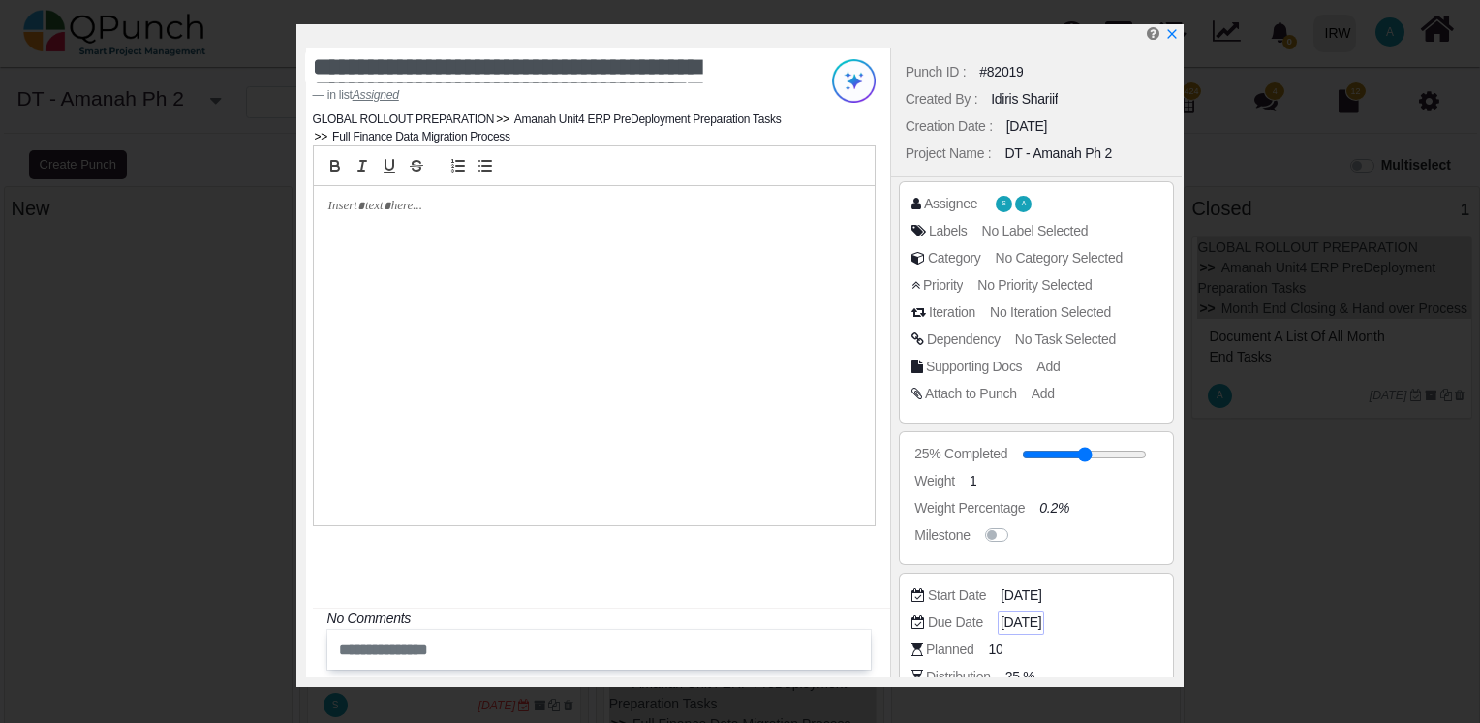
click at [1037, 622] on span "[DATE]" at bounding box center [1021, 622] width 41 height 20
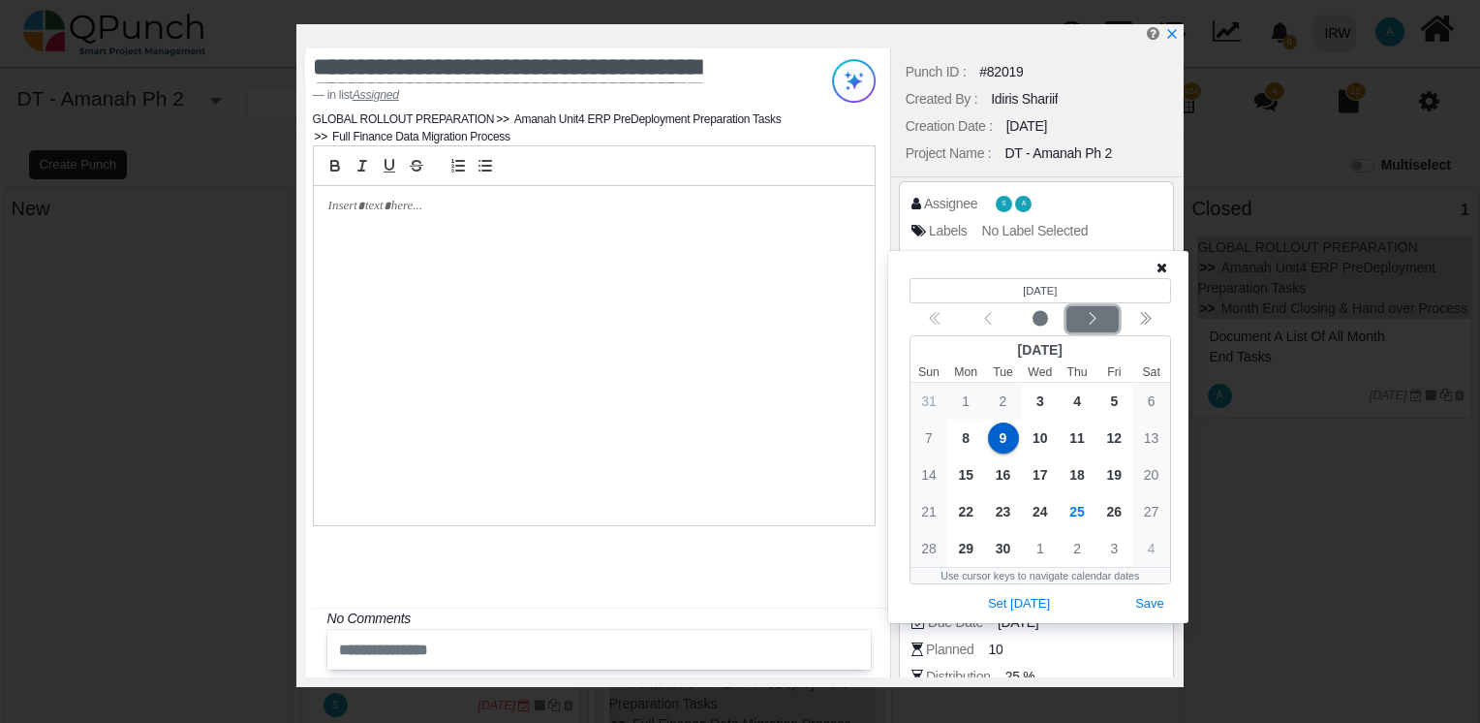
click at [1098, 318] on icon "chevron left" at bounding box center [1093, 319] width 16 height 16
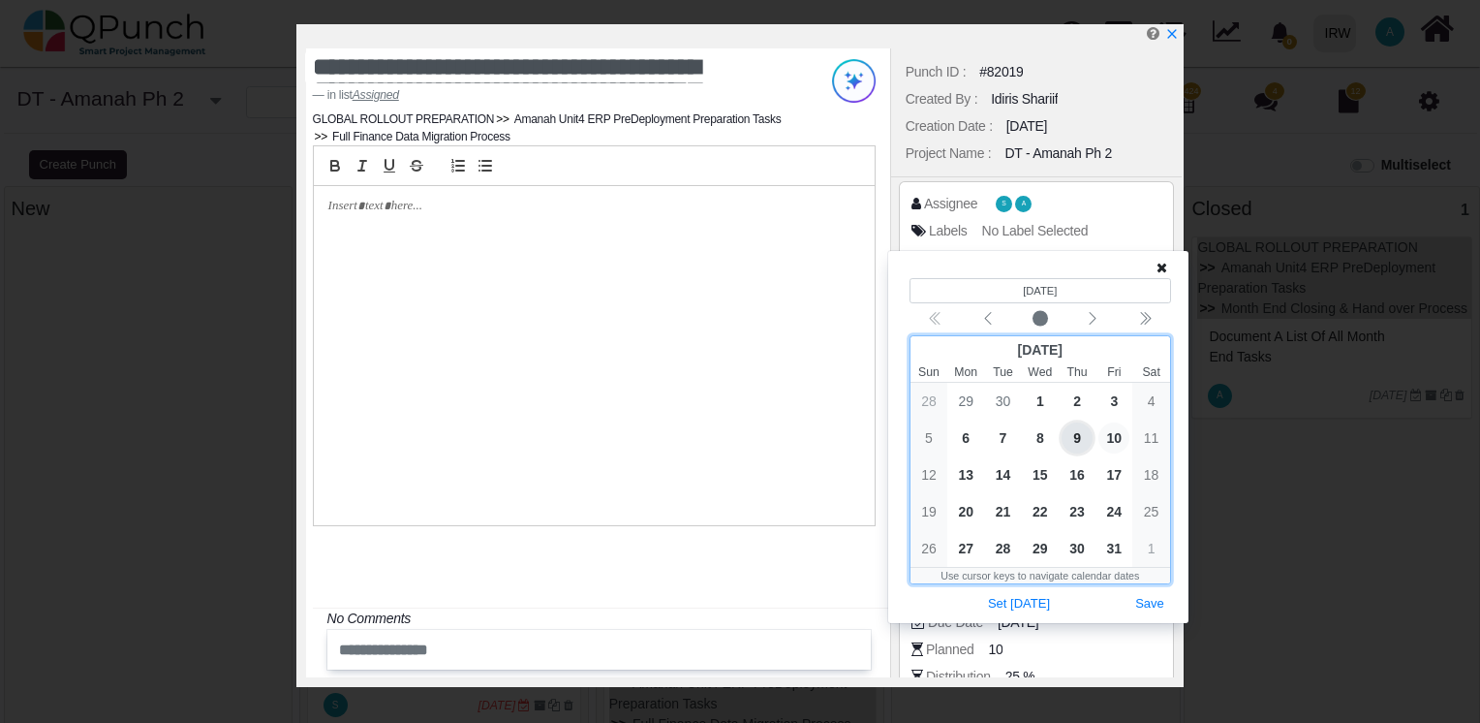
click at [1113, 440] on span "10" at bounding box center [1114, 437] width 31 height 31
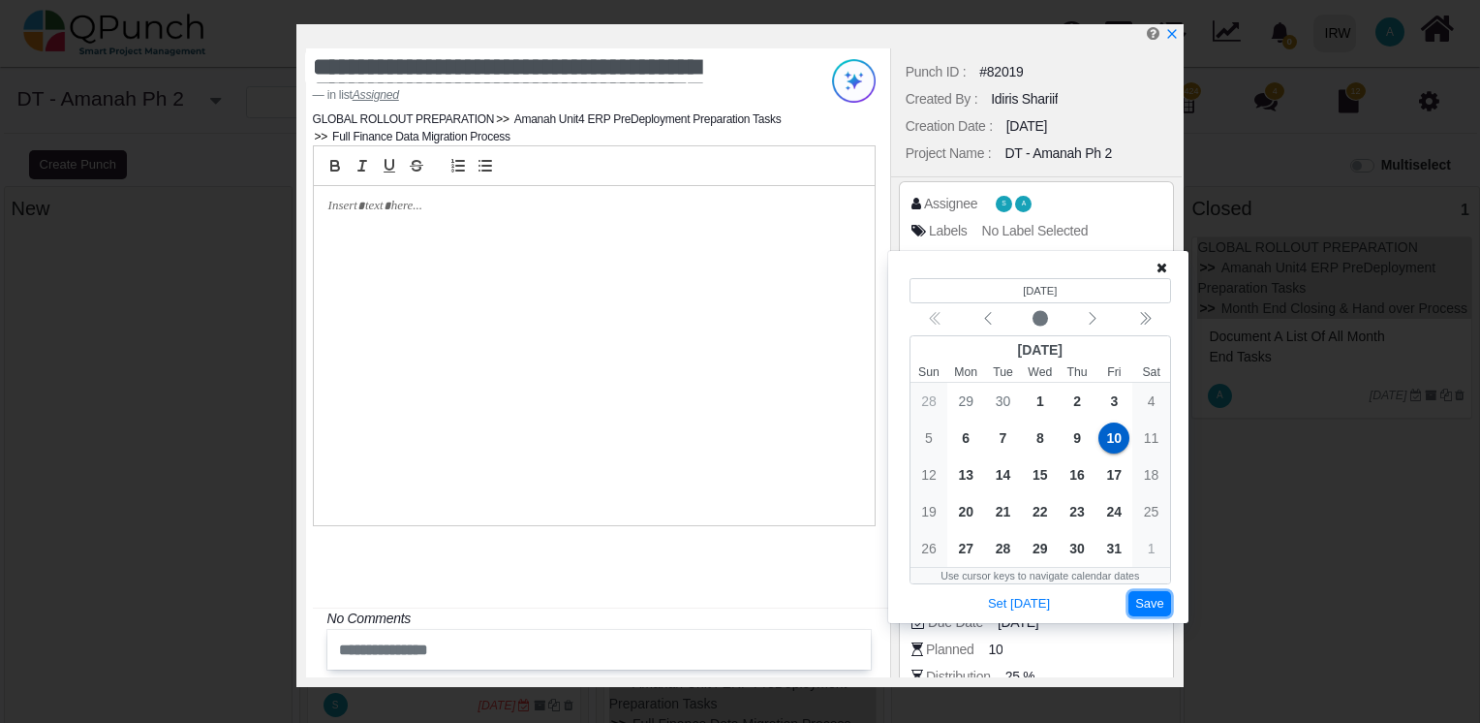
click at [1146, 602] on button "Save" at bounding box center [1150, 604] width 43 height 26
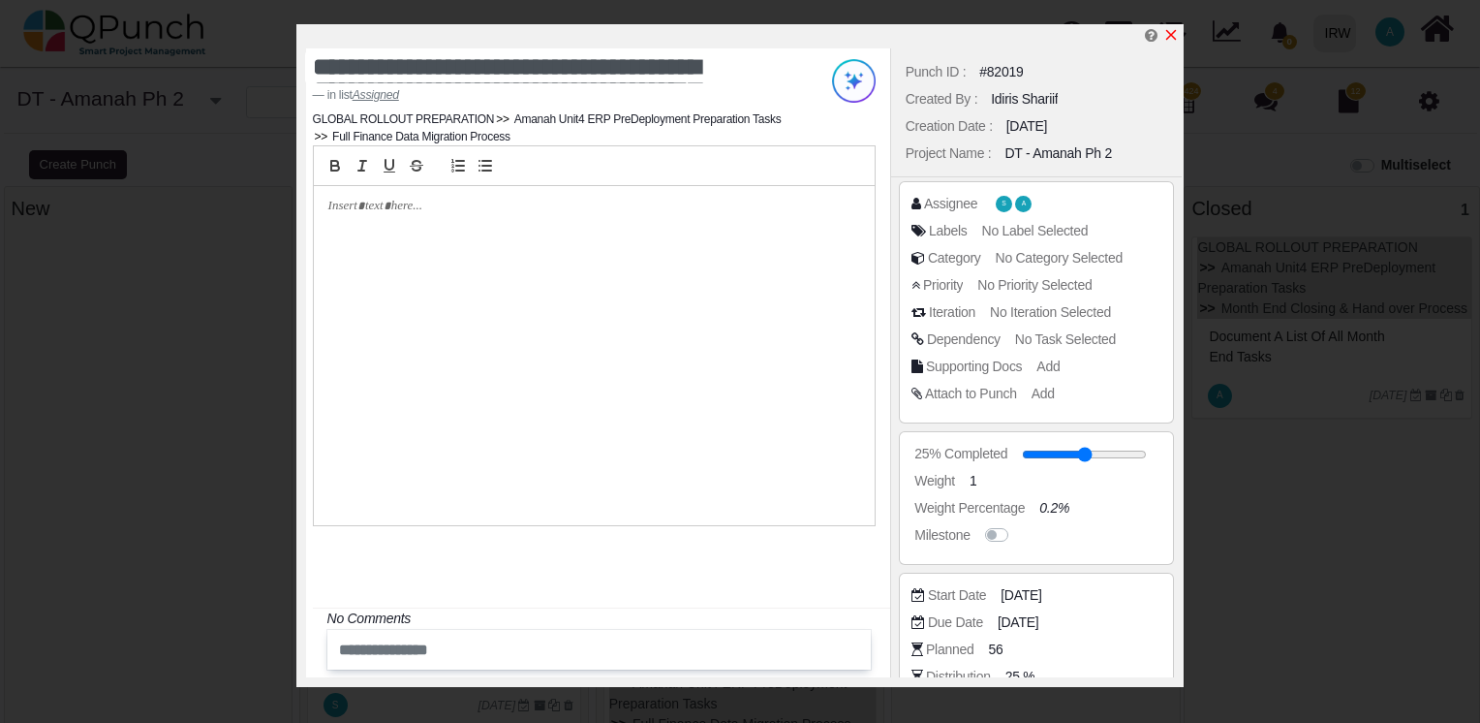
click at [1174, 28] on icon "x" at bounding box center [1171, 35] width 16 height 16
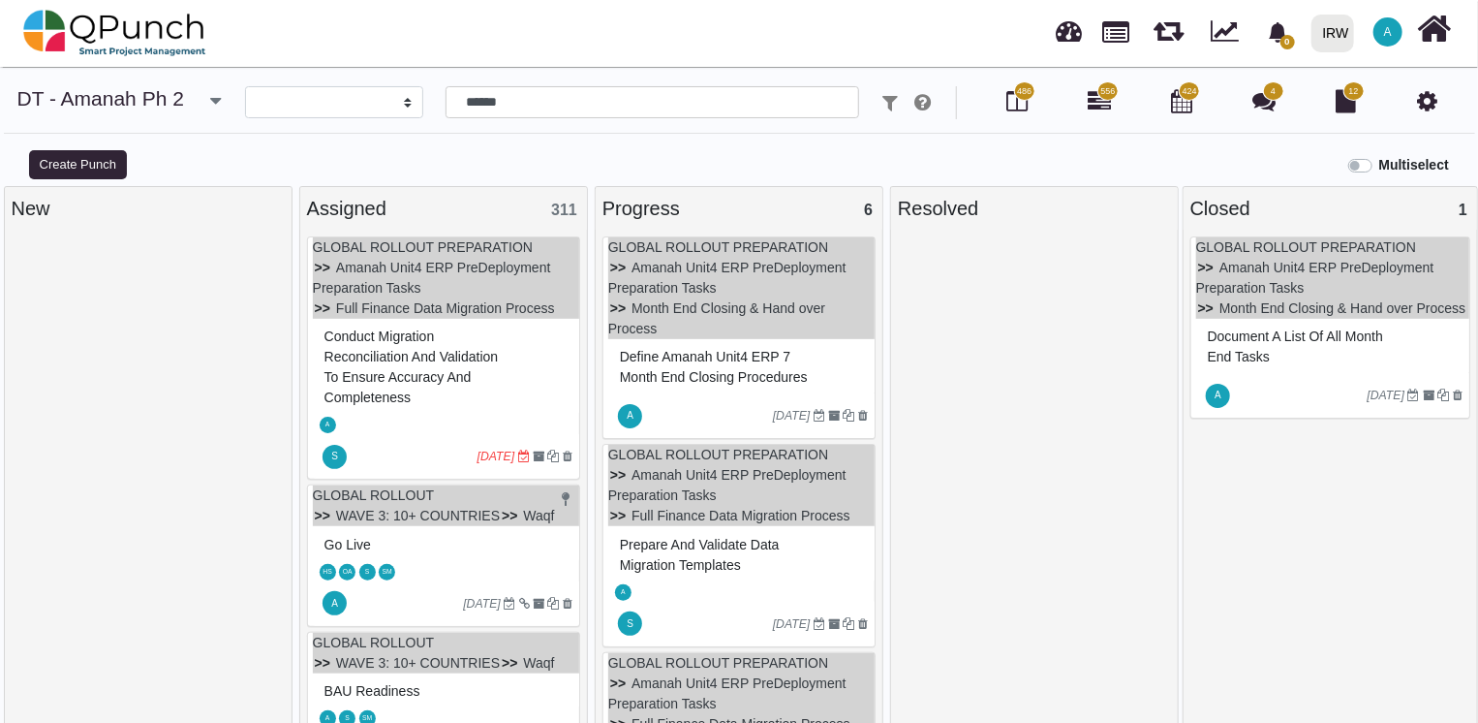
click at [979, 344] on div at bounding box center [1034, 483] width 273 height 495
drag, startPoint x: 877, startPoint y: 253, endPoint x: 878, endPoint y: 275, distance: 22.3
click at [878, 275] on div "GLOBAL ROLLOUT PREPARATION Amanah Unit4 ERP PreDeployment Preparation Tasks Mon…" at bounding box center [739, 477] width 287 height 495
click at [1027, 450] on div at bounding box center [1034, 483] width 273 height 495
click at [504, 455] on icon "[DATE]" at bounding box center [497, 457] width 38 height 14
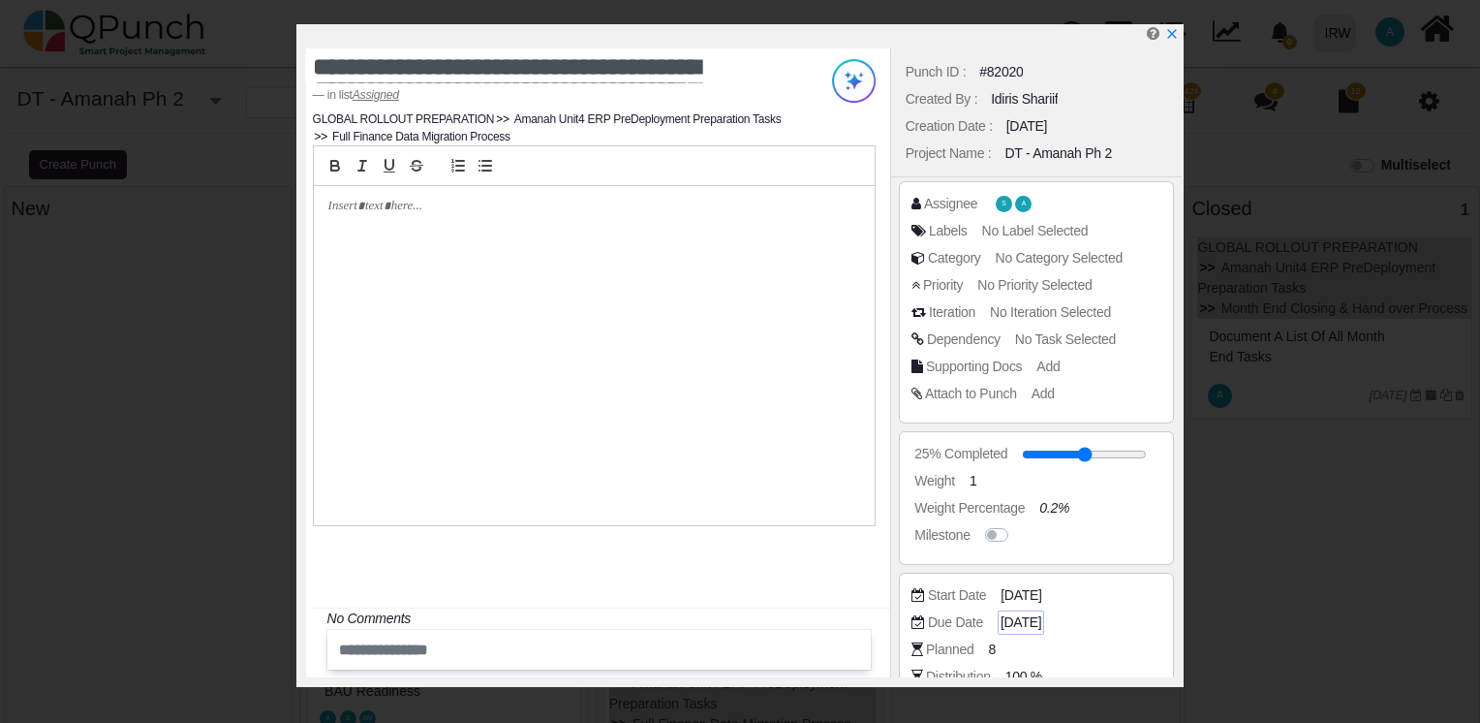
click at [1030, 624] on span "[DATE]" at bounding box center [1021, 622] width 41 height 20
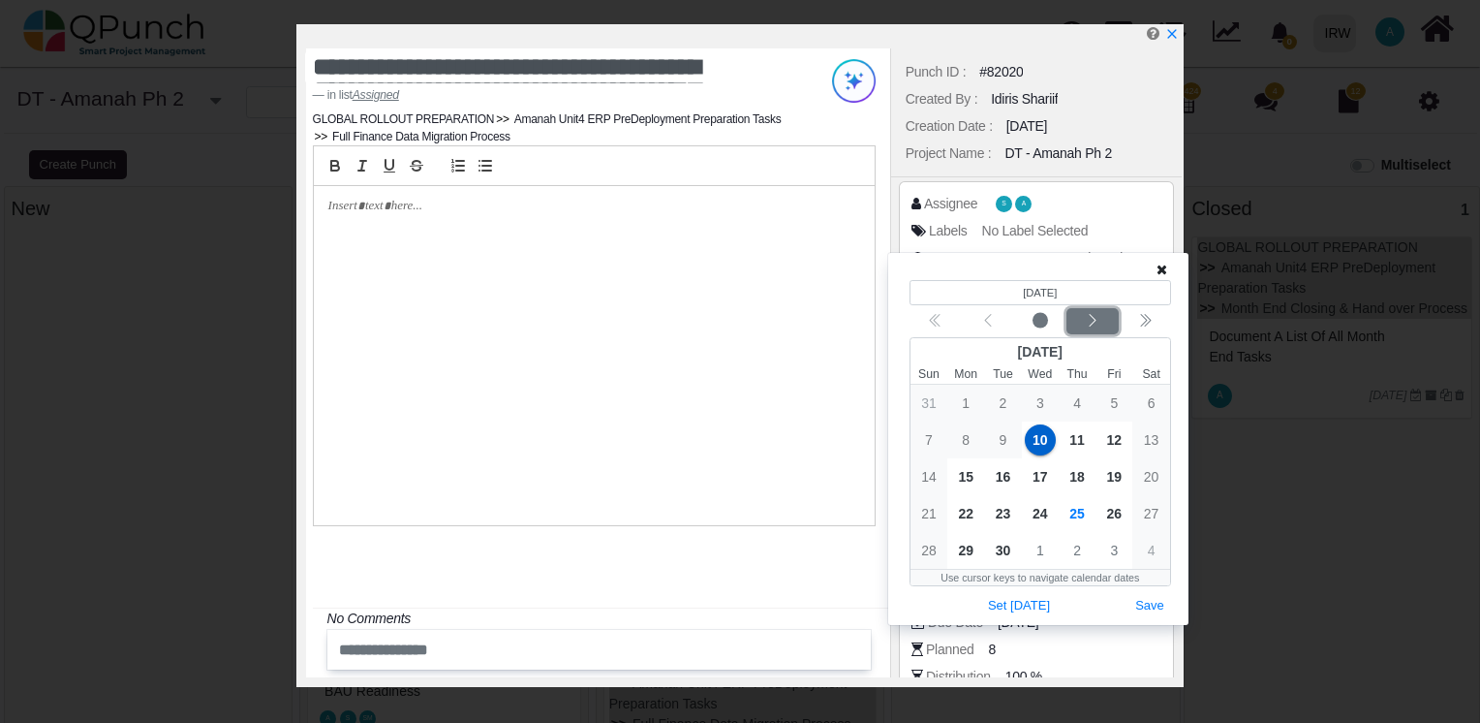
click at [1097, 324] on icon "chevron left" at bounding box center [1093, 321] width 16 height 16
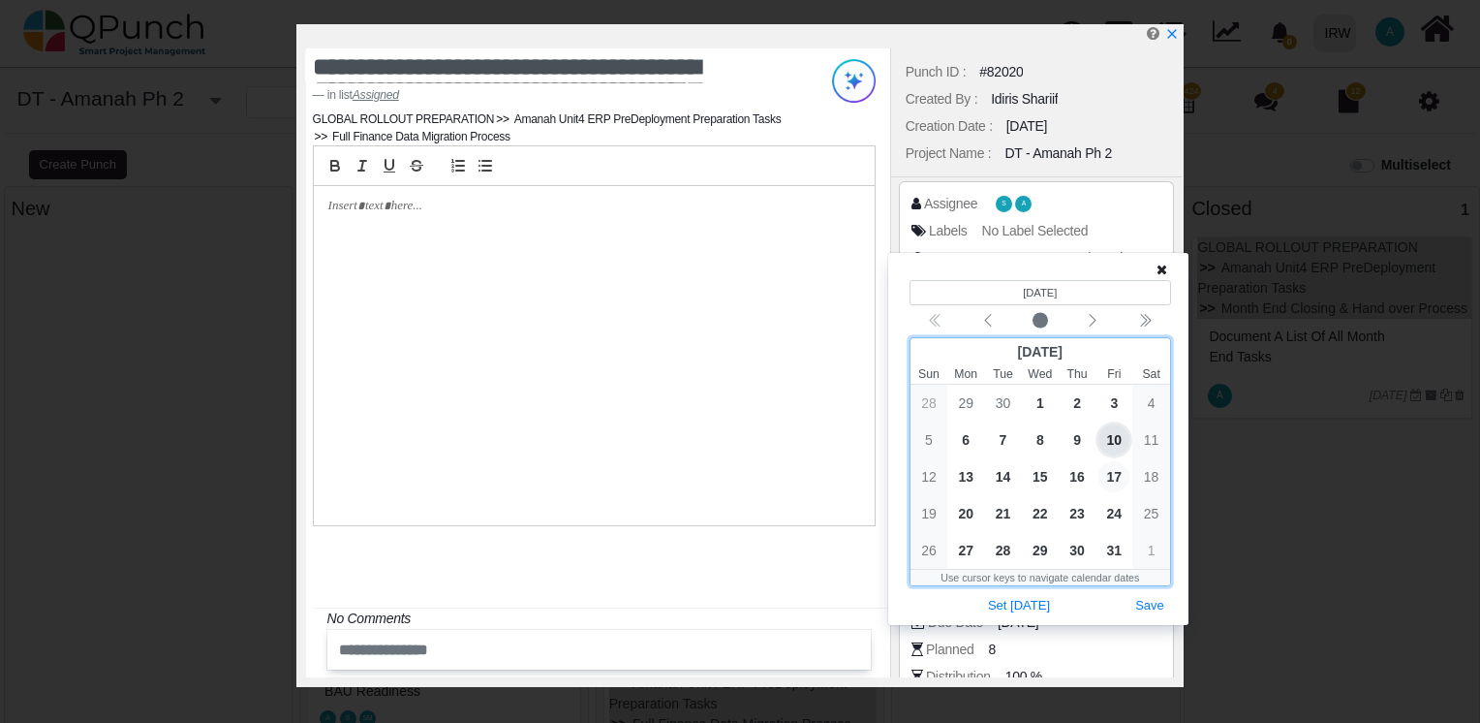
click at [1114, 474] on span "17" at bounding box center [1114, 476] width 31 height 31
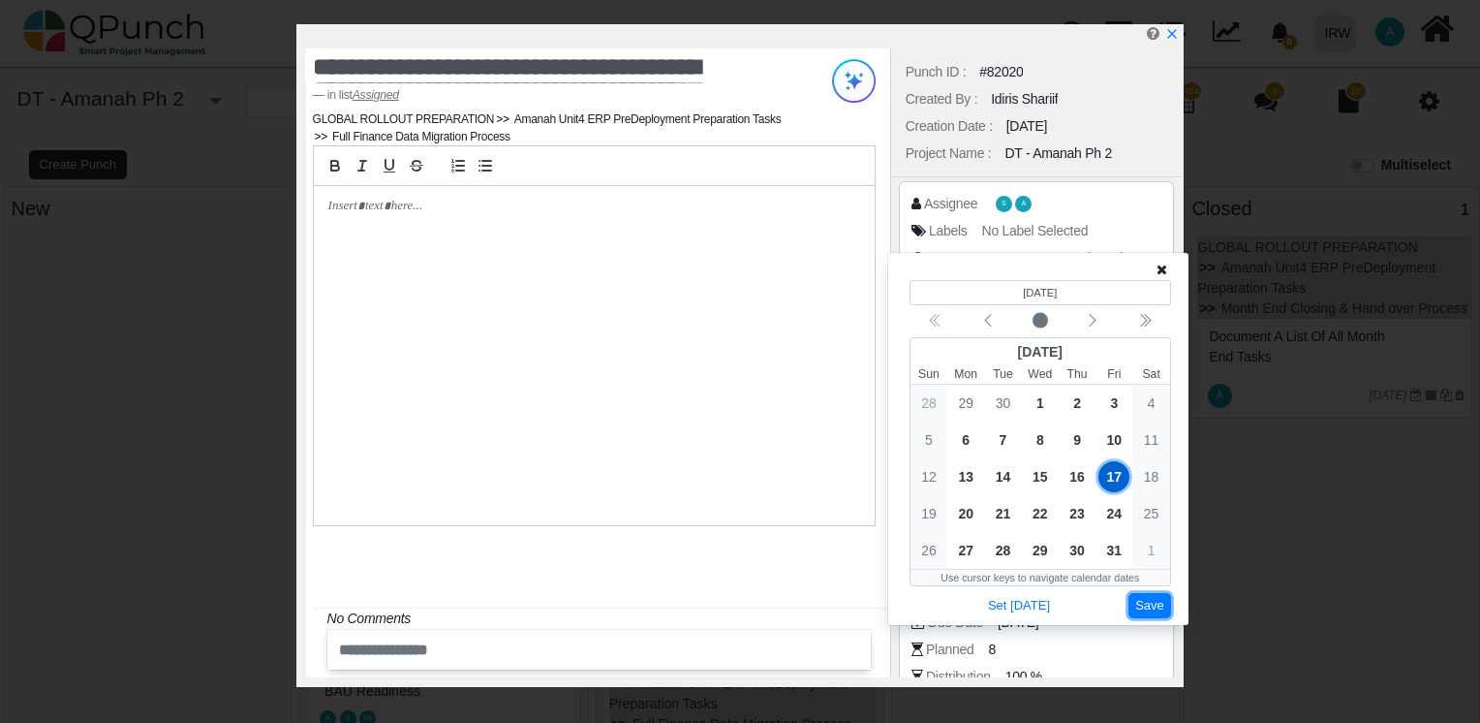
click at [1147, 606] on button "Save" at bounding box center [1150, 606] width 43 height 26
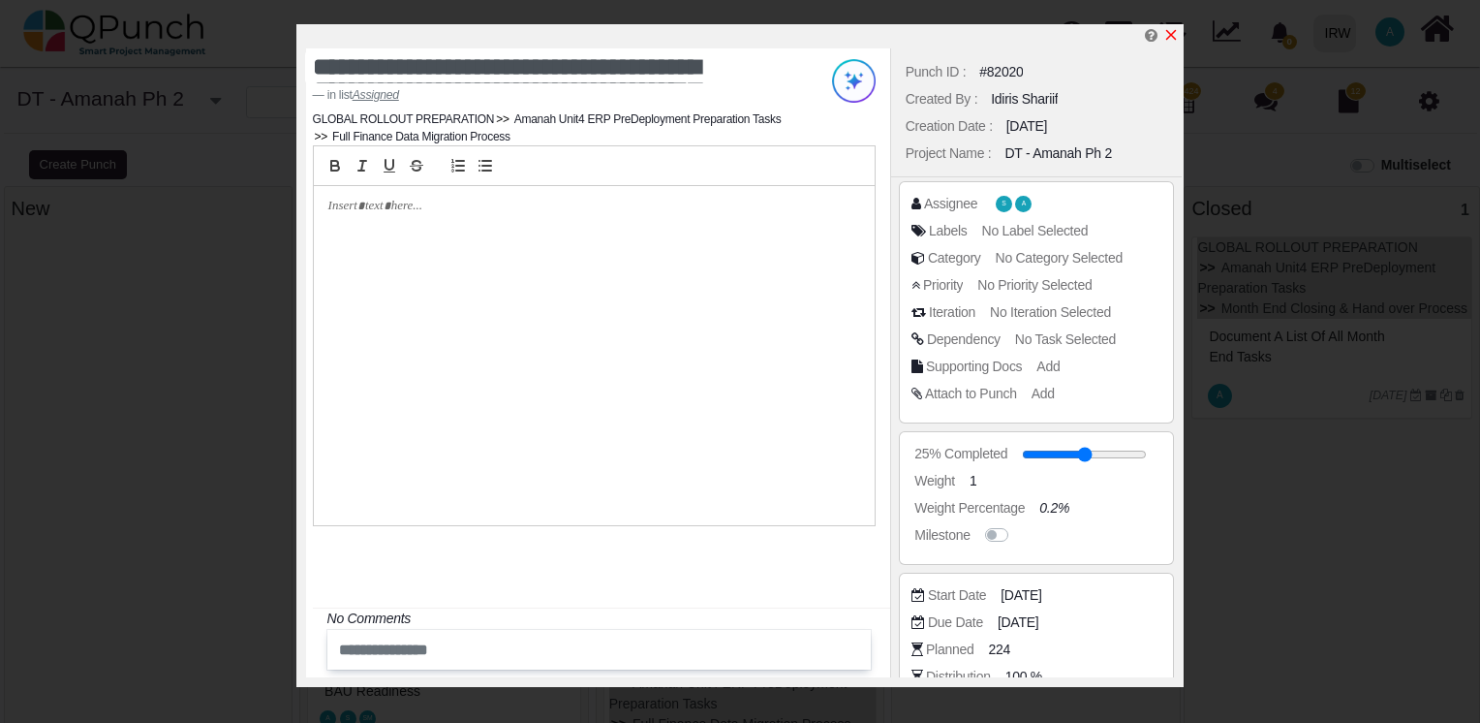
click at [1170, 29] on icon "x" at bounding box center [1171, 35] width 16 height 16
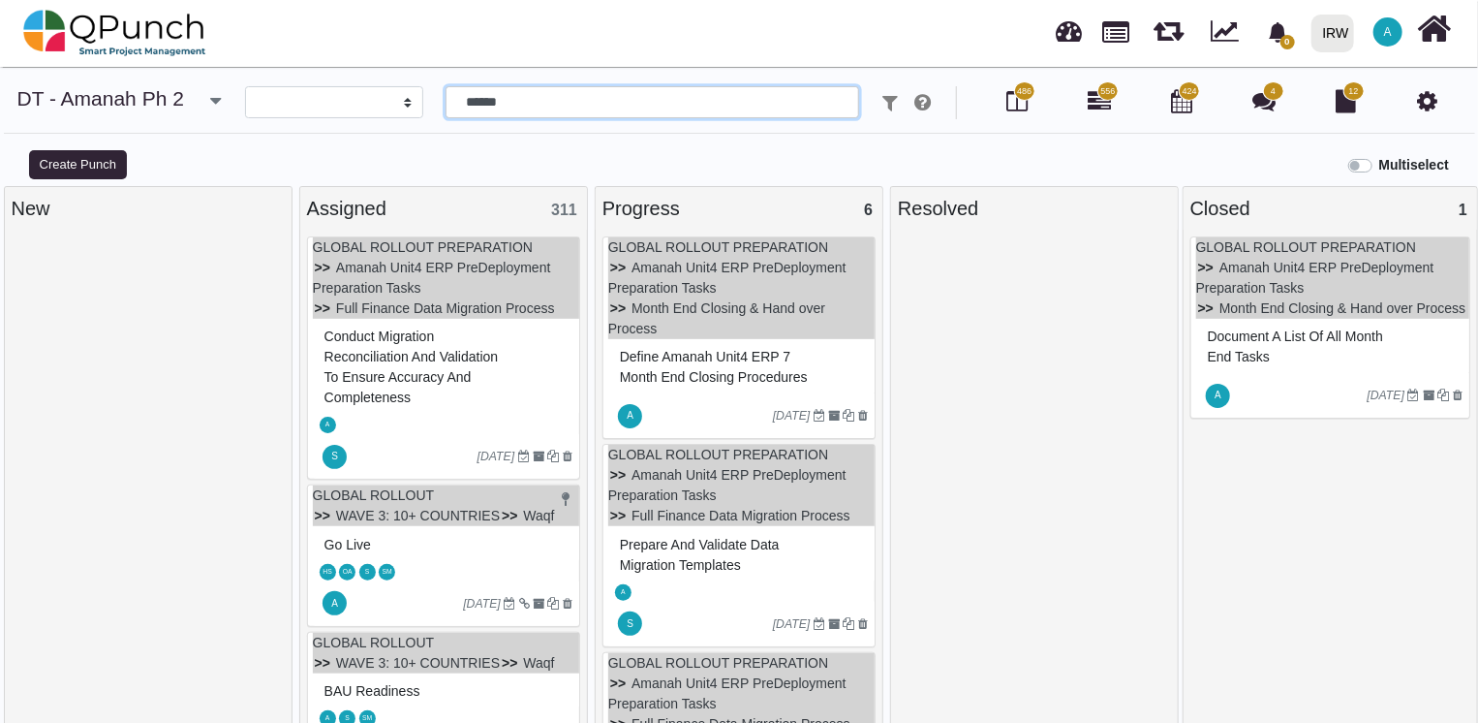
click at [663, 107] on input "******" at bounding box center [653, 102] width 414 height 33
click at [779, 96] on input "text" at bounding box center [653, 102] width 414 height 33
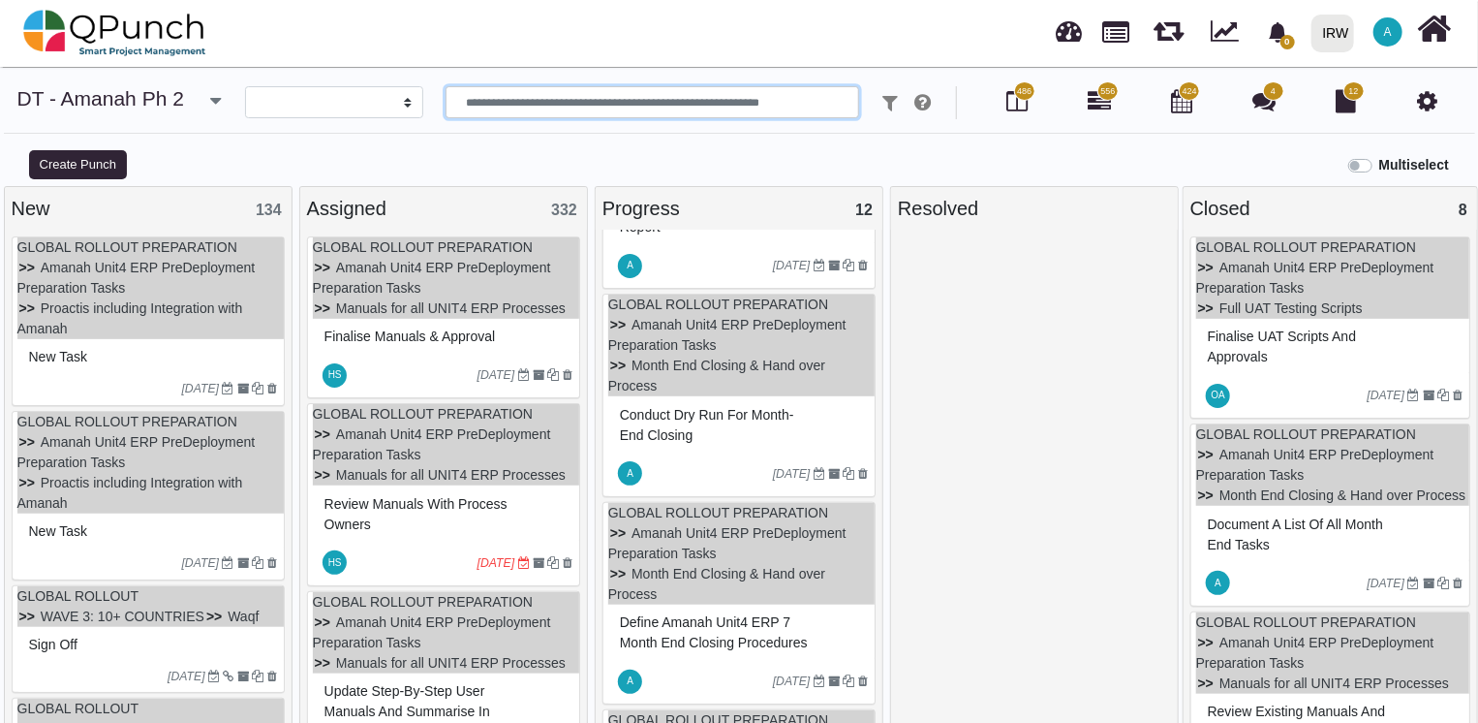
scroll to position [553, 0]
